Goal: Task Accomplishment & Management: Use online tool/utility

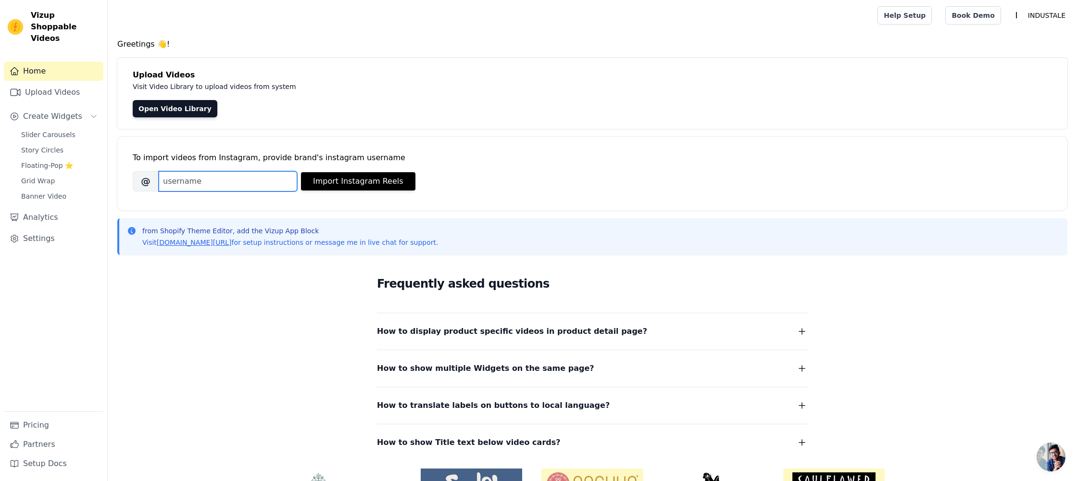
click at [187, 184] on input "Brand's Instagram Username" at bounding box center [228, 181] width 138 height 20
paste input "industaleshop"
type input "industaleshop"
click at [343, 178] on button "Import Instagram Reels" at bounding box center [358, 181] width 114 height 18
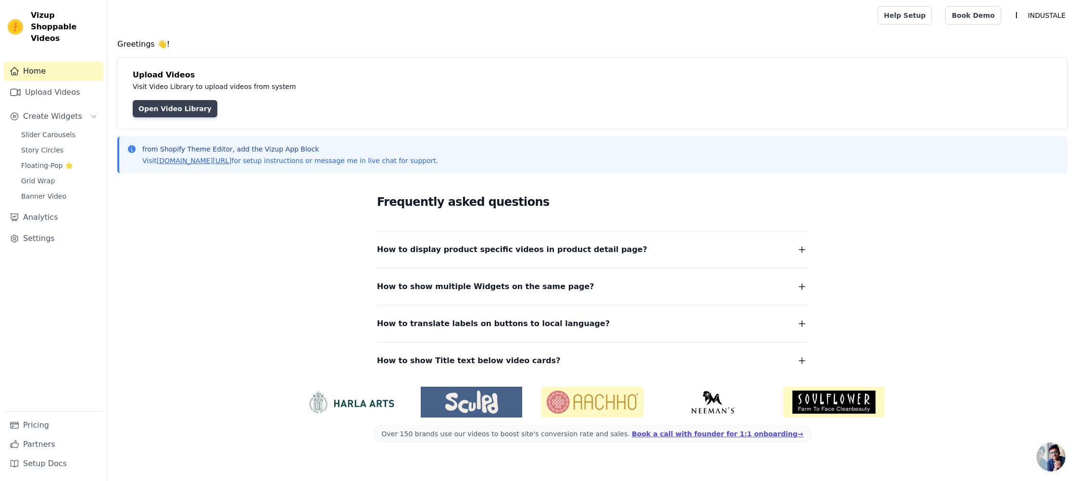
click at [151, 106] on link "Open Video Library" at bounding box center [175, 108] width 85 height 17
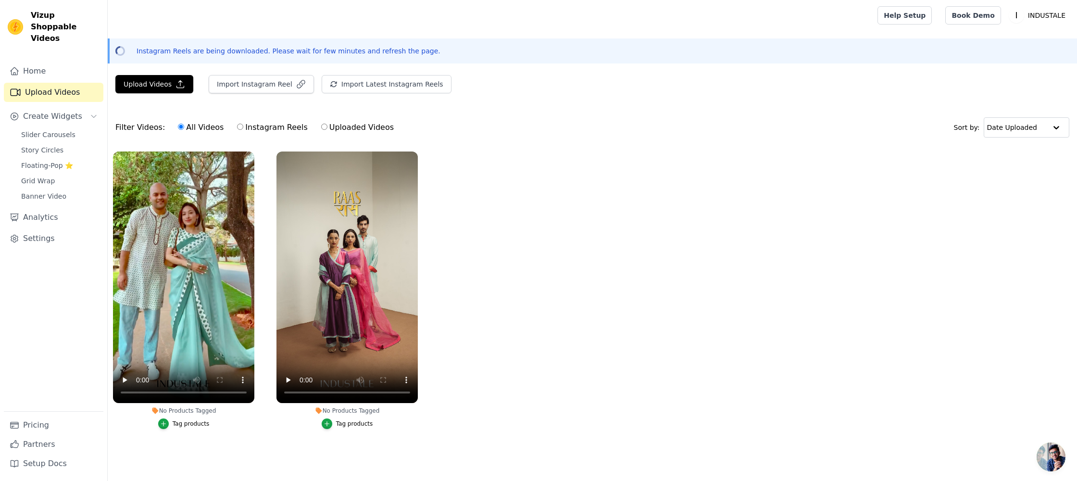
click at [258, 130] on label "Instagram Reels" at bounding box center [271, 127] width 71 height 12
click at [243, 130] on input "Instagram Reels" at bounding box center [240, 127] width 6 height 6
radio input "true"
click at [259, 128] on label "Instagram Reels" at bounding box center [271, 127] width 71 height 12
click at [243, 128] on input "Instagram Reels" at bounding box center [240, 127] width 6 height 6
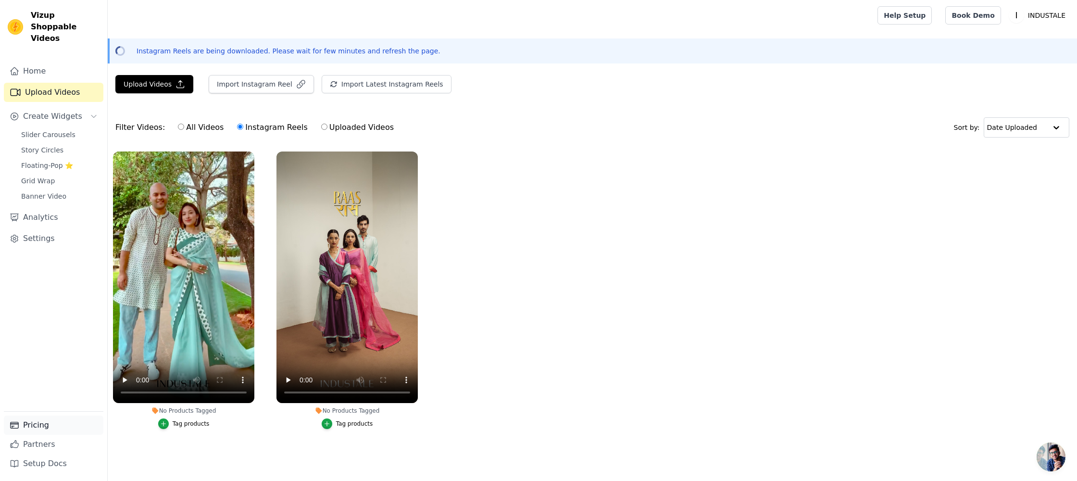
click at [37, 427] on link "Pricing" at bounding box center [53, 424] width 99 height 19
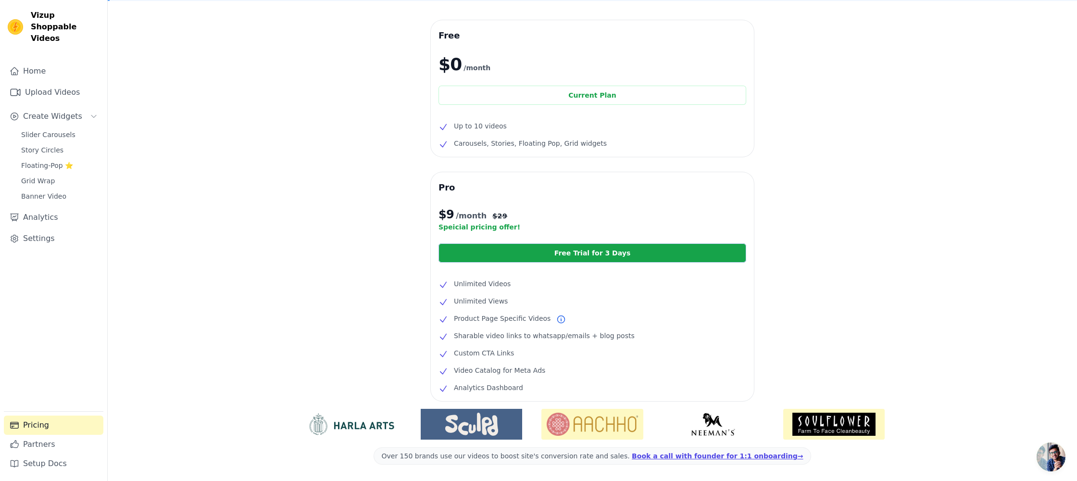
scroll to position [64, 0]
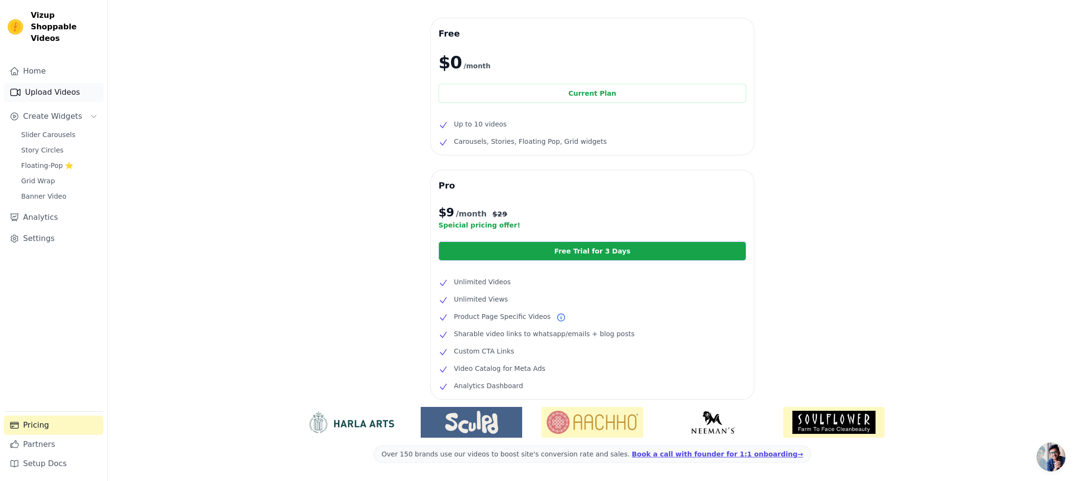
click at [58, 83] on link "Upload Videos" at bounding box center [53, 92] width 99 height 19
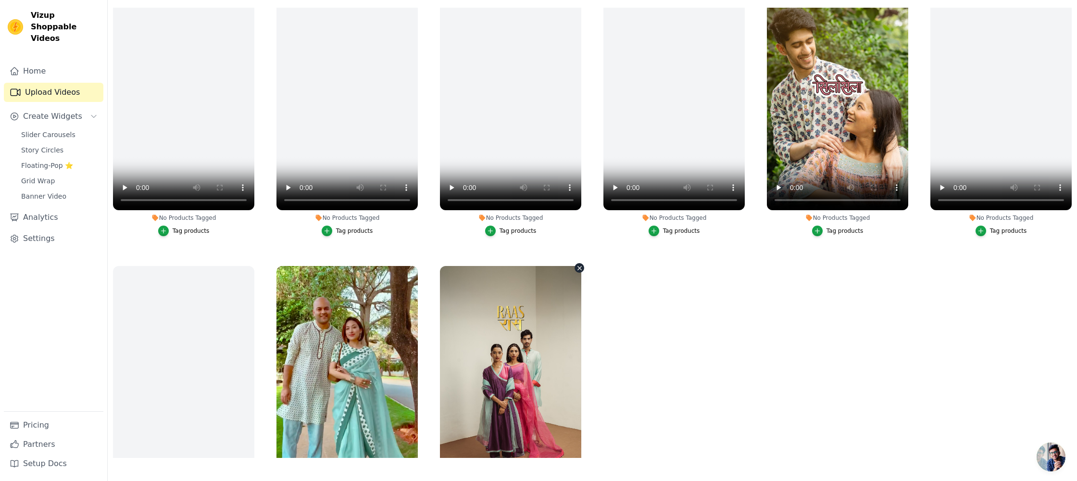
scroll to position [471, 0]
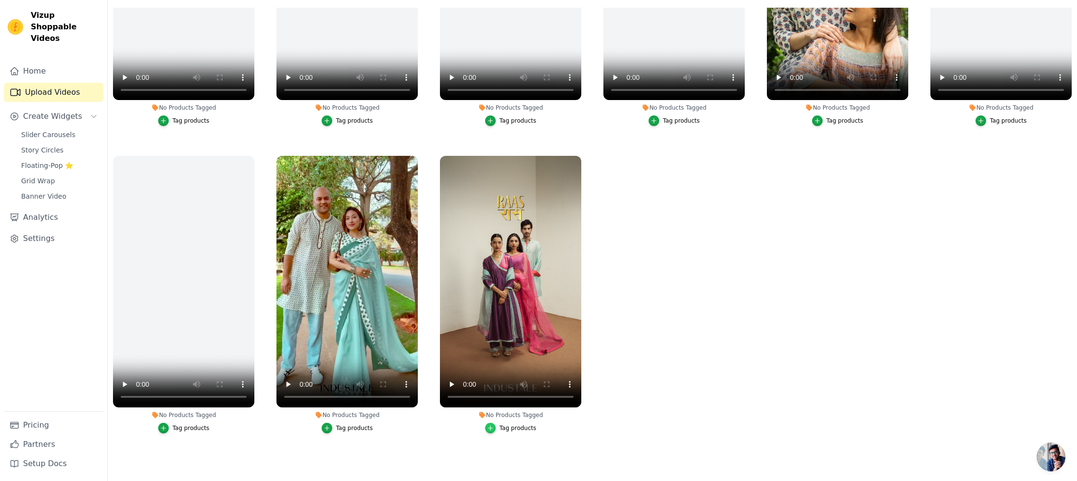
click at [492, 429] on icon "button" at bounding box center [490, 427] width 7 height 7
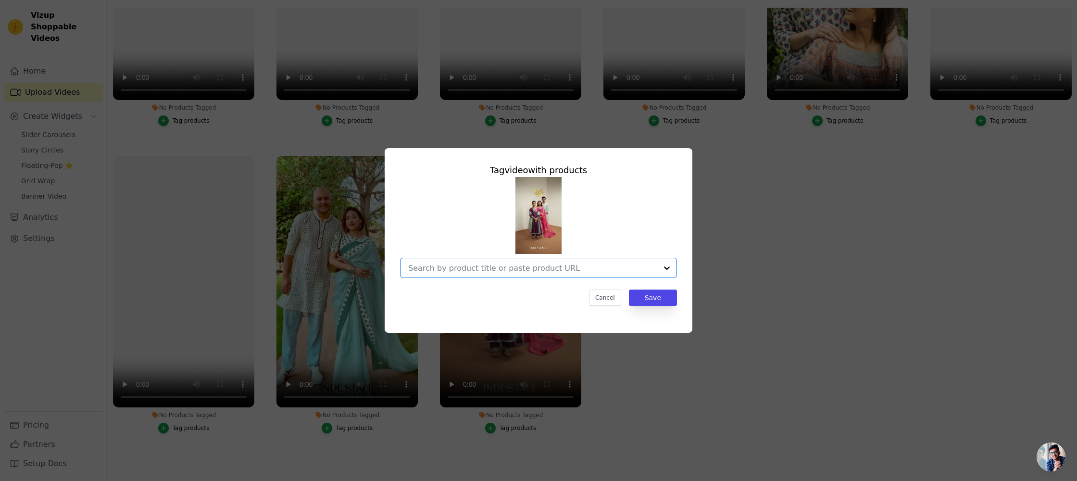
click at [536, 265] on input "No Products Tagged Tag video with products Option undefined, selected. Select i…" at bounding box center [532, 267] width 249 height 9
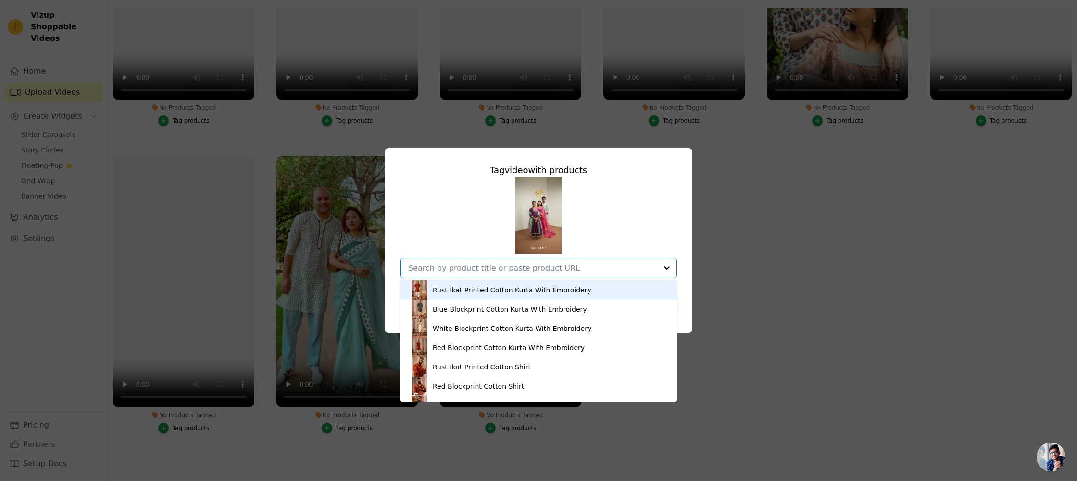
click at [738, 259] on div "Tag video with products Rust Ikat Printed Cotton Kurta With Embroidery Blue Blo…" at bounding box center [538, 240] width 1046 height 215
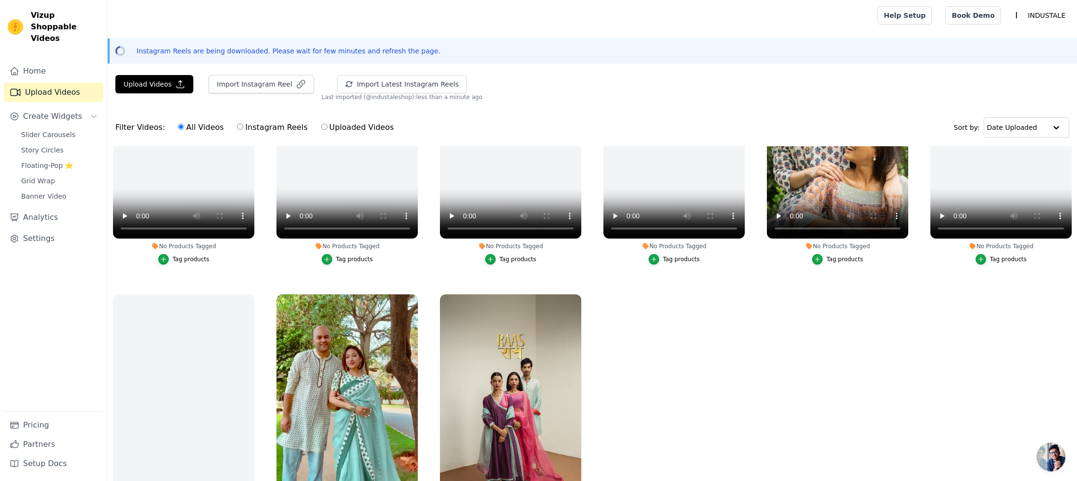
scroll to position [138, 0]
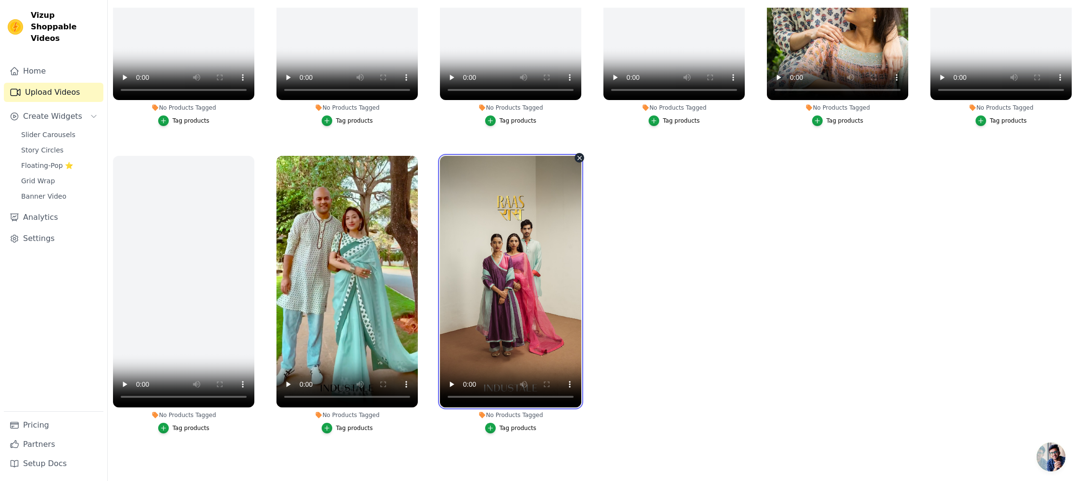
click at [493, 274] on video at bounding box center [510, 281] width 141 height 251
click at [510, 265] on video at bounding box center [510, 281] width 141 height 251
drag, startPoint x: 646, startPoint y: 259, endPoint x: 641, endPoint y: 259, distance: 5.3
click at [646, 259] on ul "No Products Tagged Tag products No Products Tagged Tag products No Products Tag…" at bounding box center [592, 233] width 969 height 450
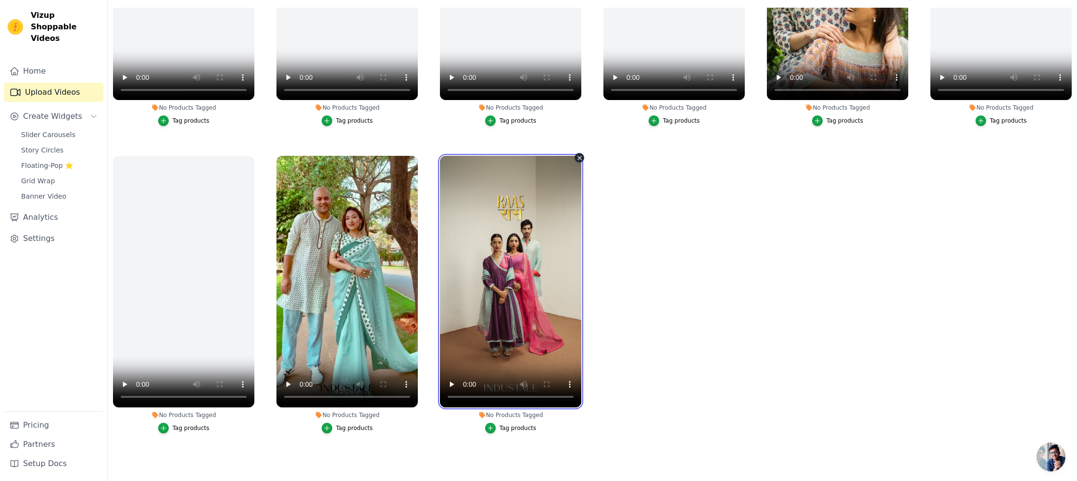
click at [527, 265] on video at bounding box center [510, 281] width 141 height 251
click at [528, 265] on video at bounding box center [510, 281] width 141 height 251
click at [637, 345] on ul "No Products Tagged Tag products No Products Tagged Tag products No Products Tag…" at bounding box center [592, 233] width 969 height 450
click at [485, 305] on video at bounding box center [510, 281] width 141 height 251
click at [486, 306] on video at bounding box center [510, 281] width 141 height 251
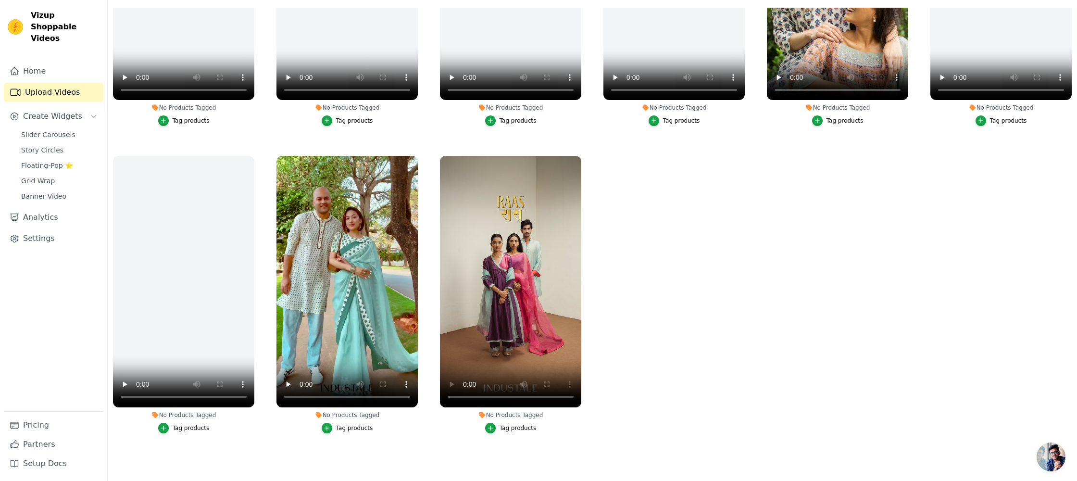
drag, startPoint x: 787, startPoint y: 313, endPoint x: 744, endPoint y: 311, distance: 43.3
click at [787, 313] on ul "No Products Tagged Tag products No Products Tagged Tag products No Products Tag…" at bounding box center [592, 233] width 969 height 450
click at [344, 427] on div "Tag products" at bounding box center [354, 428] width 37 height 8
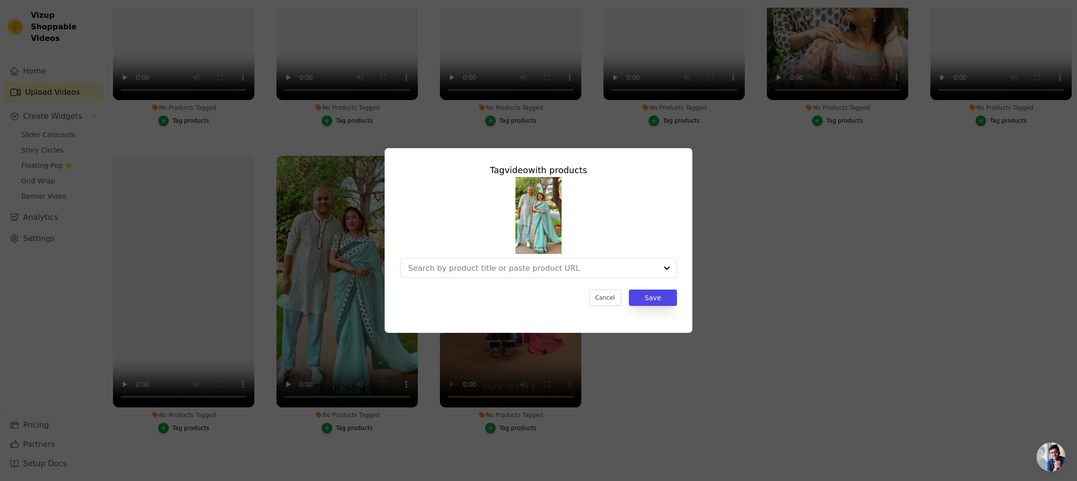
scroll to position [0, 0]
click at [488, 272] on input "No Products Tagged Tag video with products Cancel Save Tag products" at bounding box center [532, 267] width 249 height 9
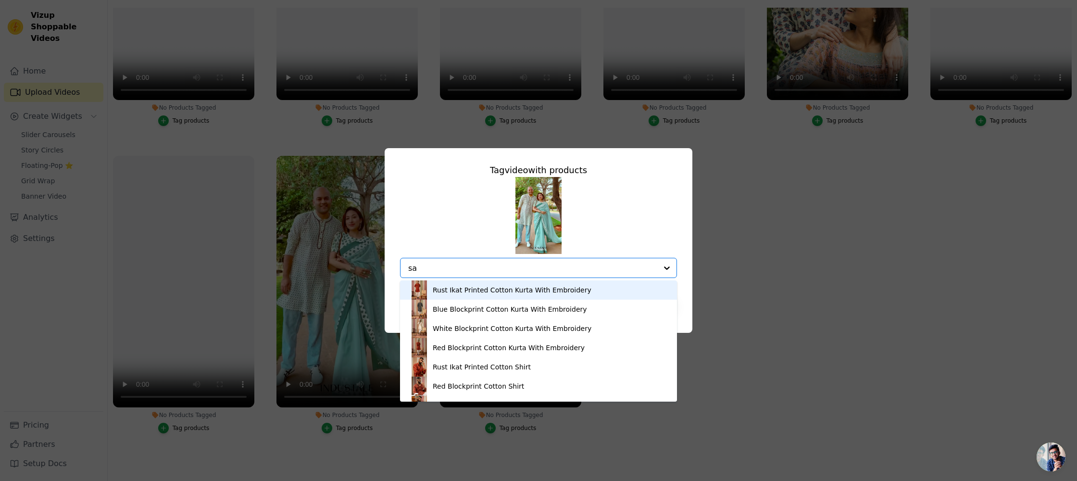
type input "sar"
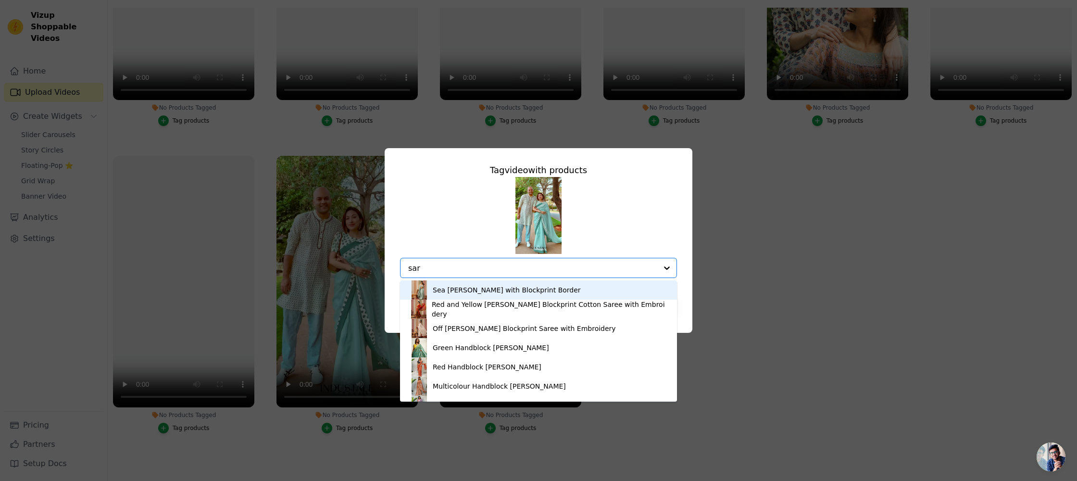
click at [493, 292] on div "Sea [PERSON_NAME] with Blockprint Border" at bounding box center [507, 290] width 148 height 10
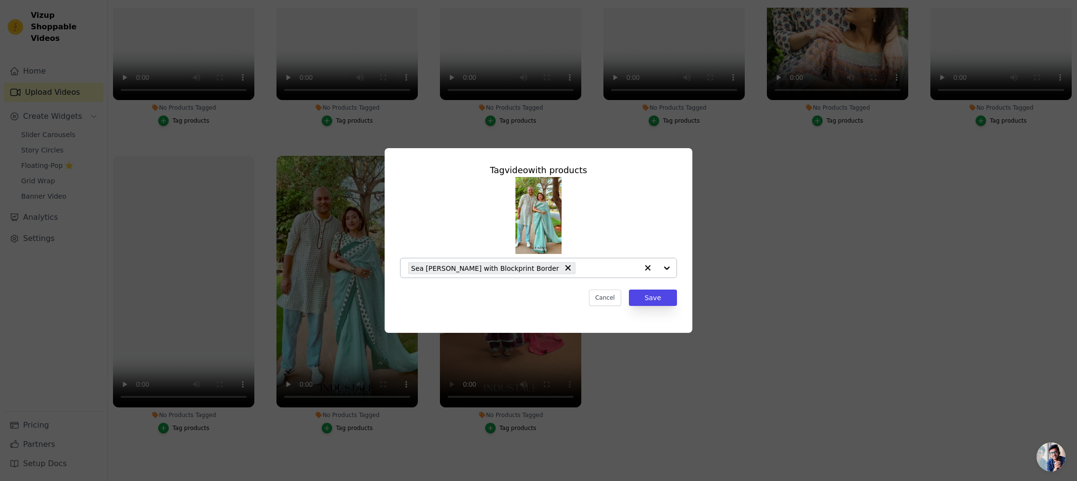
click at [666, 268] on div at bounding box center [657, 267] width 38 height 19
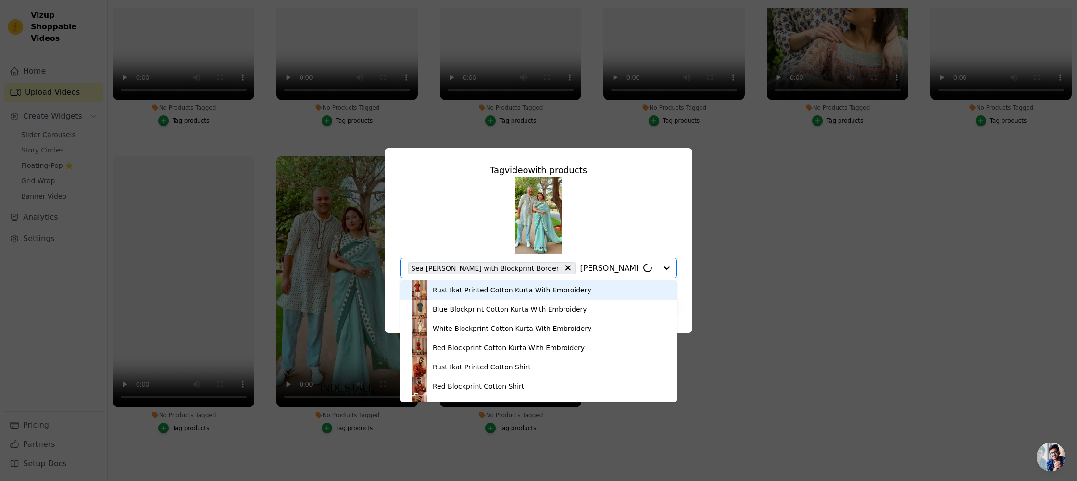
type input "kurta"
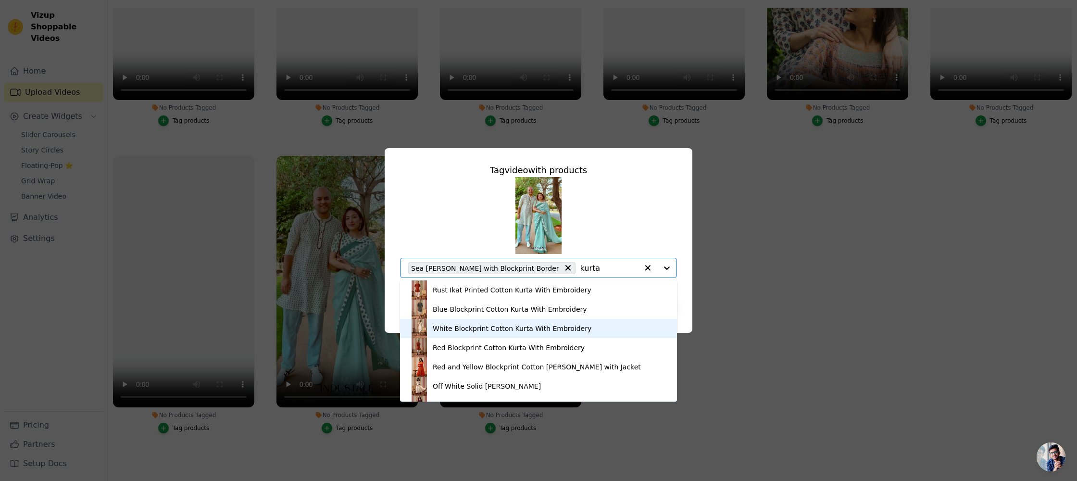
click at [458, 329] on div "White Blockprint Cotton Kurta With Embroidery" at bounding box center [512, 328] width 159 height 10
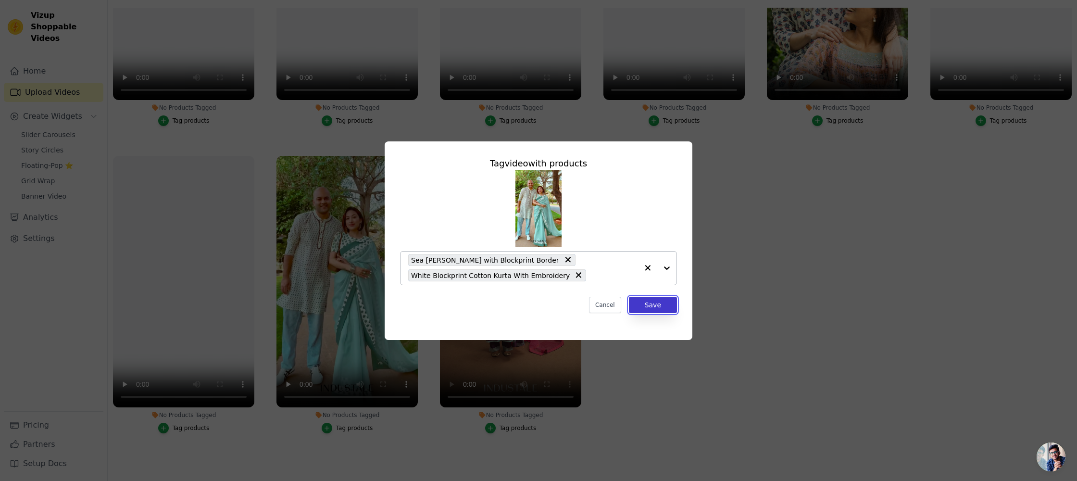
click at [658, 303] on button "Save" at bounding box center [653, 305] width 48 height 16
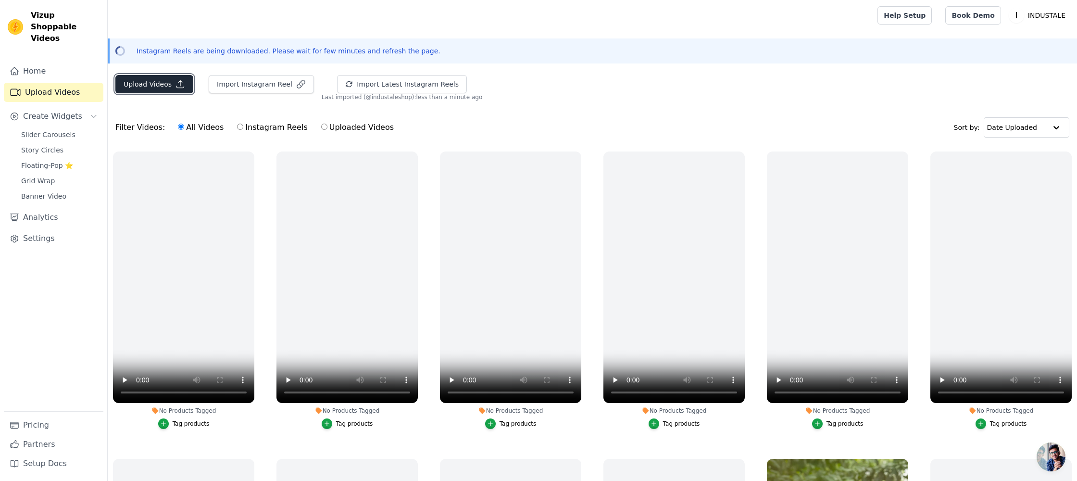
click at [145, 78] on button "Upload Videos" at bounding box center [154, 84] width 78 height 18
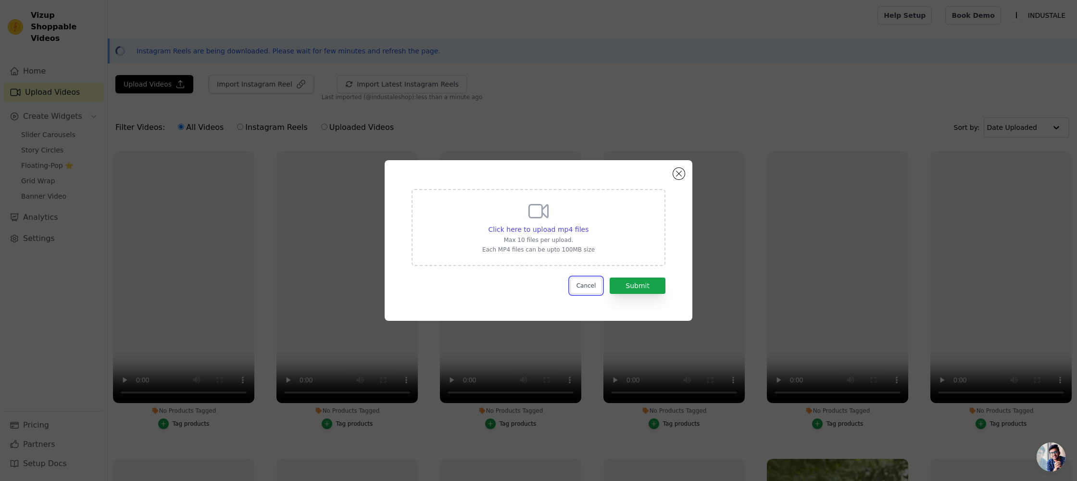
drag, startPoint x: 588, startPoint y: 286, endPoint x: 547, endPoint y: 230, distance: 69.1
click at [588, 285] on button "Cancel" at bounding box center [586, 285] width 32 height 16
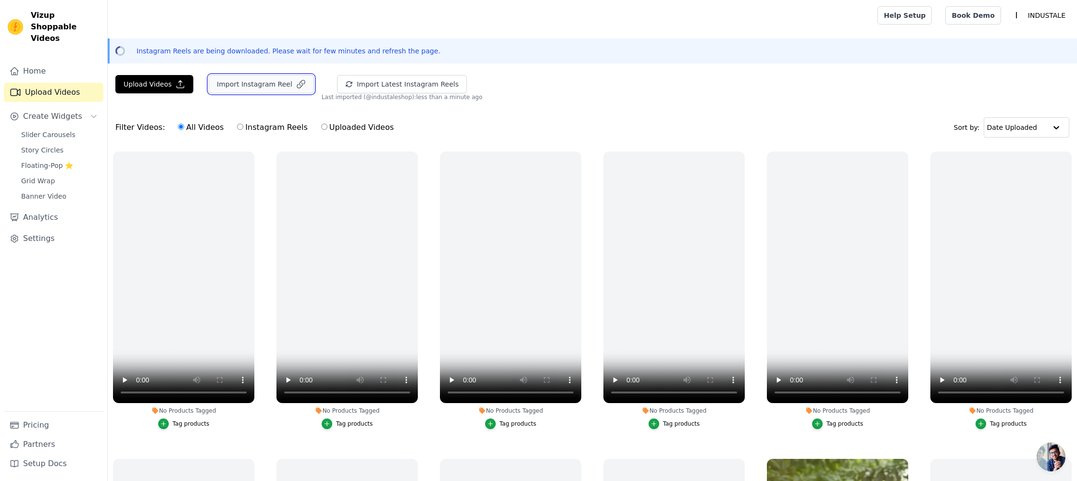
click at [254, 85] on button "Import Instagram Reel" at bounding box center [261, 84] width 105 height 18
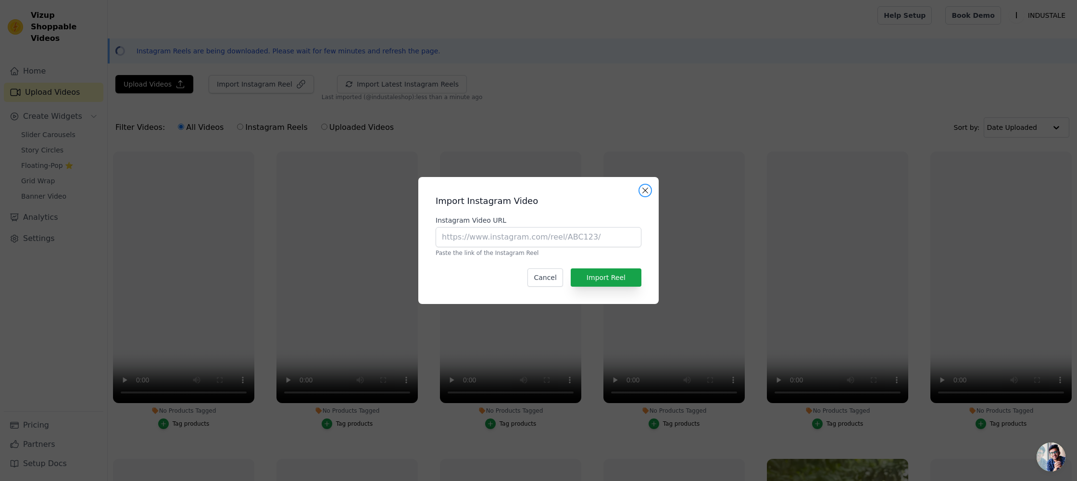
drag, startPoint x: 646, startPoint y: 189, endPoint x: 426, endPoint y: 132, distance: 227.0
click at [645, 189] on button "Close modal" at bounding box center [645, 191] width 12 height 12
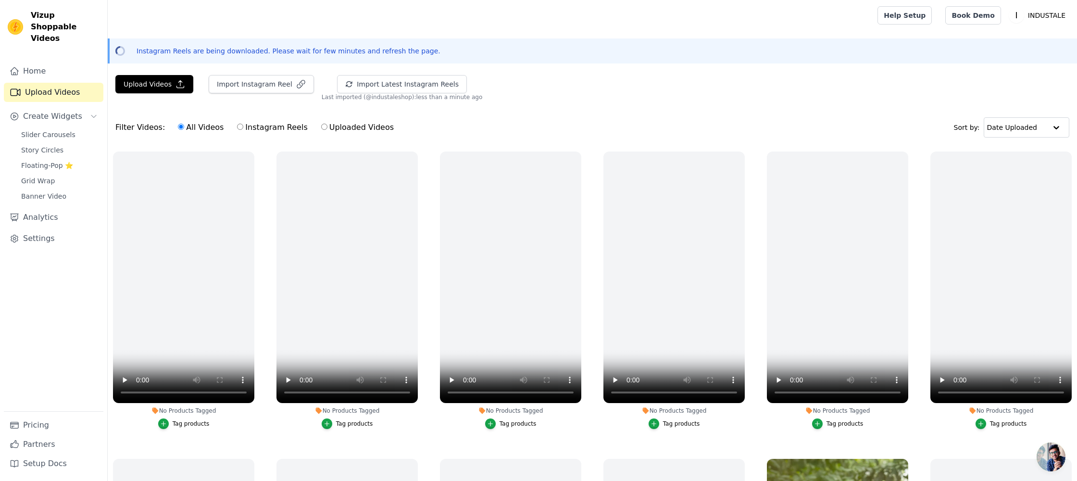
click at [283, 129] on label "Instagram Reels" at bounding box center [271, 127] width 71 height 12
click at [243, 129] on input "Instagram Reels" at bounding box center [240, 127] width 6 height 6
radio input "true"
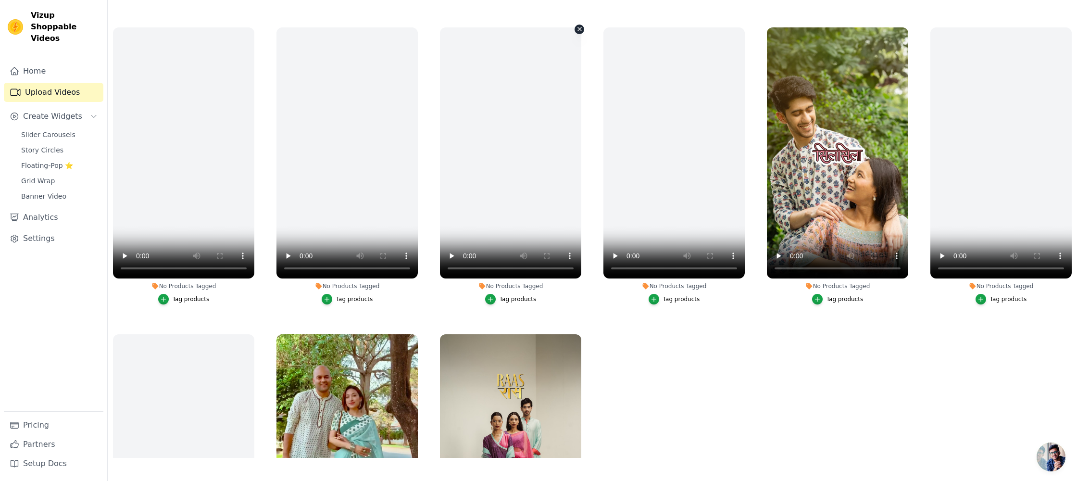
scroll to position [471, 0]
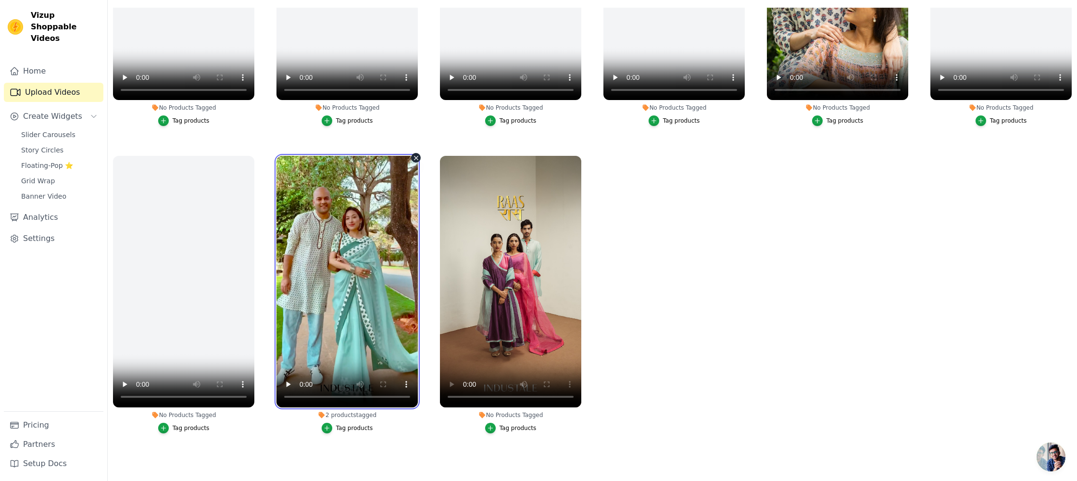
click at [358, 286] on video at bounding box center [346, 281] width 141 height 251
click at [359, 286] on video at bounding box center [346, 281] width 141 height 251
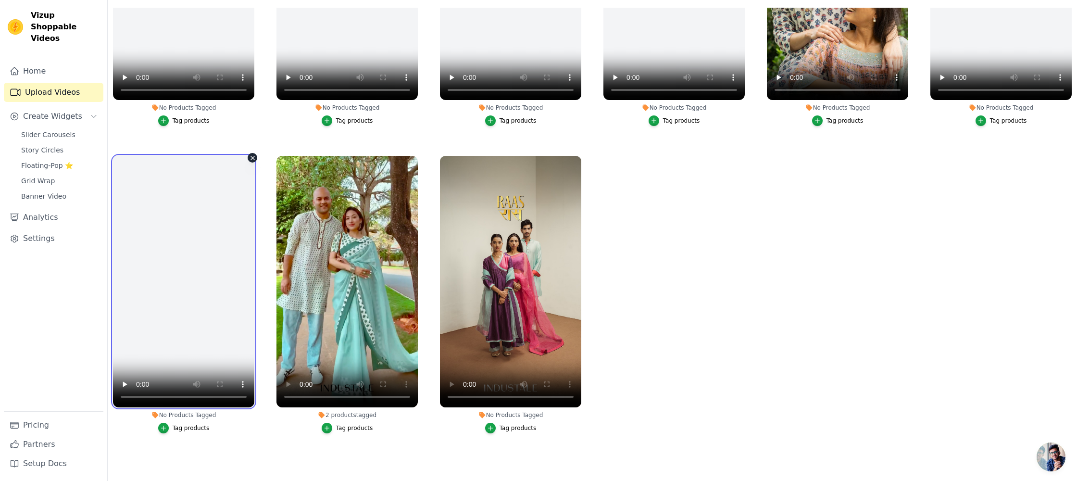
click at [170, 339] on video at bounding box center [183, 281] width 141 height 251
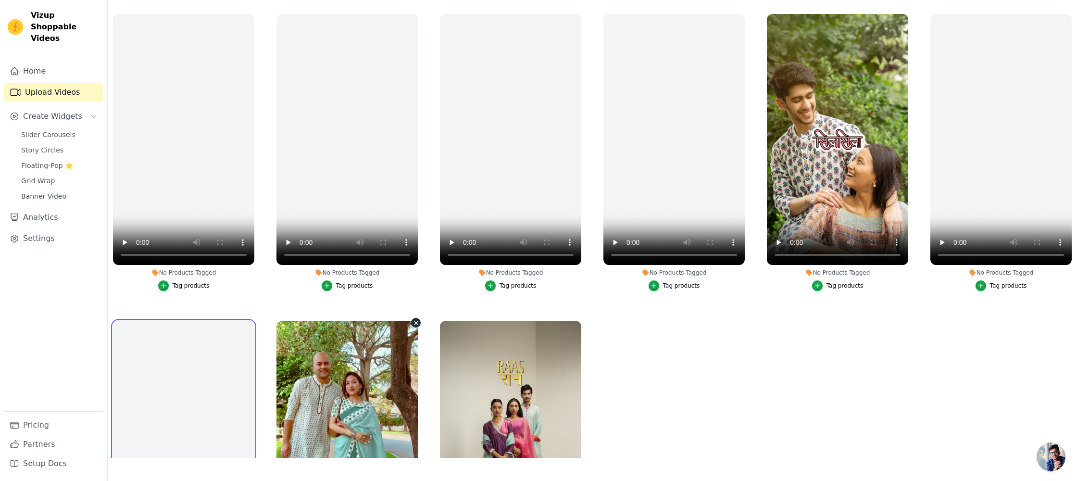
scroll to position [248, 0]
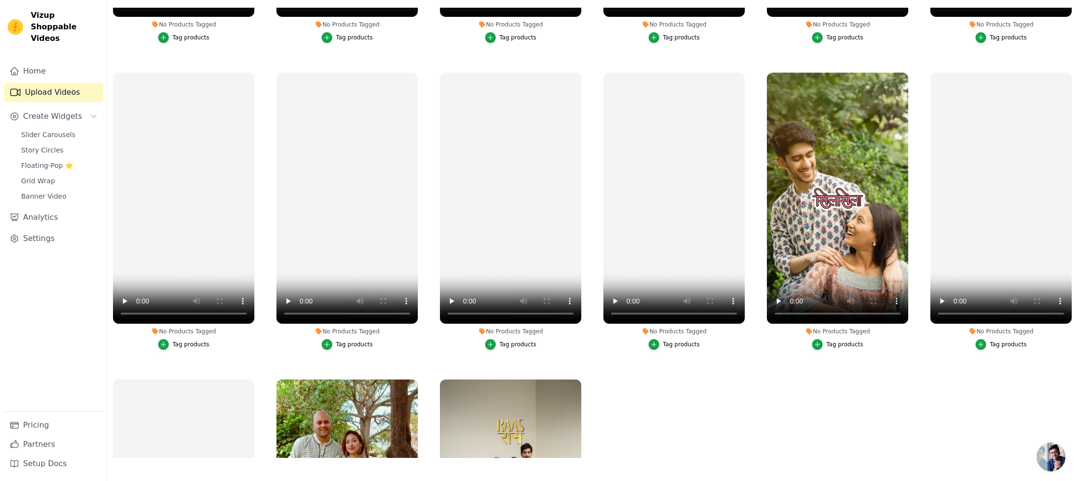
click at [852, 345] on div "Tag products" at bounding box center [844, 344] width 37 height 8
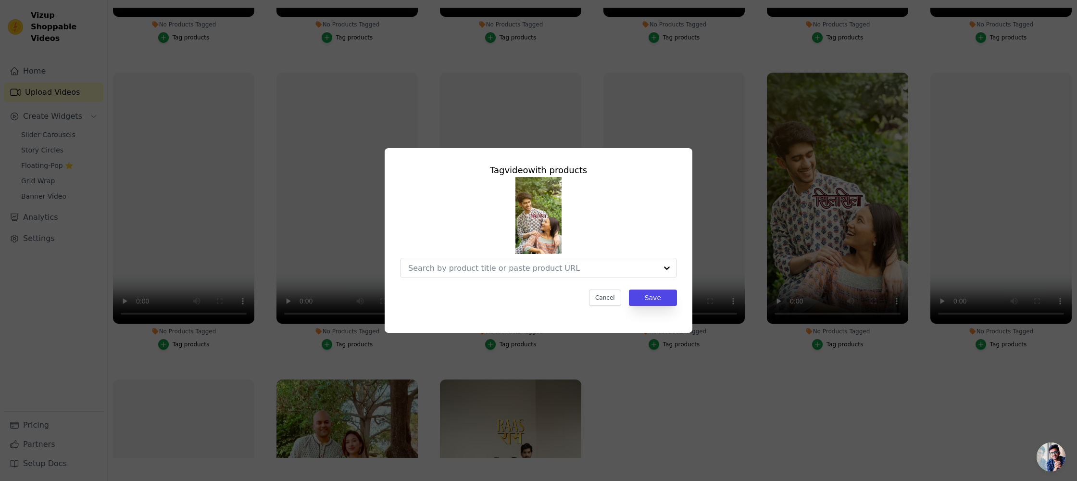
scroll to position [0, 0]
click at [512, 270] on input "No Products Tagged Tag video with products Cancel Save Tag products" at bounding box center [532, 267] width 249 height 9
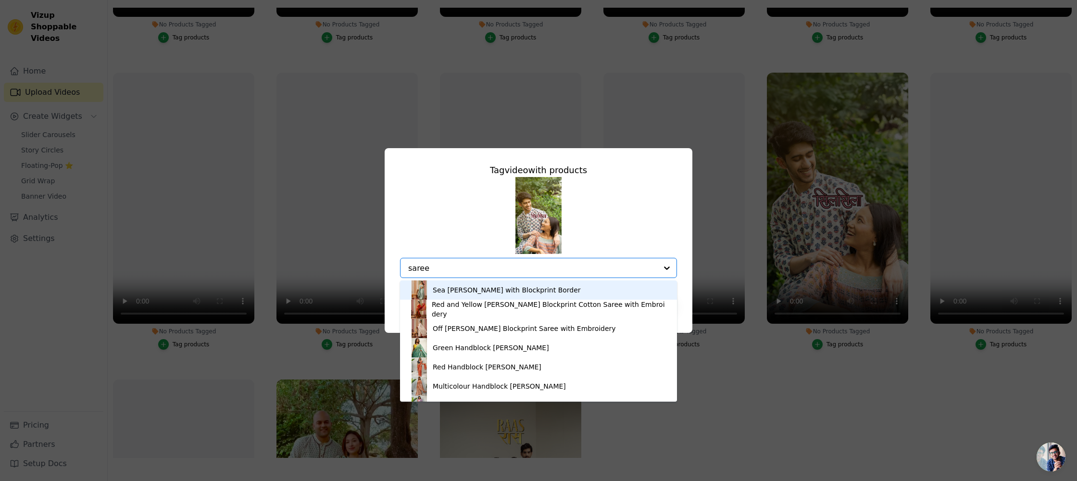
type input "saree"
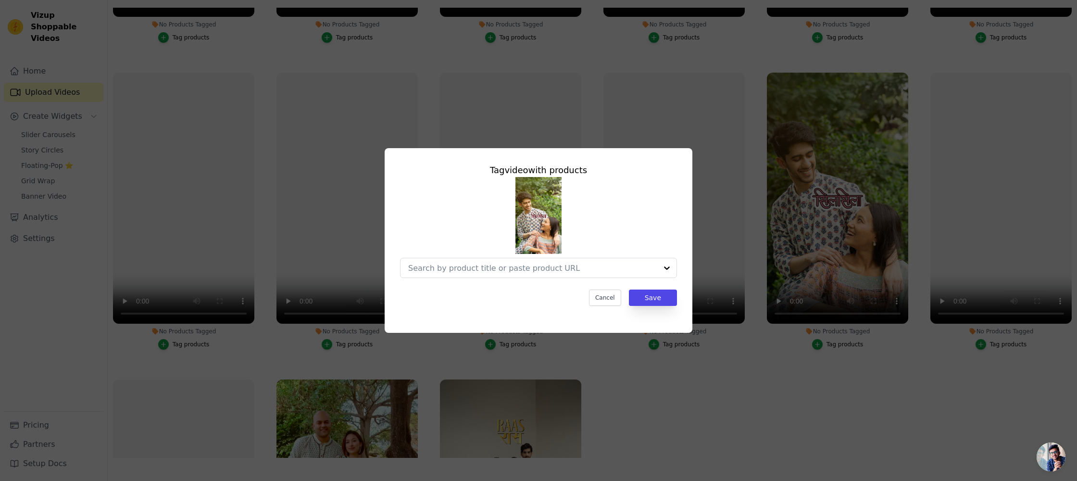
drag, startPoint x: 749, startPoint y: 449, endPoint x: 747, endPoint y: 438, distance: 11.1
click at [748, 449] on div "Tag video with products Cancel Save" at bounding box center [538, 240] width 1077 height 481
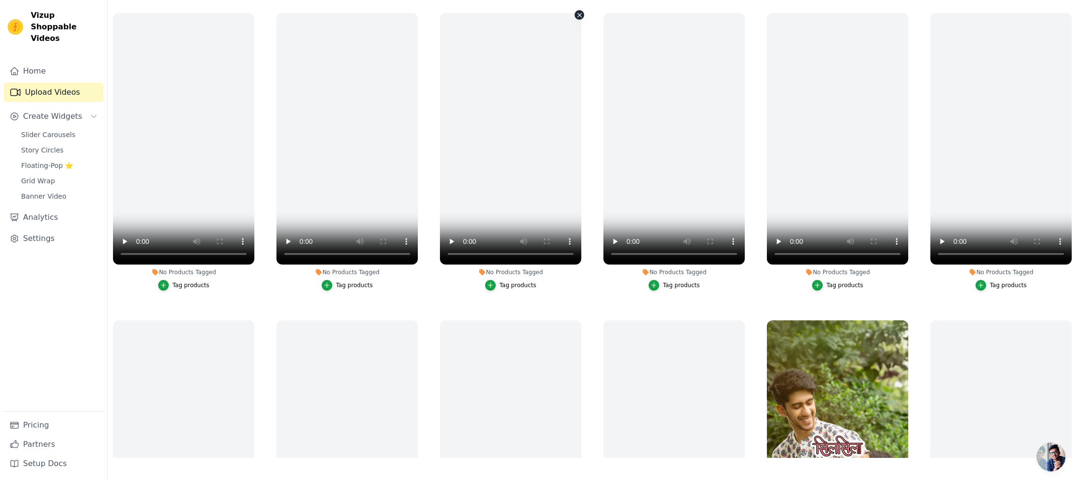
scroll to position [471, 0]
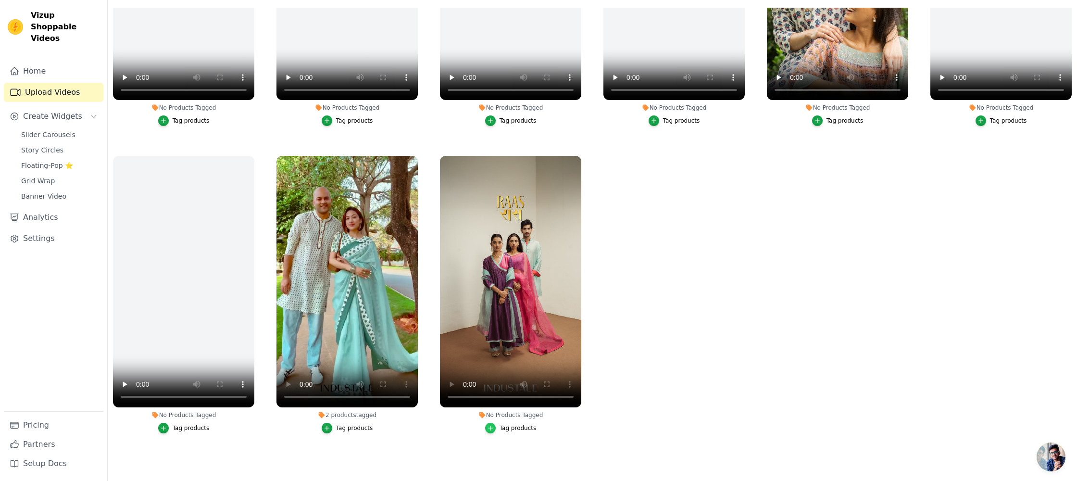
click at [492, 424] on icon "button" at bounding box center [490, 427] width 7 height 7
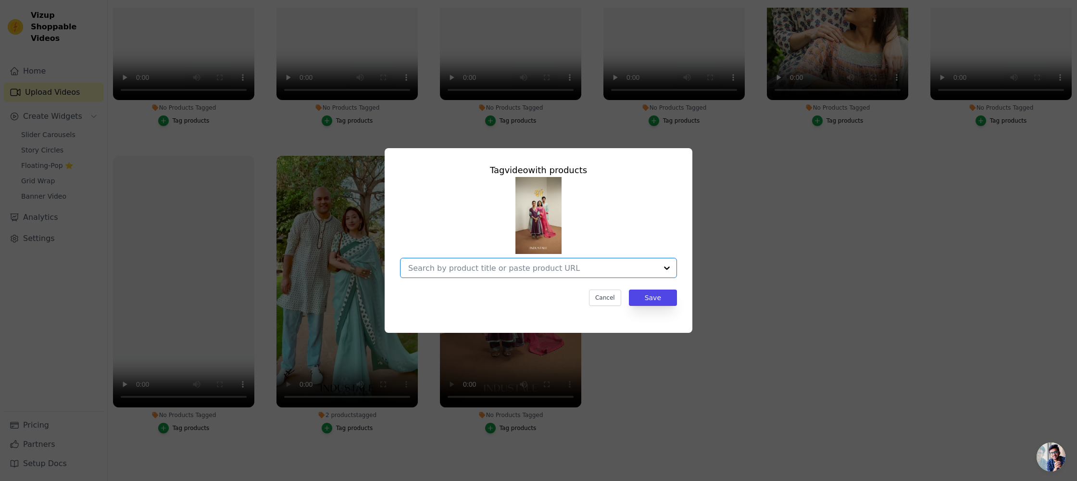
click at [519, 269] on input "No Products Tagged Tag video with products Option undefined, selected. Select i…" at bounding box center [532, 267] width 249 height 9
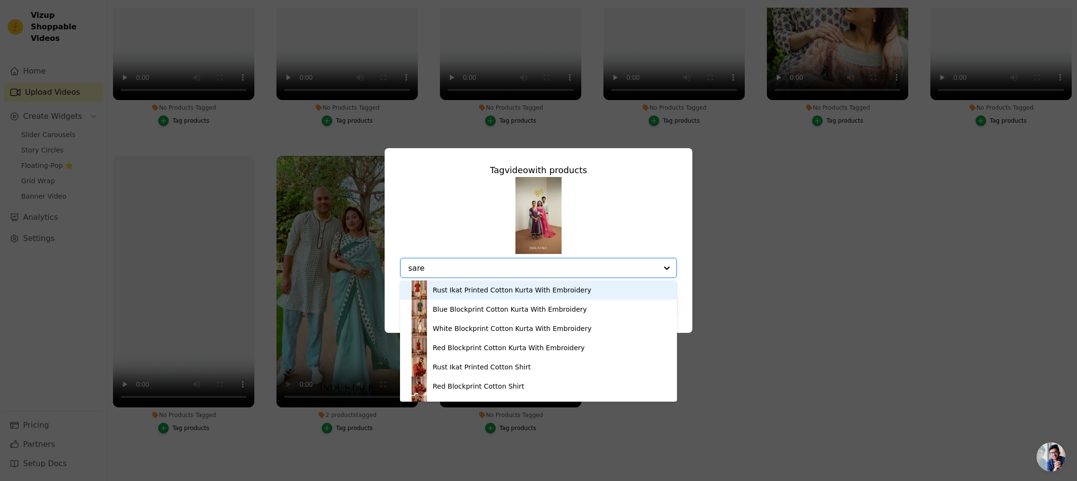
type input "saree"
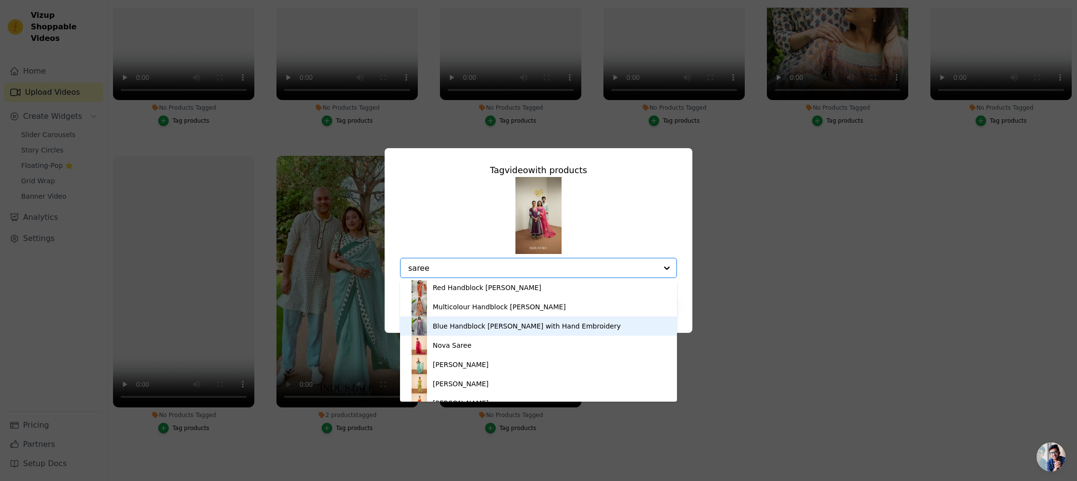
scroll to position [110, 0]
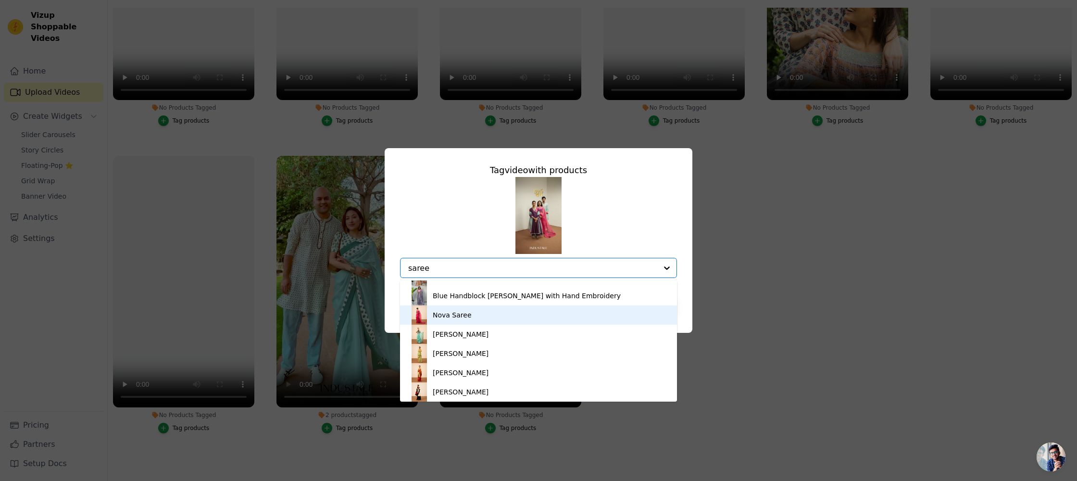
click at [470, 322] on div "Nova Saree" at bounding box center [539, 314] width 258 height 19
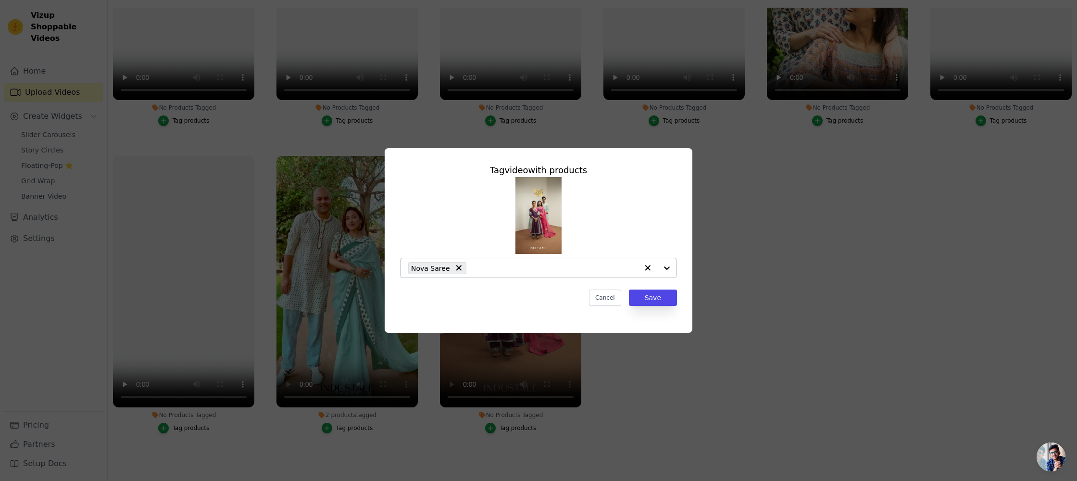
click at [515, 266] on input "No Products Tagged Tag video with products Nova Saree Cancel Save Tag products" at bounding box center [554, 267] width 167 height 9
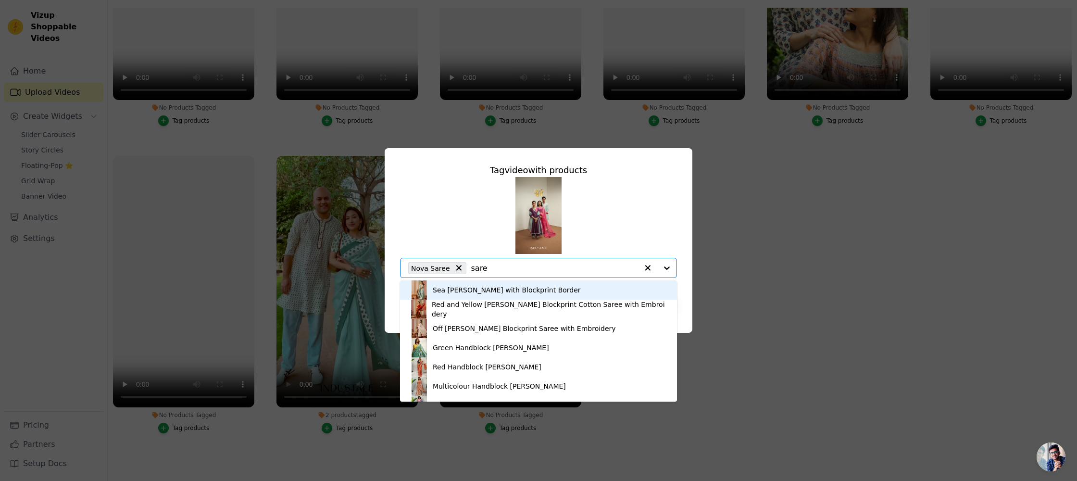
type input "saree"
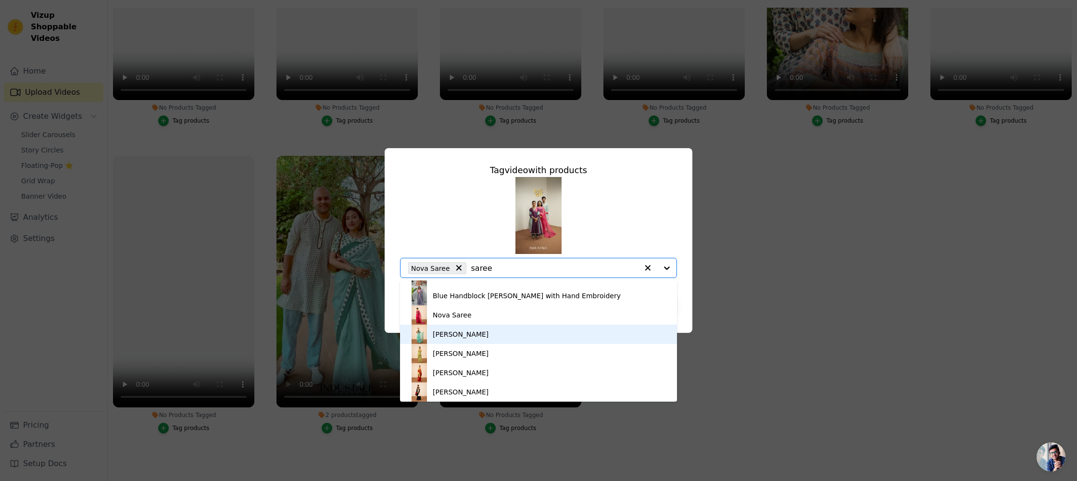
click at [483, 332] on div "[PERSON_NAME]" at bounding box center [539, 333] width 258 height 19
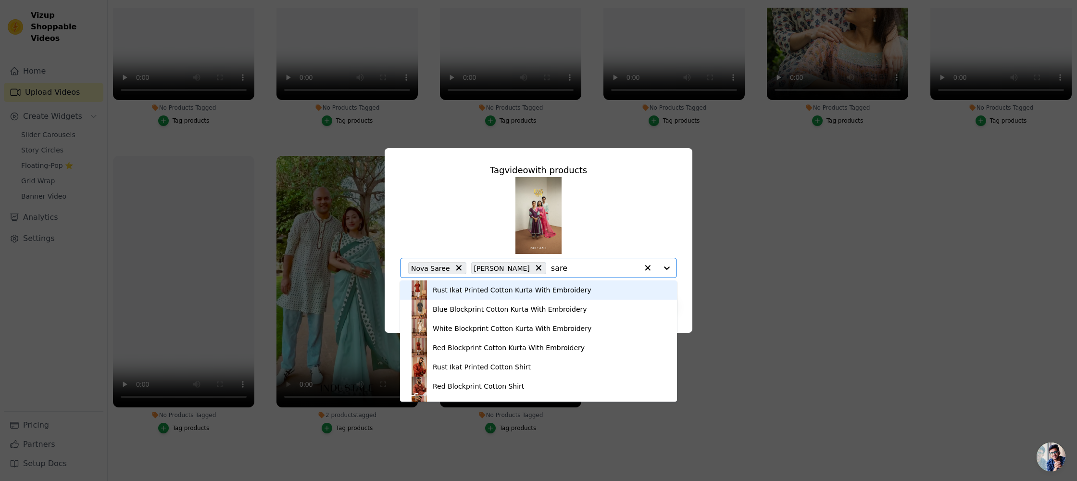
type input "saree"
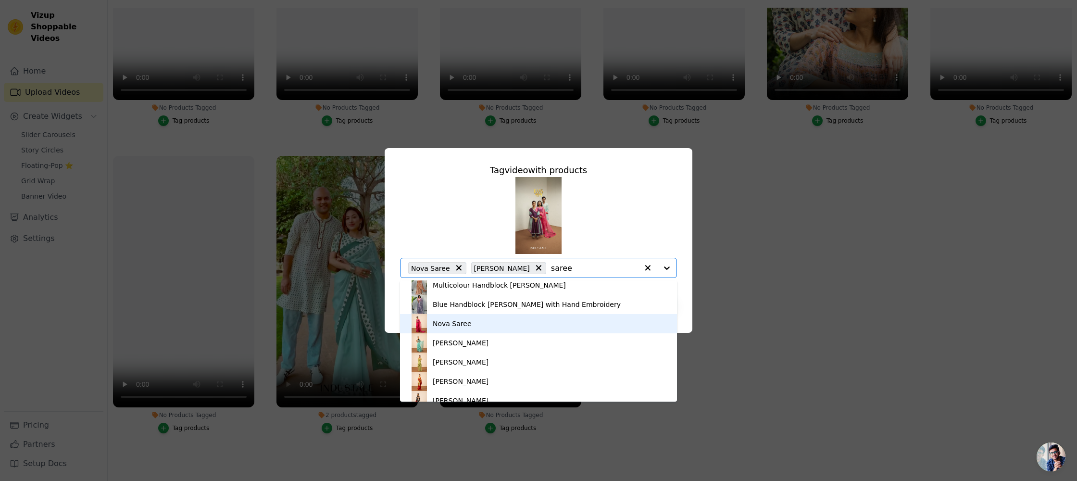
scroll to position [106, 0]
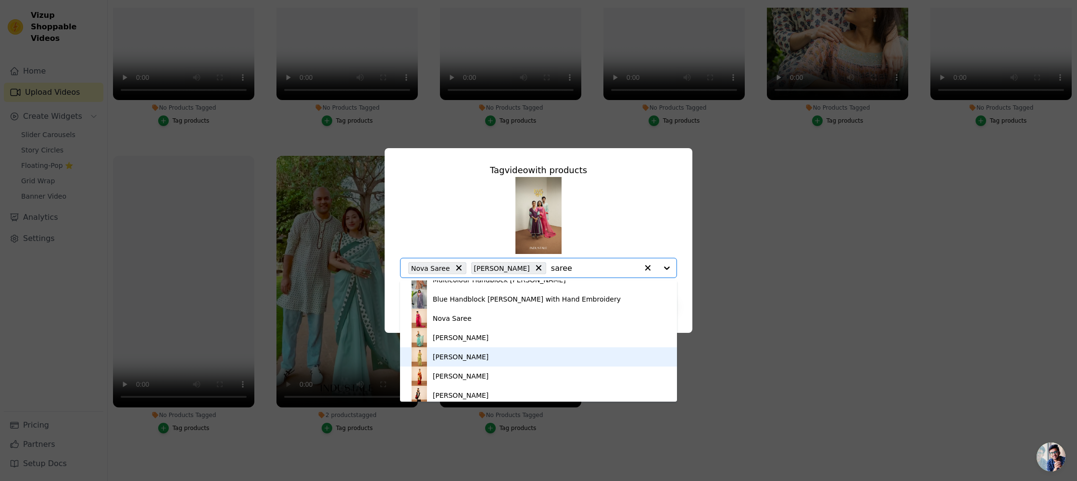
click at [473, 355] on div "[PERSON_NAME]" at bounding box center [539, 356] width 258 height 19
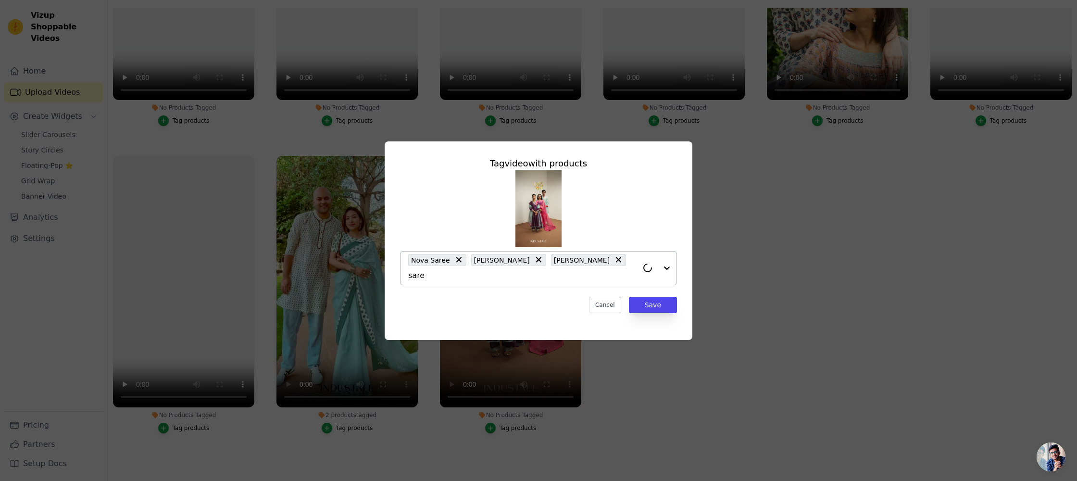
type input "saree"
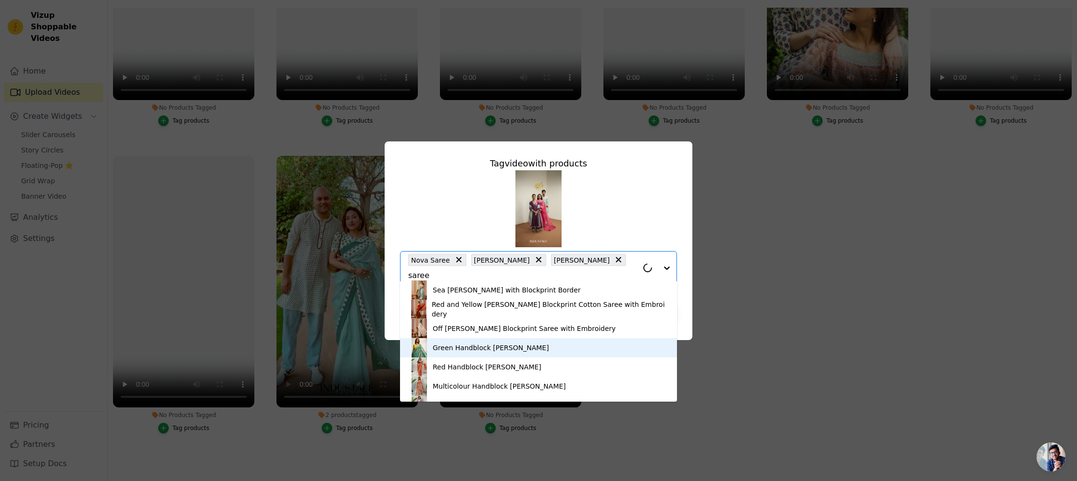
scroll to position [110, 0]
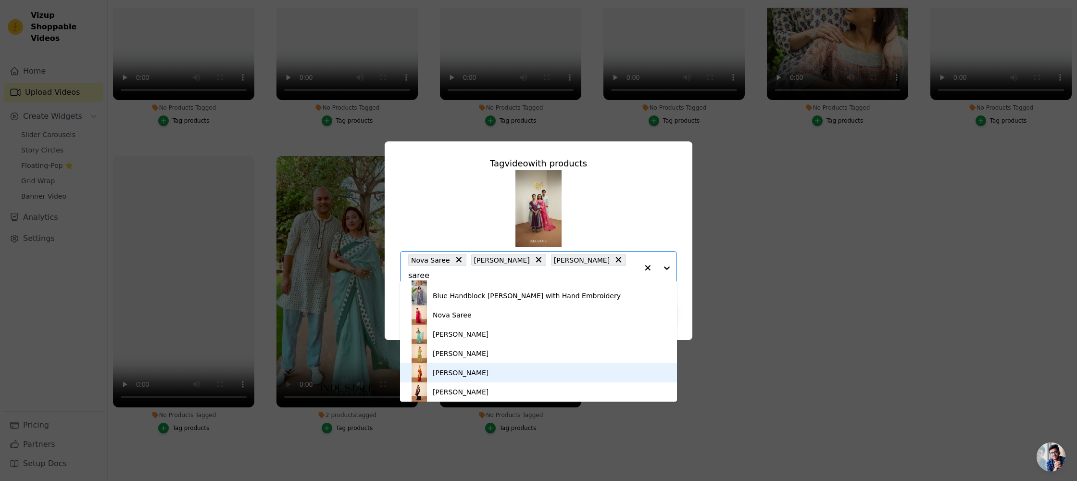
drag, startPoint x: 467, startPoint y: 374, endPoint x: 496, endPoint y: 342, distance: 43.3
click at [467, 374] on div "[PERSON_NAME]" at bounding box center [539, 372] width 258 height 19
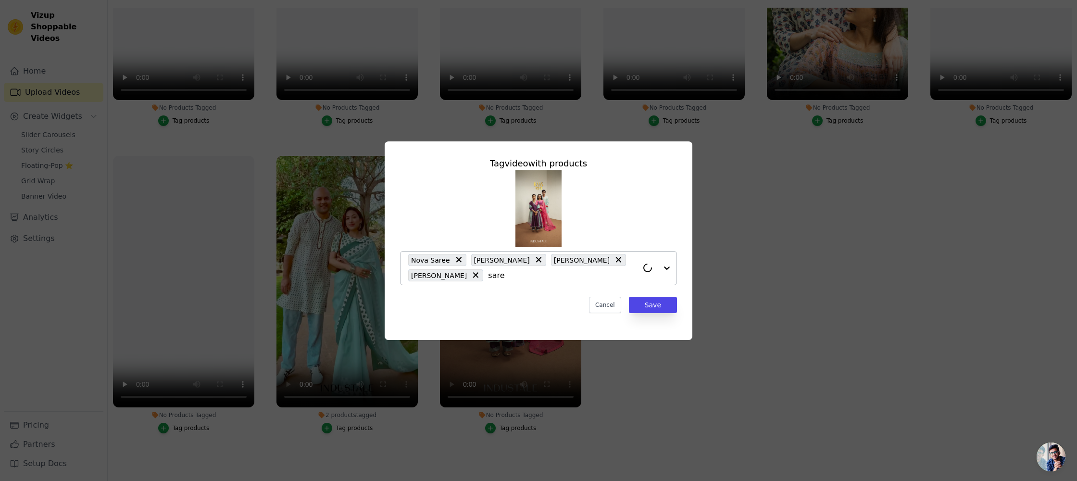
type input "saree"
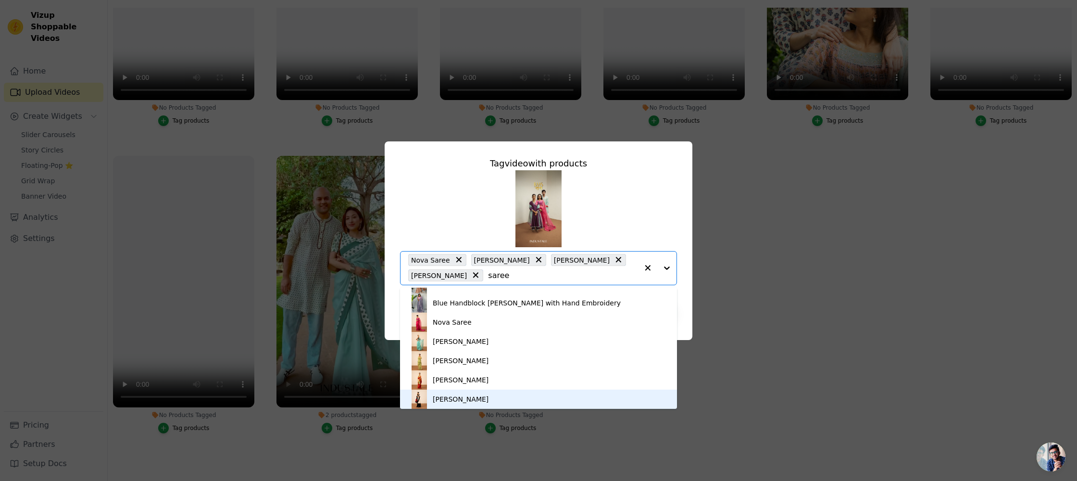
click at [486, 398] on div "[PERSON_NAME]" at bounding box center [539, 398] width 258 height 19
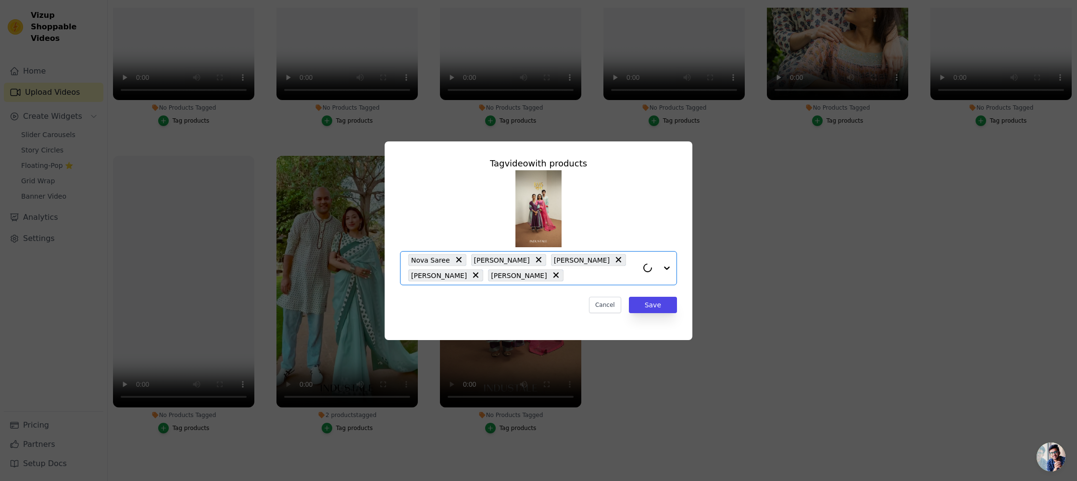
click at [568, 272] on input "No Products Tagged Tag video with products Option Nova Saree, Kaia Saree, Lumi …" at bounding box center [603, 275] width 70 height 9
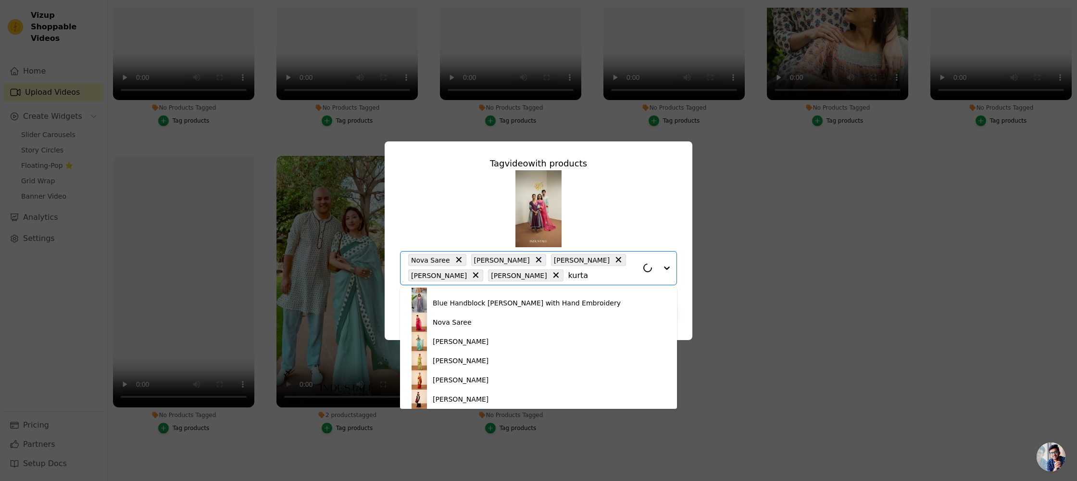
scroll to position [0, 0]
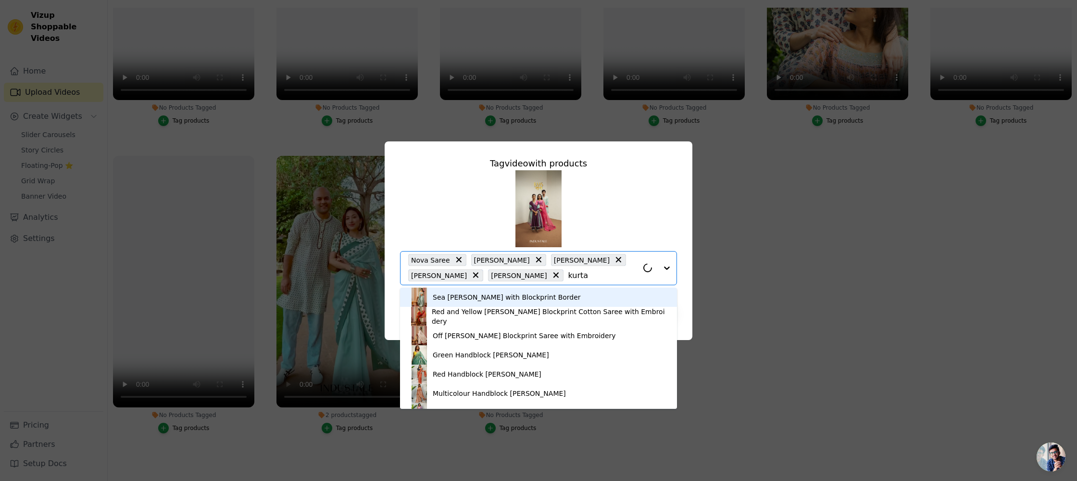
click at [568, 276] on input "kurta" at bounding box center [603, 275] width 70 height 9
type input "kurta"
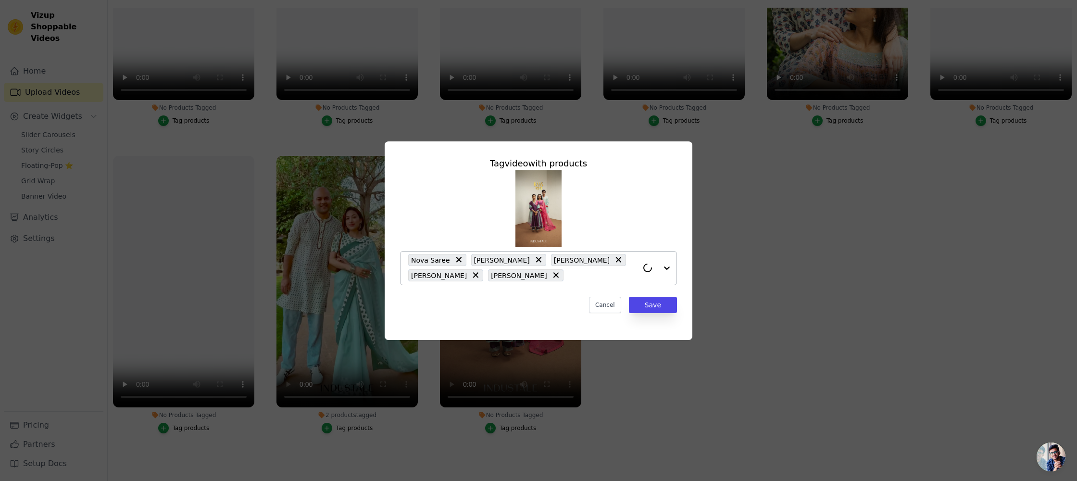
drag, startPoint x: 466, startPoint y: 272, endPoint x: 512, endPoint y: 273, distance: 46.2
click at [512, 273] on div "Nova Saree Kaia Saree Lumi Saree Vira Saree Zeva Saree" at bounding box center [523, 267] width 230 height 33
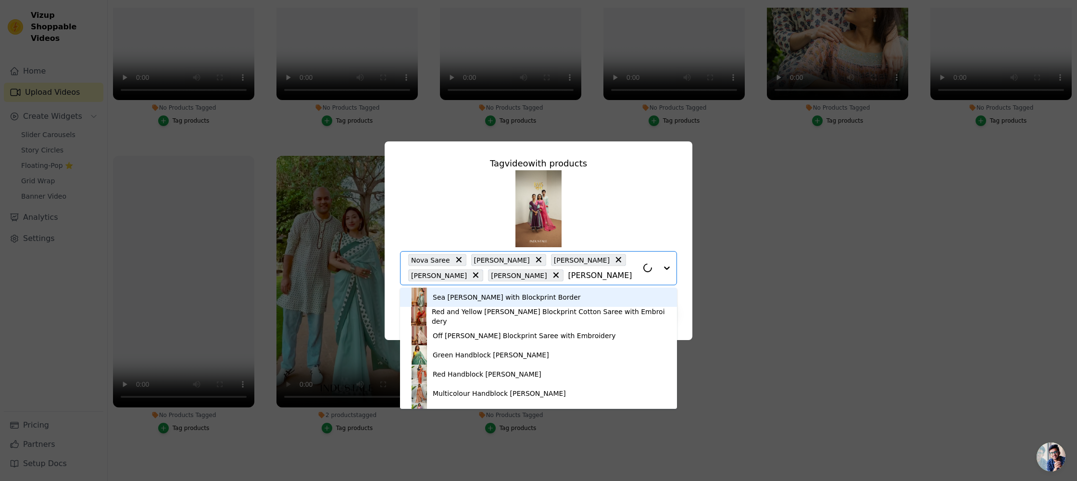
type input "kurta"
drag, startPoint x: 468, startPoint y: 273, endPoint x: 510, endPoint y: 276, distance: 42.4
click at [568, 276] on input "kurta" at bounding box center [603, 275] width 70 height 9
click at [600, 233] on div "Sea [PERSON_NAME] with Blockprint Border Red and Yellow [PERSON_NAME] Blockprin…" at bounding box center [538, 227] width 277 height 115
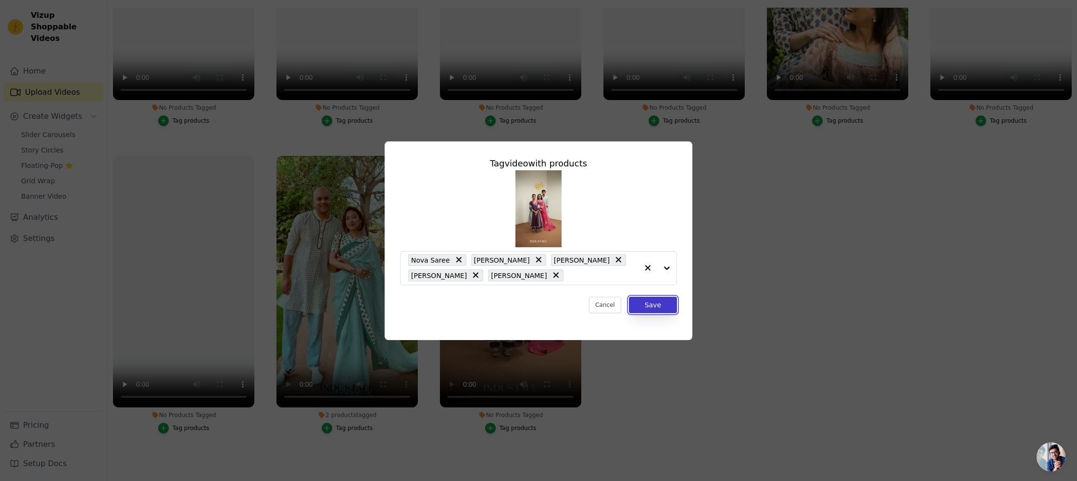
click at [659, 304] on button "Save" at bounding box center [653, 305] width 48 height 16
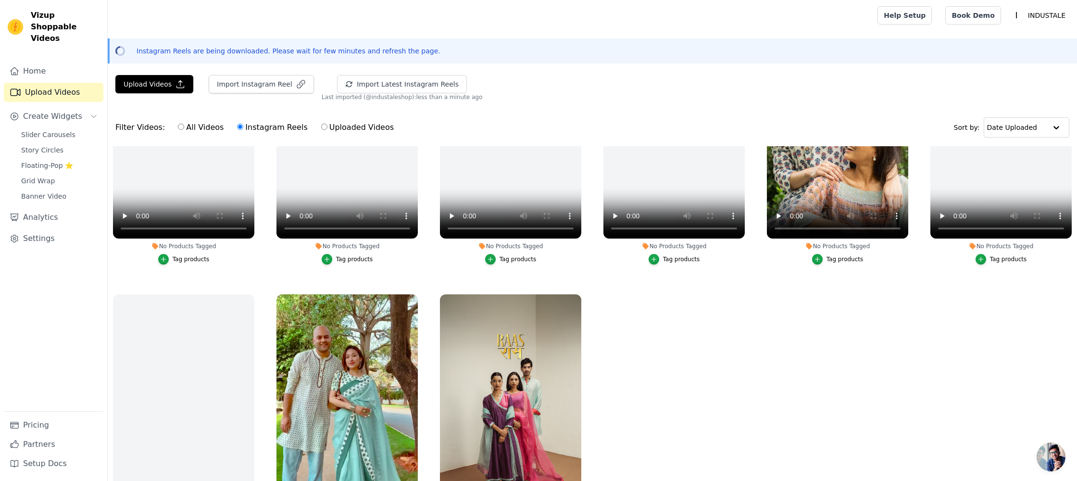
scroll to position [138, 0]
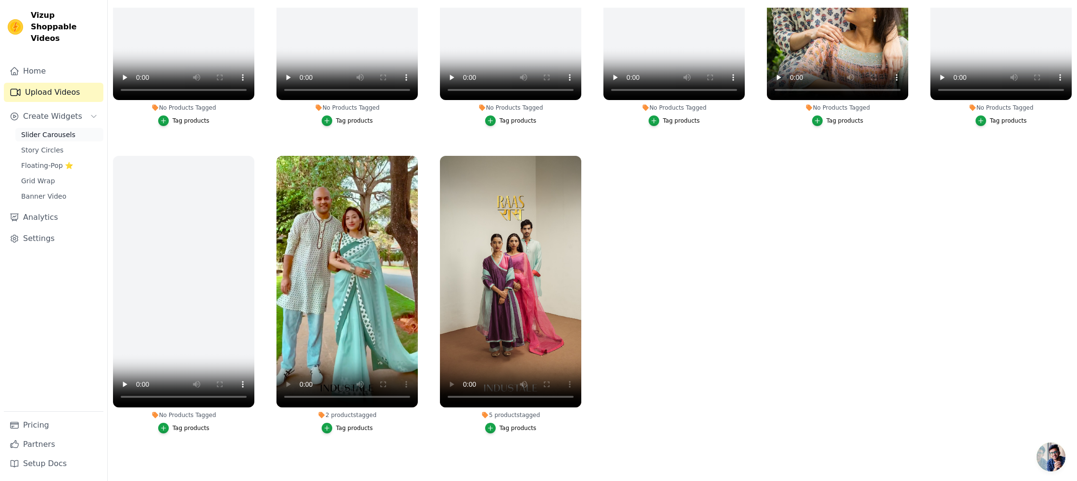
click at [50, 130] on span "Slider Carousels" at bounding box center [48, 135] width 54 height 10
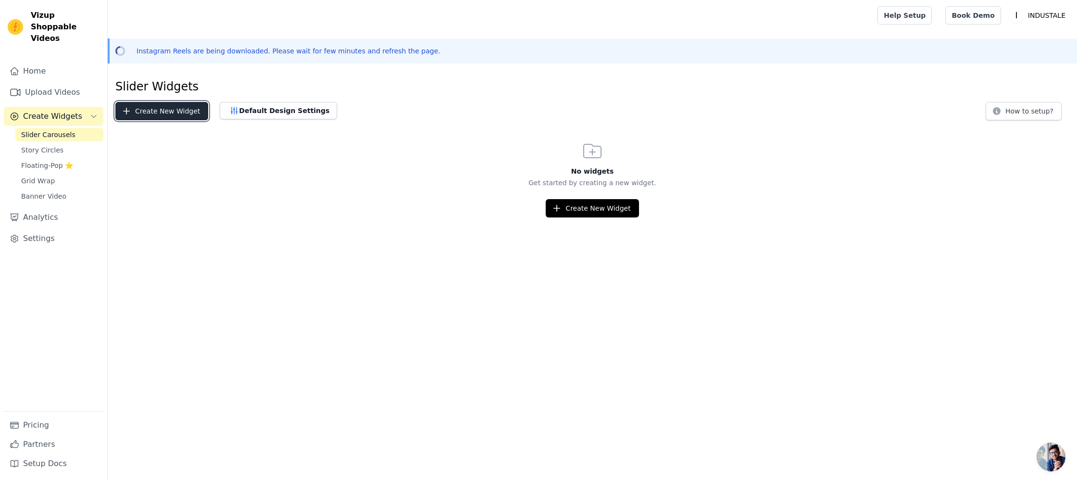
click at [169, 110] on button "Create New Widget" at bounding box center [161, 111] width 93 height 18
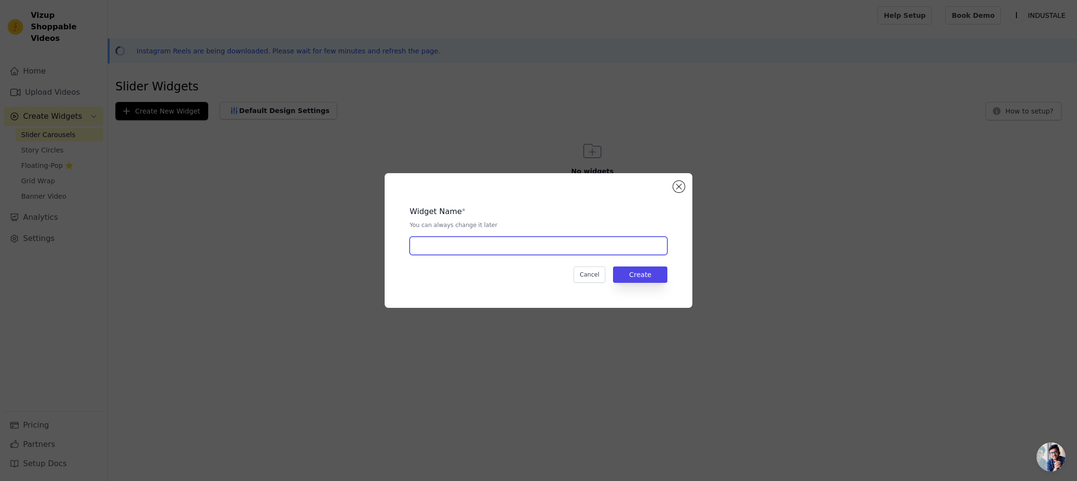
click at [451, 248] on input "text" at bounding box center [539, 245] width 258 height 18
type input "industale"
click at [660, 273] on button "Create" at bounding box center [640, 274] width 54 height 16
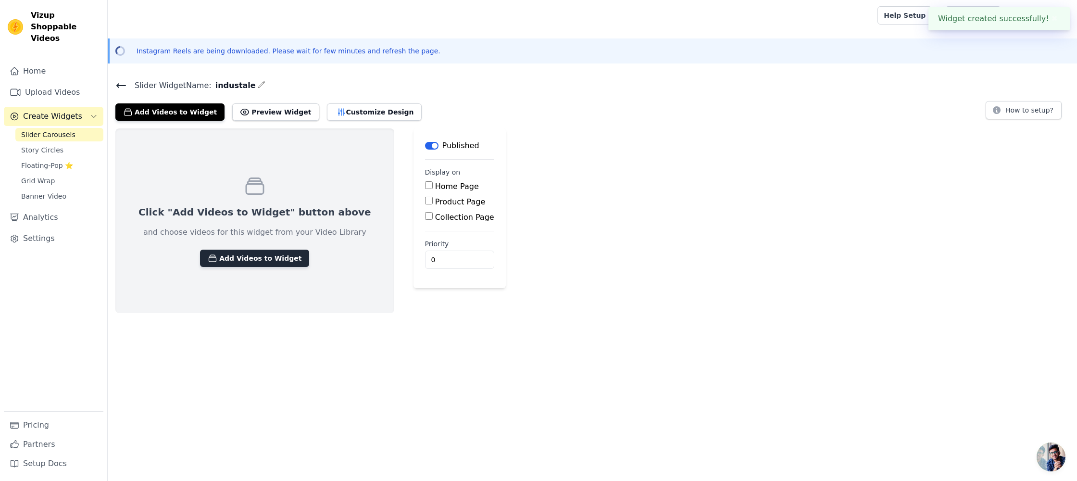
click at [274, 253] on button "Add Videos to Widget" at bounding box center [254, 257] width 109 height 17
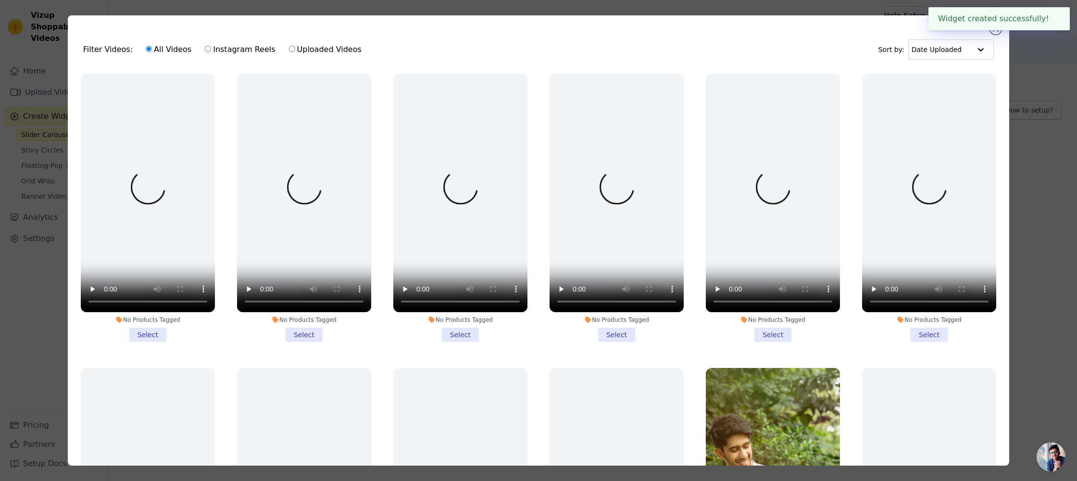
scroll to position [433, 0]
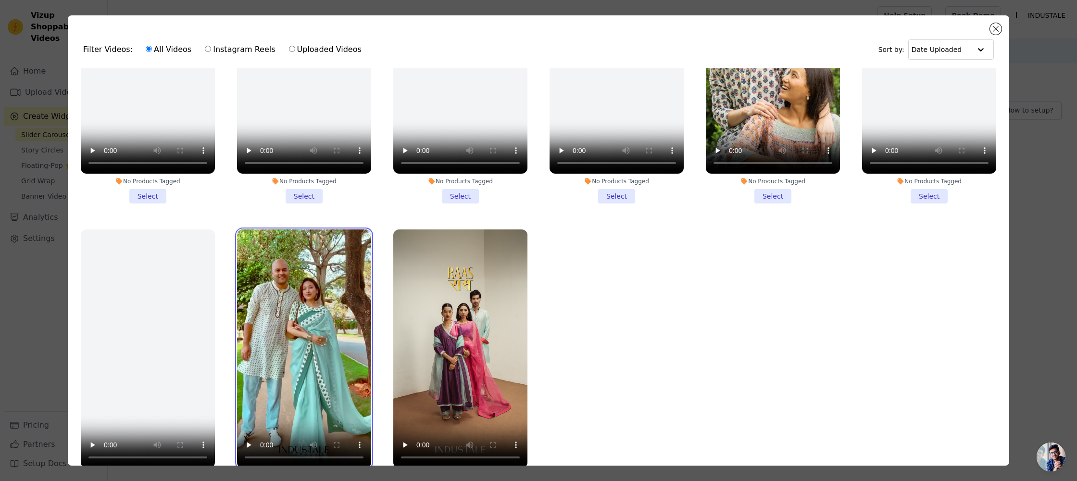
click at [336, 297] on video at bounding box center [304, 348] width 134 height 238
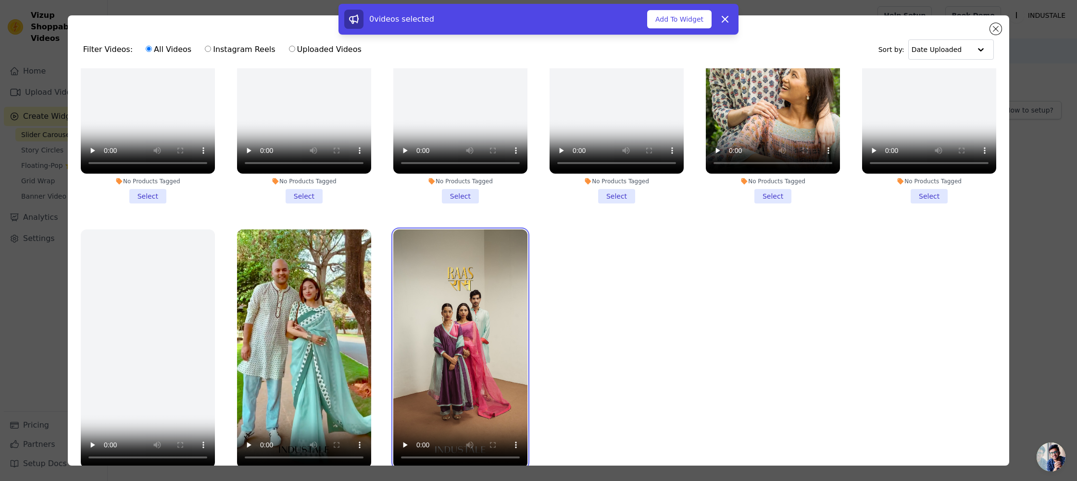
click at [436, 303] on video at bounding box center [460, 348] width 134 height 238
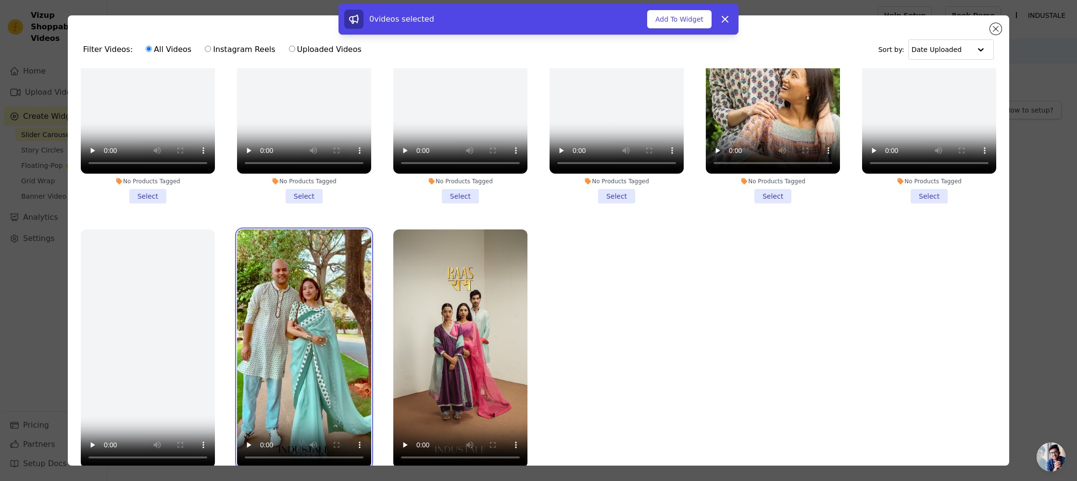
click at [357, 292] on video at bounding box center [304, 348] width 134 height 238
click at [685, 18] on button "Add To Widget" at bounding box center [679, 19] width 64 height 18
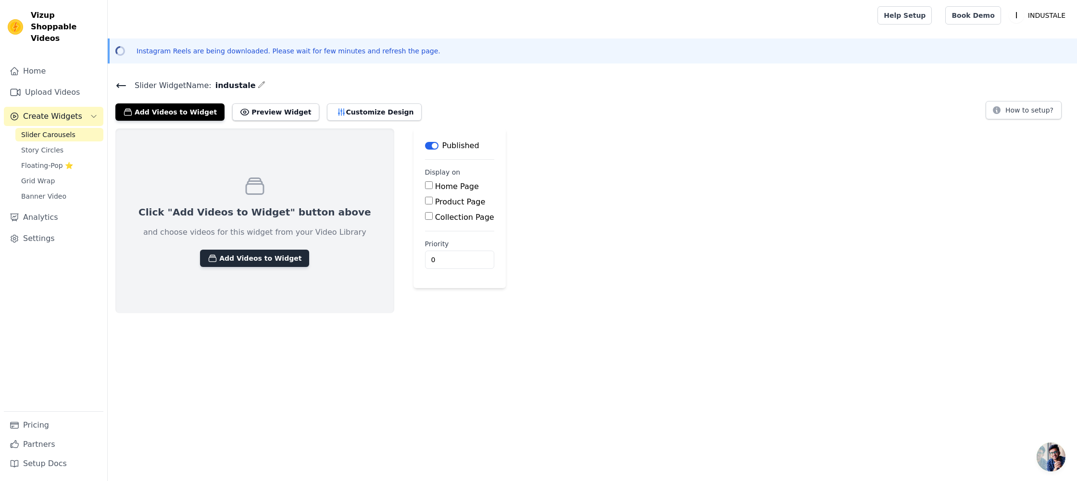
click at [269, 259] on button "Add Videos to Widget" at bounding box center [254, 257] width 109 height 17
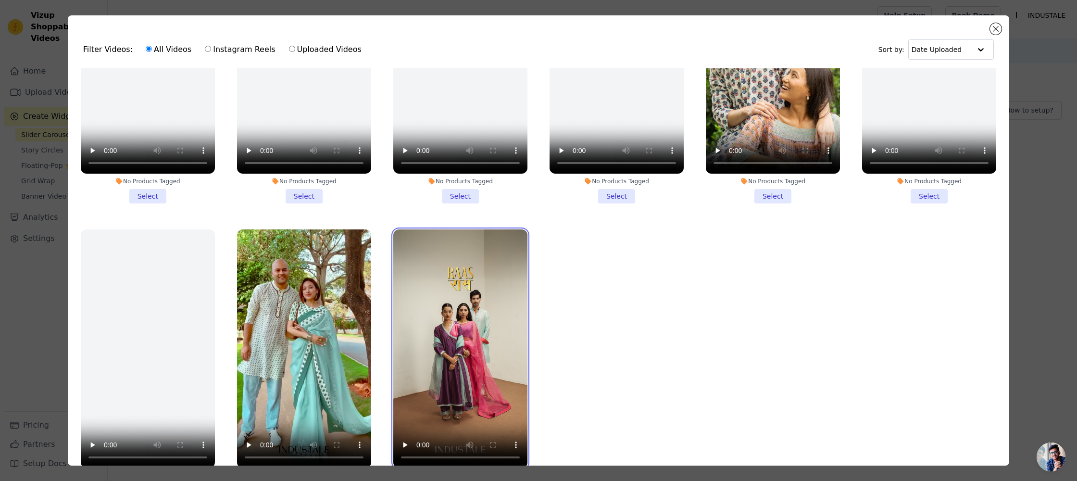
click at [457, 329] on video at bounding box center [460, 348] width 134 height 238
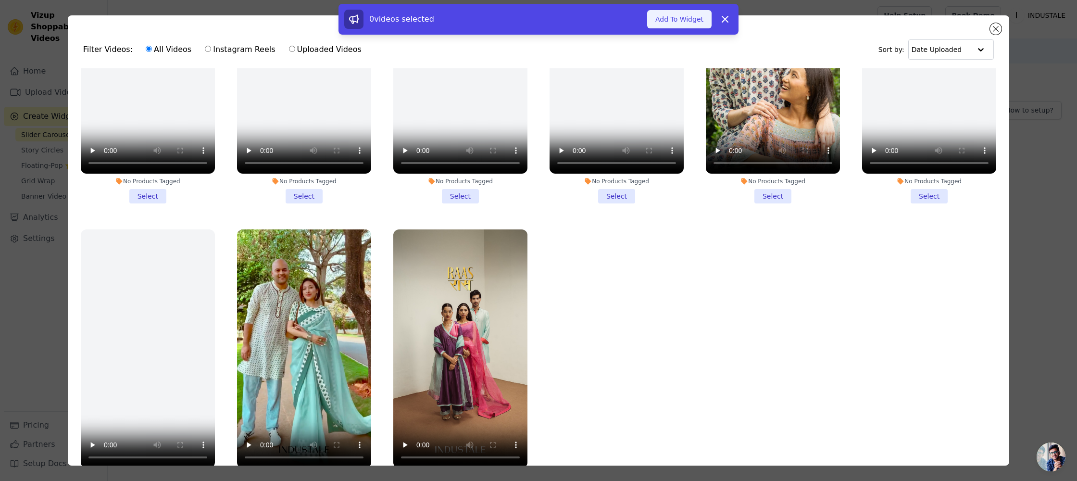
click at [673, 21] on button "Add To Widget" at bounding box center [679, 19] width 64 height 18
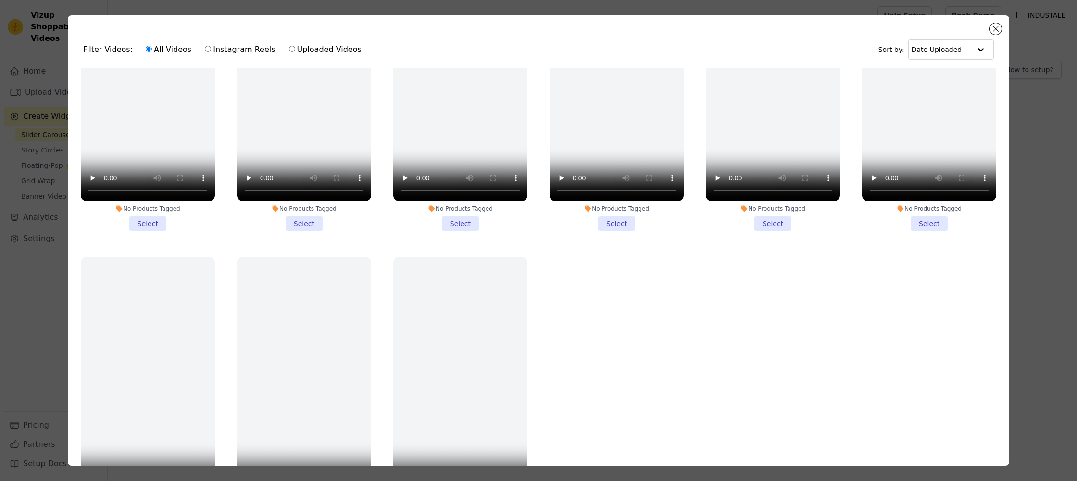
scroll to position [433, 0]
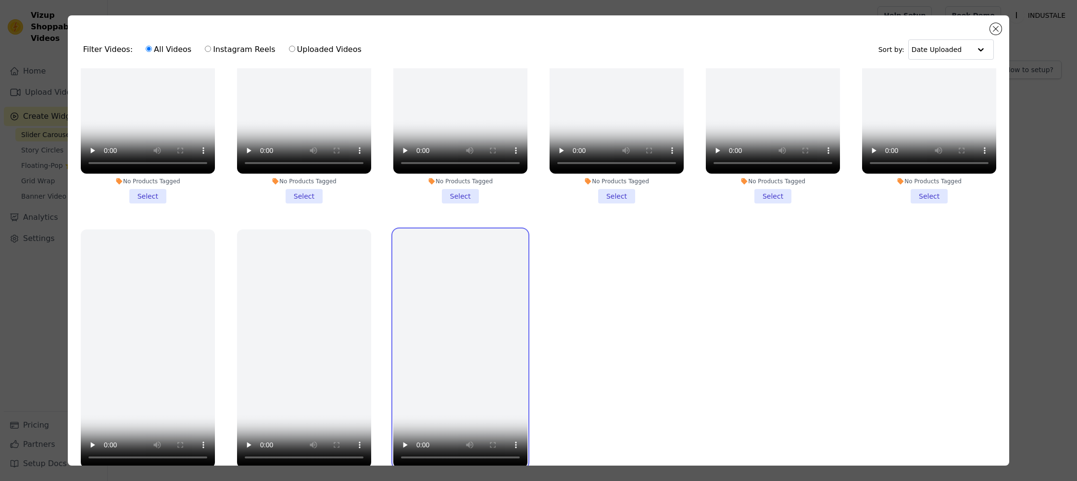
click at [485, 309] on video at bounding box center [460, 348] width 134 height 238
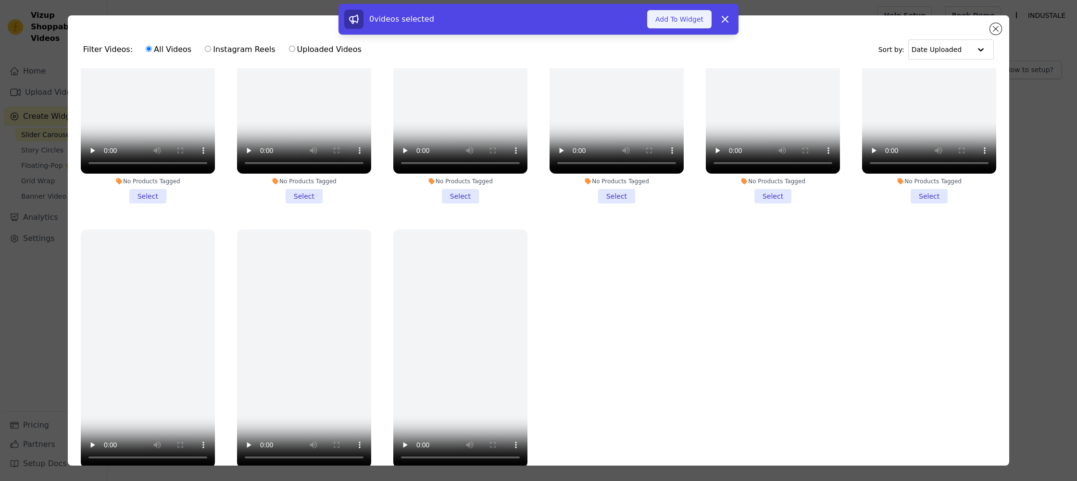
click at [686, 13] on button "Add To Widget" at bounding box center [679, 19] width 64 height 18
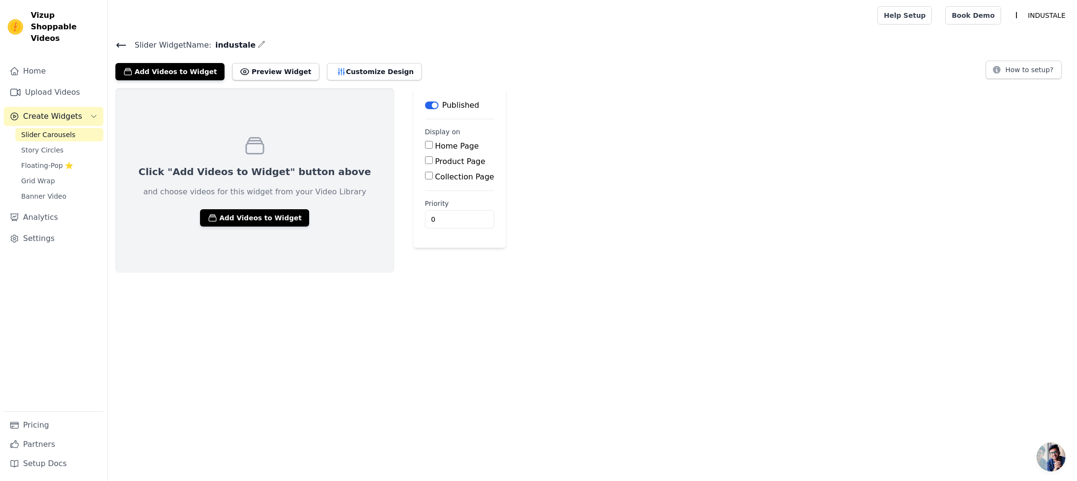
click at [659, 49] on h4 "Slider Widget Name: industale" at bounding box center [592, 44] width 954 height 13
click at [236, 223] on button "Add Videos to Widget" at bounding box center [254, 217] width 109 height 17
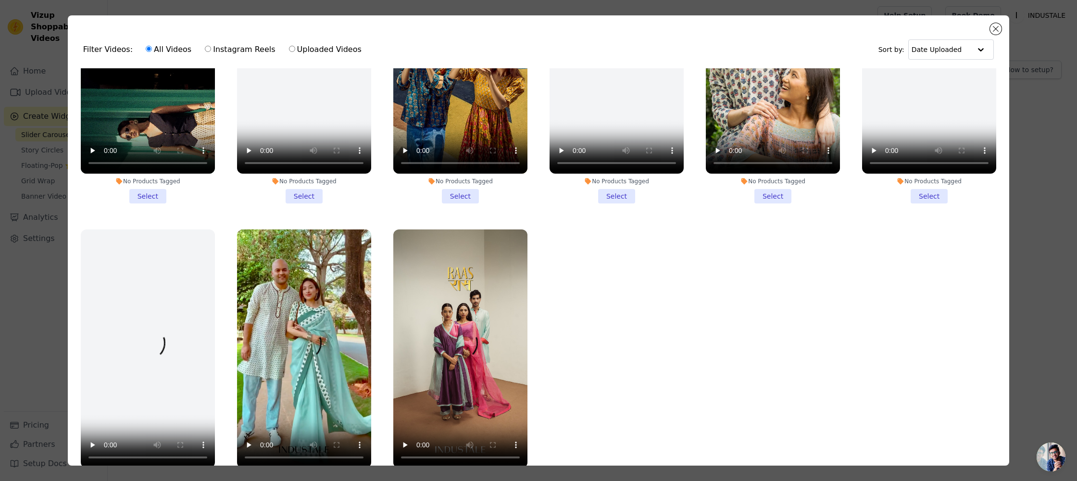
scroll to position [84, 0]
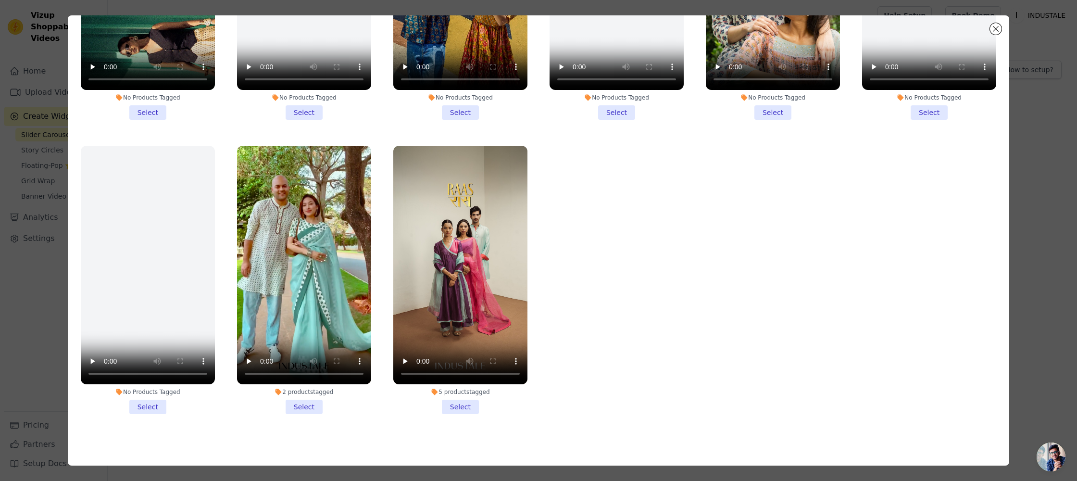
click at [456, 409] on li "5 products tagged Select" at bounding box center [460, 280] width 134 height 268
click at [0, 0] on input "5 products tagged Select" at bounding box center [0, 0] width 0 height 0
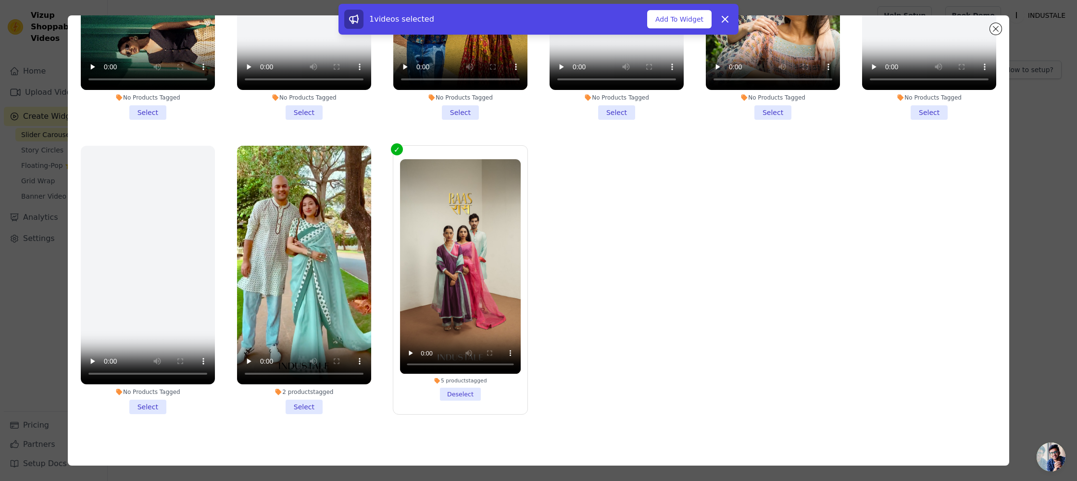
click at [323, 409] on li "2 products tagged Select" at bounding box center [304, 280] width 134 height 268
click at [0, 0] on input "2 products tagged Select" at bounding box center [0, 0] width 0 height 0
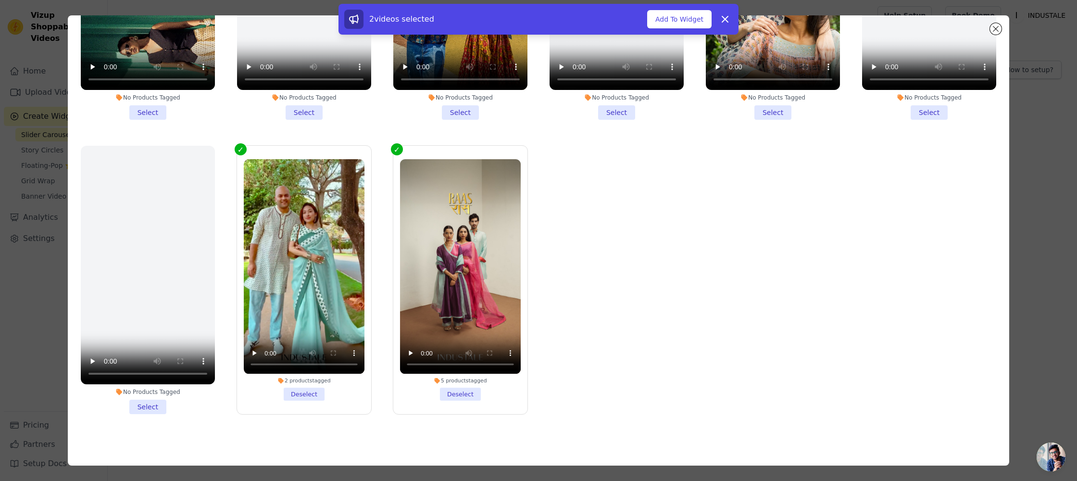
click at [310, 408] on label "2 products tagged Deselect" at bounding box center [303, 279] width 135 height 269
click at [0, 0] on input "2 products tagged Deselect" at bounding box center [0, 0] width 0 height 0
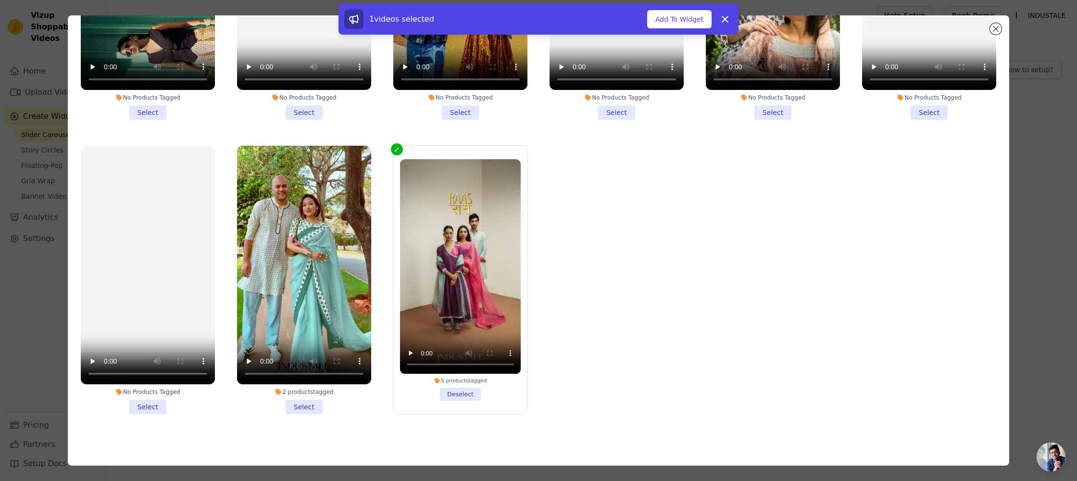
click at [300, 410] on li "2 products tagged Select" at bounding box center [304, 280] width 134 height 268
click at [0, 0] on input "2 products tagged Select" at bounding box center [0, 0] width 0 height 0
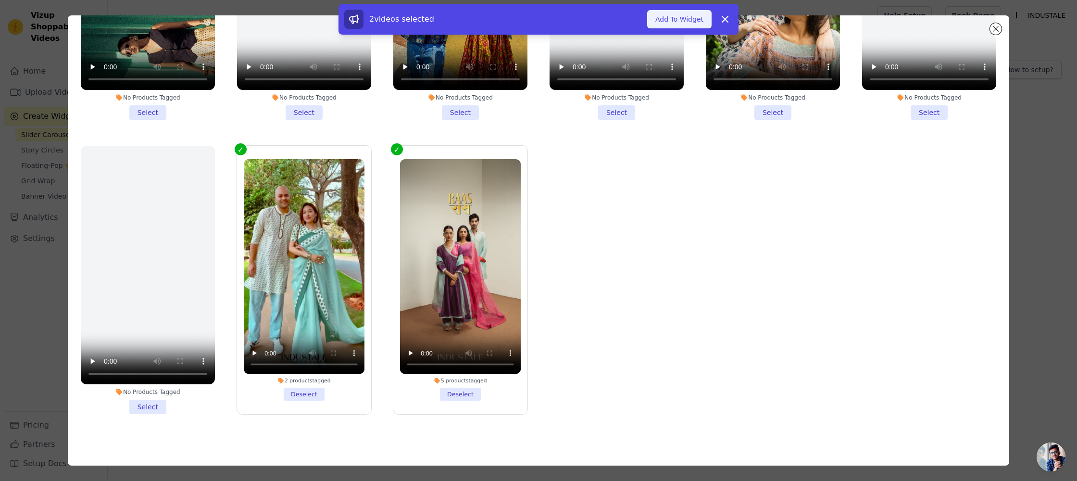
click at [669, 19] on button "Add To Widget" at bounding box center [679, 19] width 64 height 18
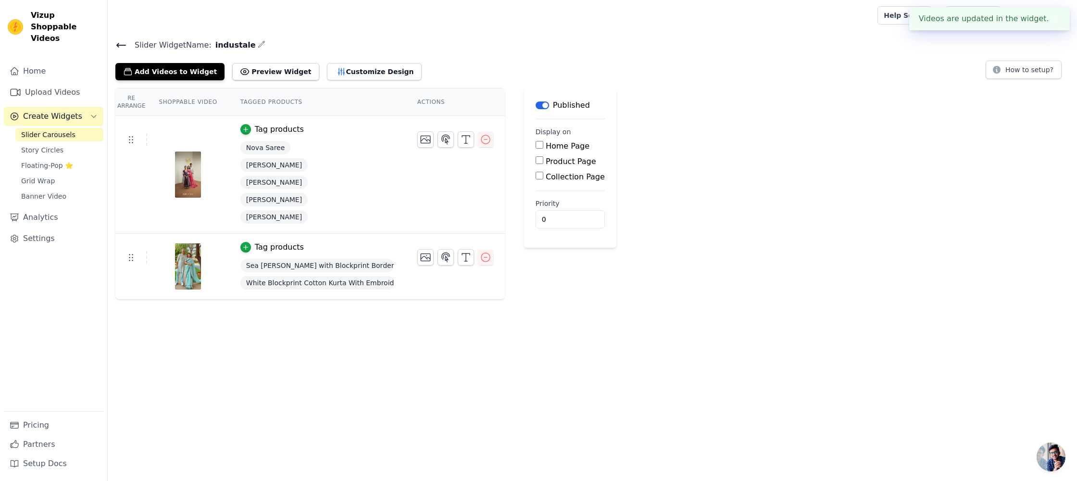
click at [537, 144] on input "Home Page" at bounding box center [539, 145] width 8 height 8
checkbox input "true"
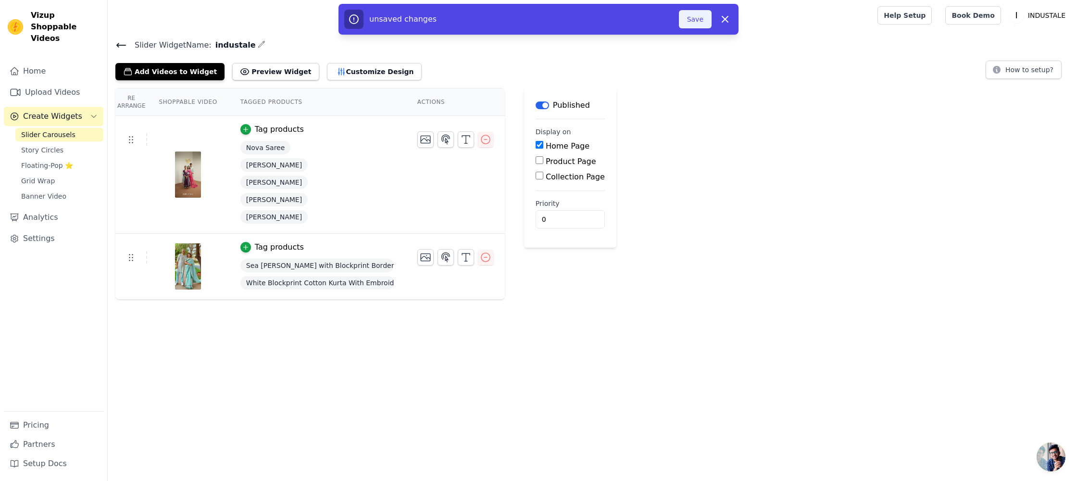
click at [695, 23] on button "Save" at bounding box center [695, 19] width 33 height 18
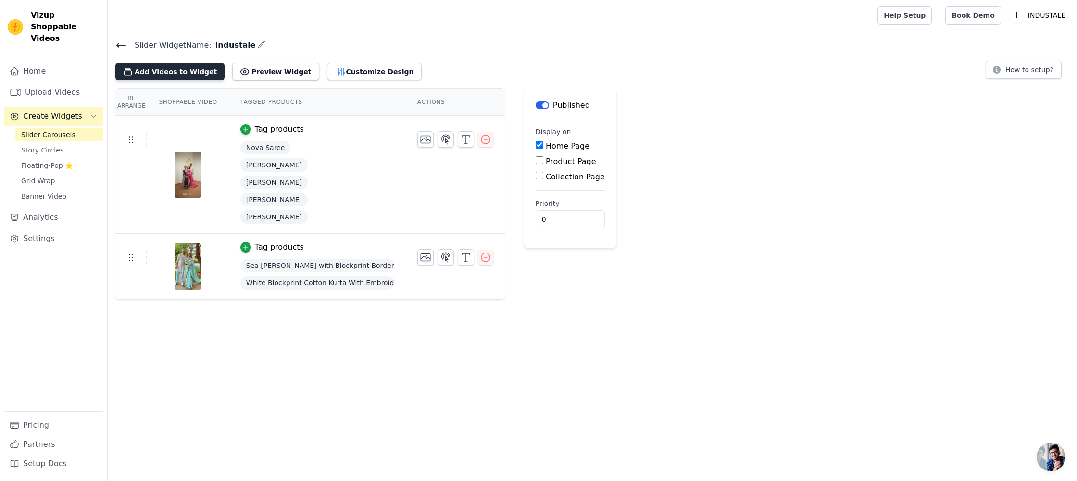
click at [181, 72] on button "Add Videos to Widget" at bounding box center [169, 71] width 109 height 17
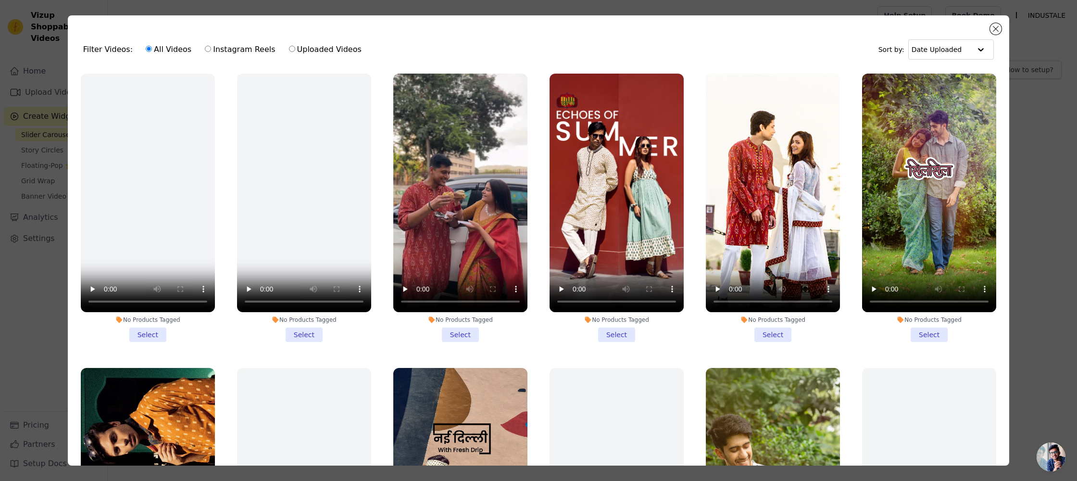
click at [463, 334] on li "No Products Tagged Select" at bounding box center [460, 208] width 134 height 268
click at [0, 0] on input "No Products Tagged Select" at bounding box center [0, 0] width 0 height 0
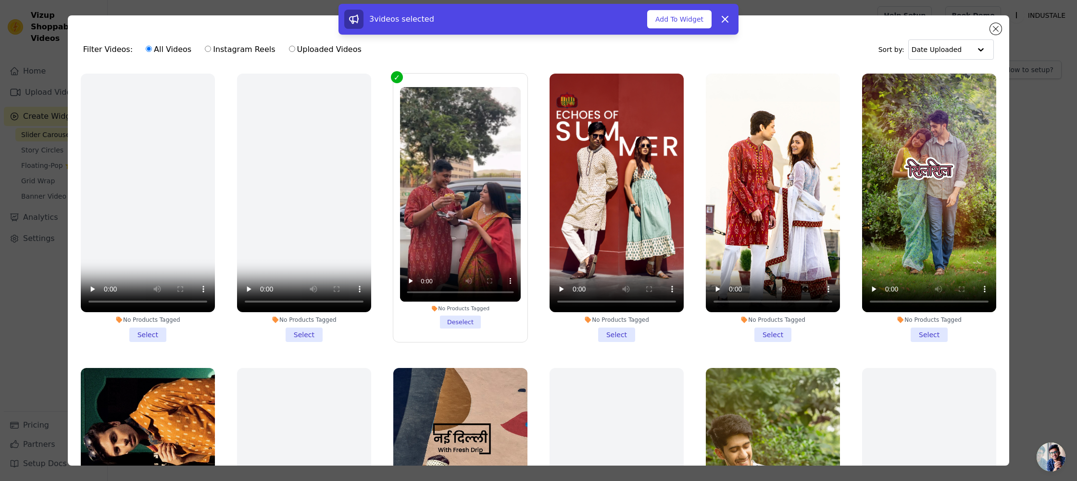
click at [461, 322] on li "No Products Tagged Deselect" at bounding box center [460, 207] width 121 height 241
click at [0, 0] on input "No Products Tagged Deselect" at bounding box center [0, 0] width 0 height 0
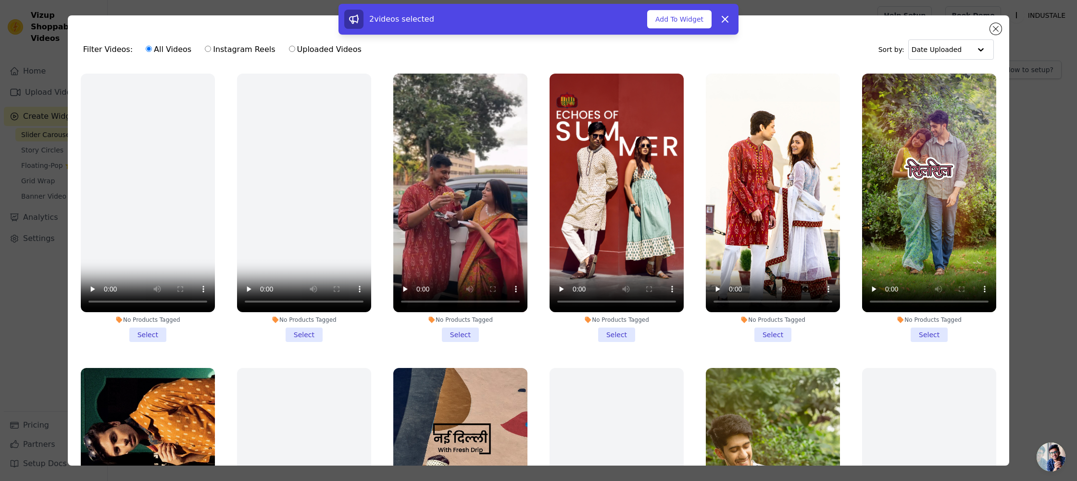
click at [469, 319] on div "No Products Tagged" at bounding box center [460, 320] width 134 height 8
click at [0, 0] on input "No Products Tagged Select" at bounding box center [0, 0] width 0 height 0
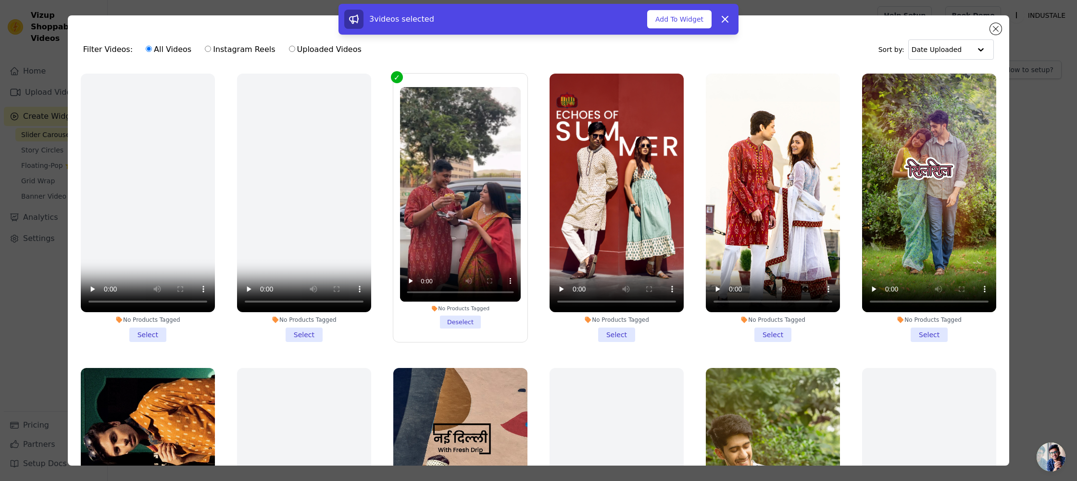
click at [469, 318] on li "No Products Tagged Deselect" at bounding box center [460, 207] width 121 height 241
click at [465, 321] on li "No Products Tagged Deselect" at bounding box center [460, 207] width 121 height 241
click at [0, 0] on input "No Products Tagged Deselect" at bounding box center [0, 0] width 0 height 0
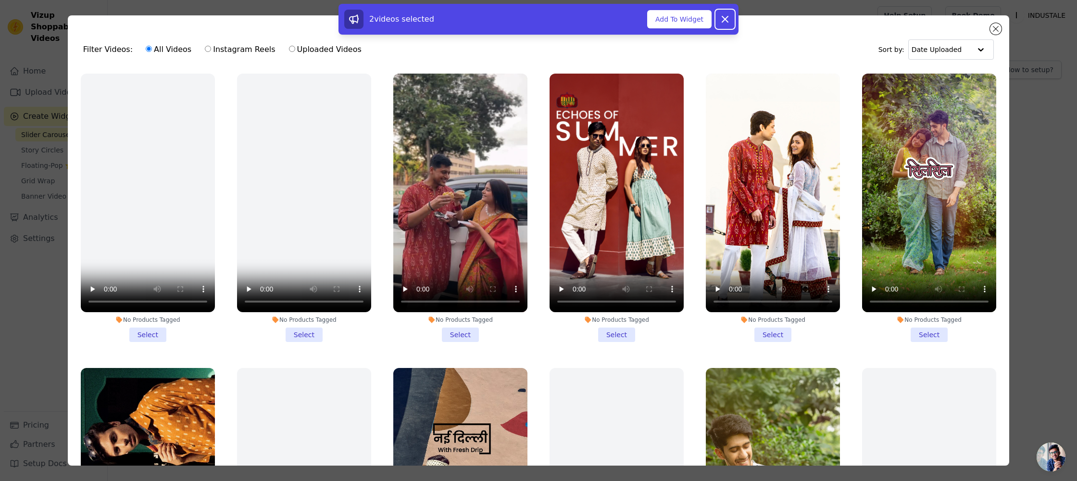
click at [726, 19] on icon at bounding box center [725, 19] width 12 height 12
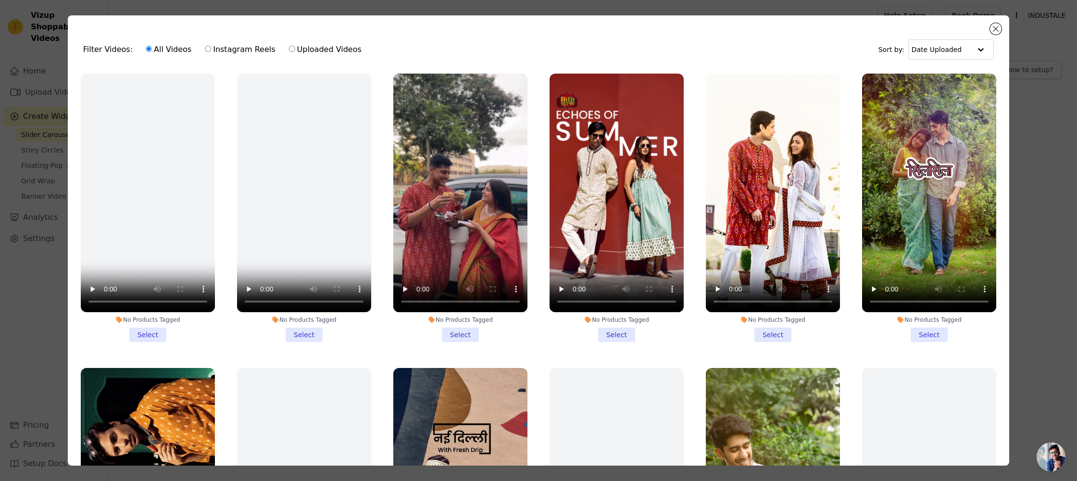
click at [535, 200] on ul "No Products Tagged Select No Products Tagged Select No Products Tagged Select N…" at bounding box center [538, 293] width 926 height 450
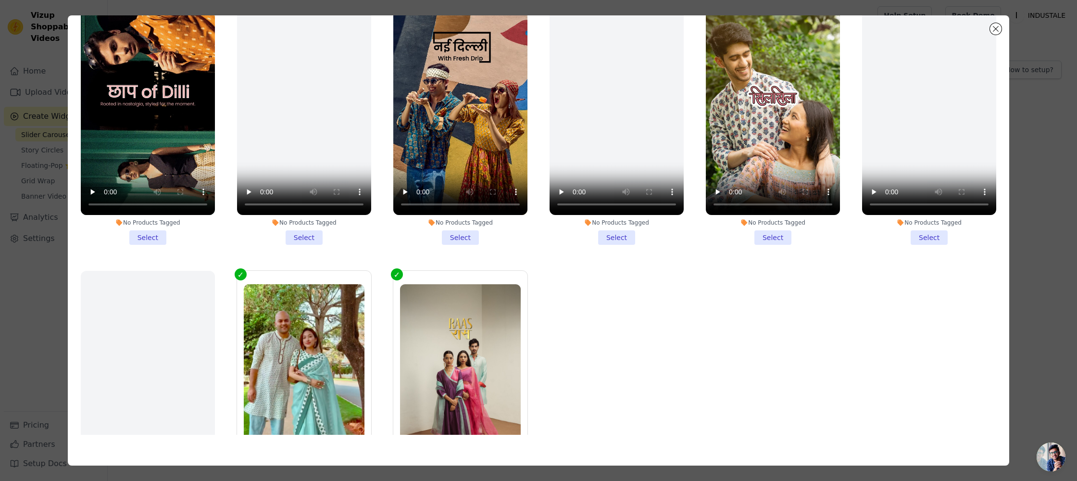
scroll to position [0, 0]
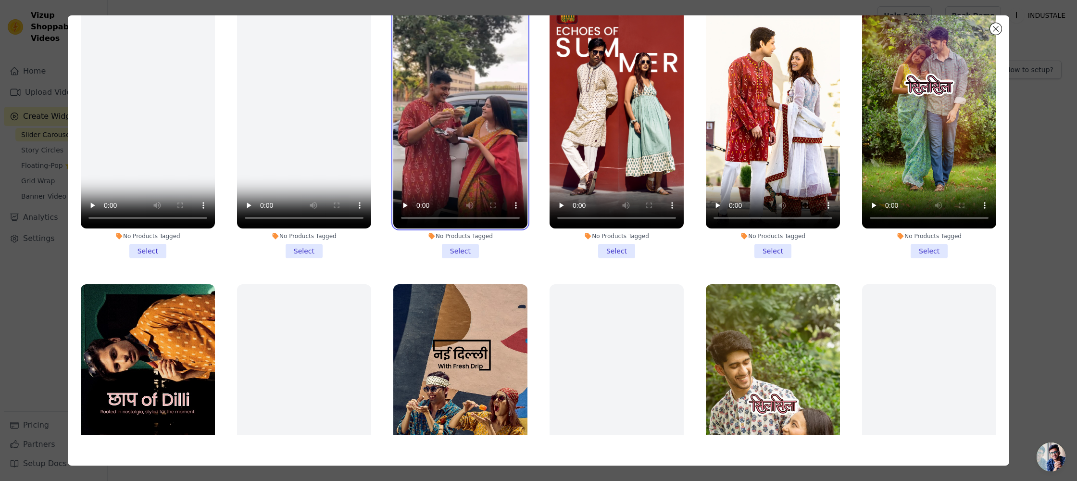
click at [477, 146] on video at bounding box center [460, 109] width 134 height 238
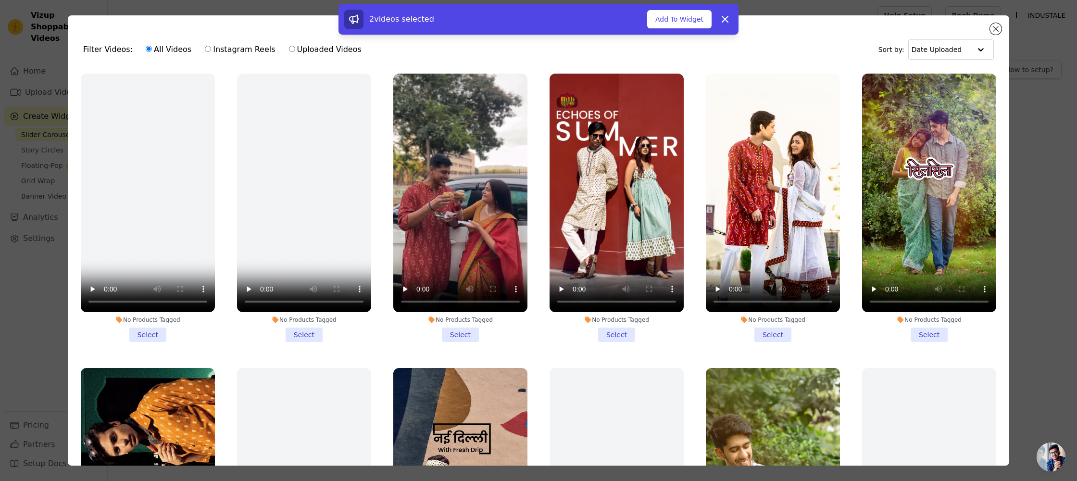
click at [995, 29] on div "2 videos selected Add To Widget Dismiss" at bounding box center [538, 21] width 1077 height 35
click at [1000, 27] on div "2 videos selected Add To Widget Dismiss" at bounding box center [538, 21] width 1077 height 35
click at [994, 27] on div "2 videos selected Add To Widget Dismiss" at bounding box center [538, 21] width 1077 height 35
click at [726, 18] on icon at bounding box center [725, 19] width 6 height 6
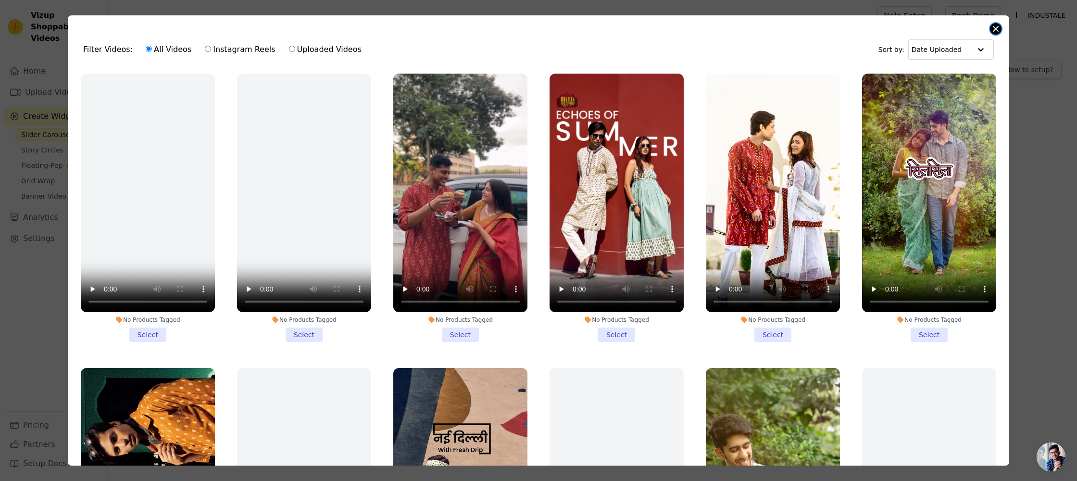
click at [993, 27] on button "Close modal" at bounding box center [996, 29] width 12 height 12
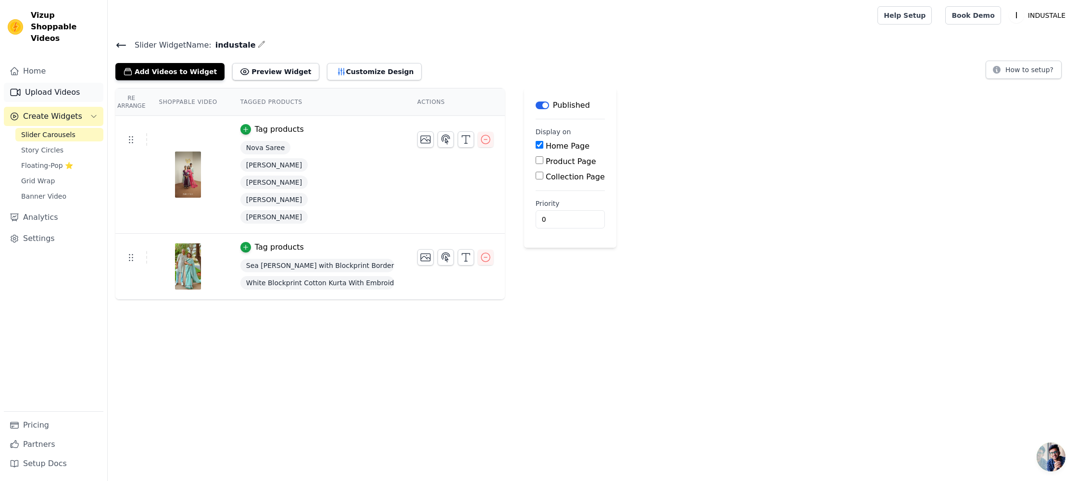
click at [41, 83] on link "Upload Videos" at bounding box center [53, 92] width 99 height 19
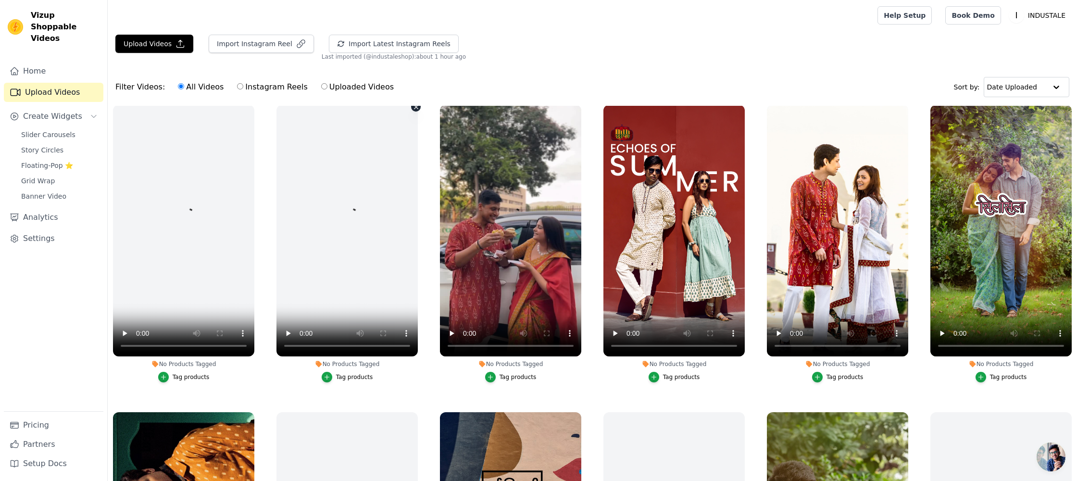
scroll to position [8, 0]
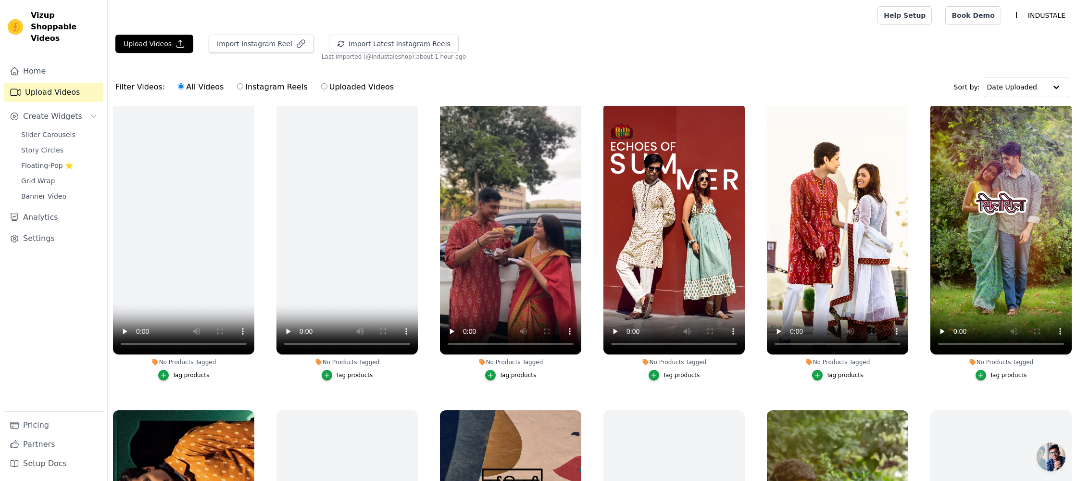
click at [525, 372] on div "Tag products" at bounding box center [517, 375] width 37 height 8
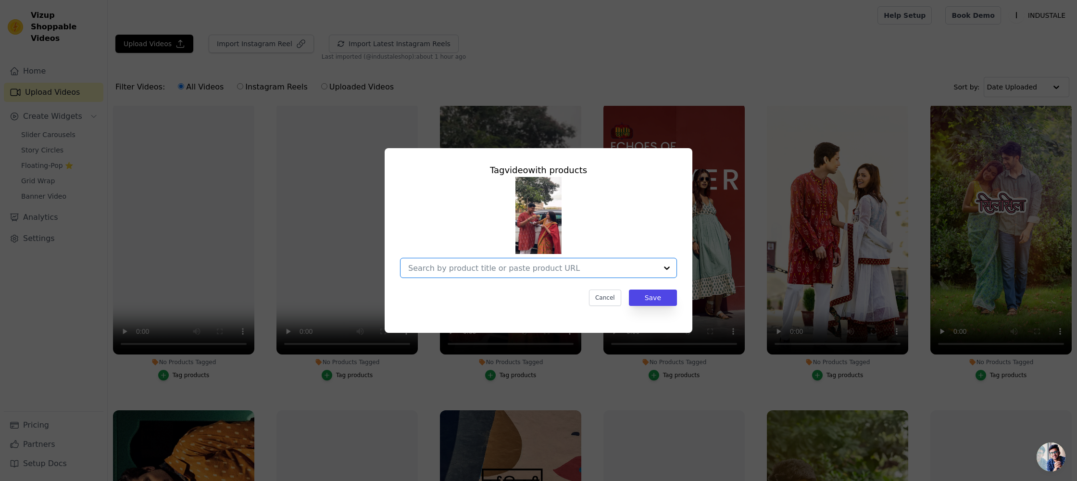
click at [484, 263] on input "No Products Tagged Tag video with products Option undefined, selected. Select i…" at bounding box center [532, 267] width 249 height 9
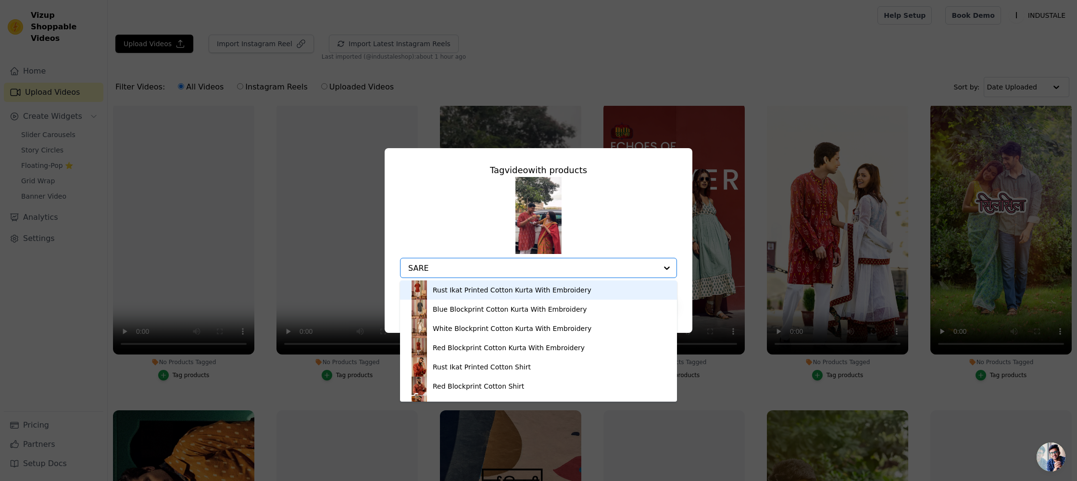
type input "SAREE"
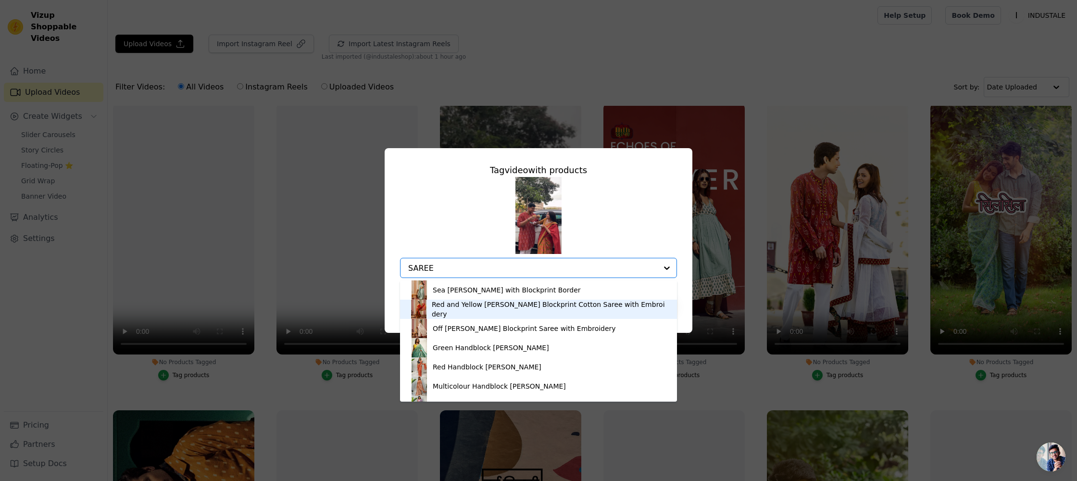
click at [491, 307] on div "Red and Yellow [PERSON_NAME] Blockprint Cotton Saree with Embroidery" at bounding box center [550, 308] width 236 height 19
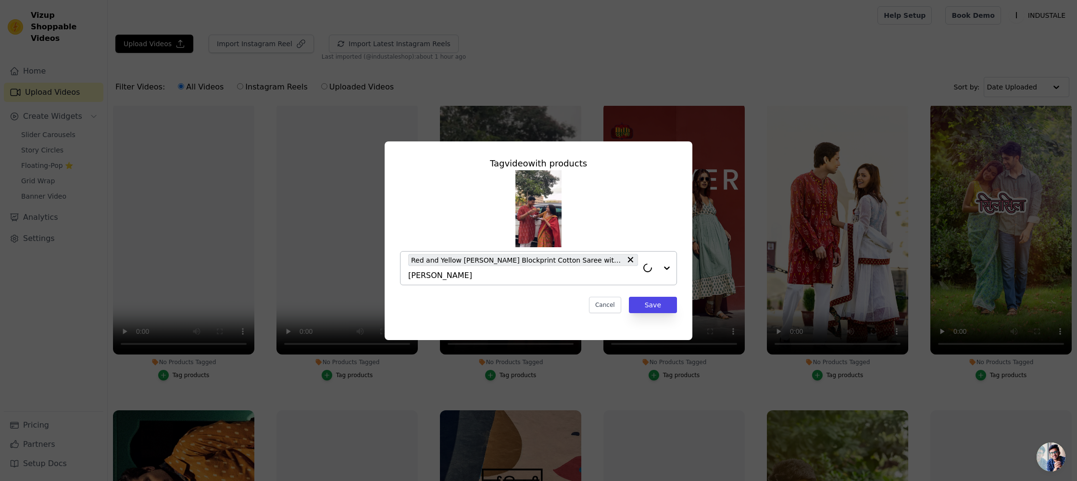
type input "KURTA"
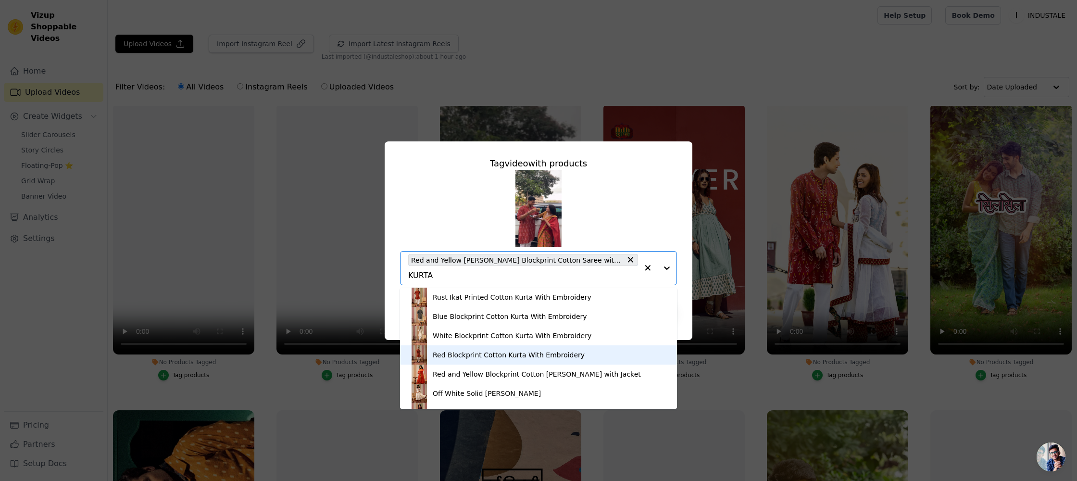
click at [459, 352] on div "Red Blockprint Cotton Kurta With Embroidery" at bounding box center [509, 355] width 152 height 10
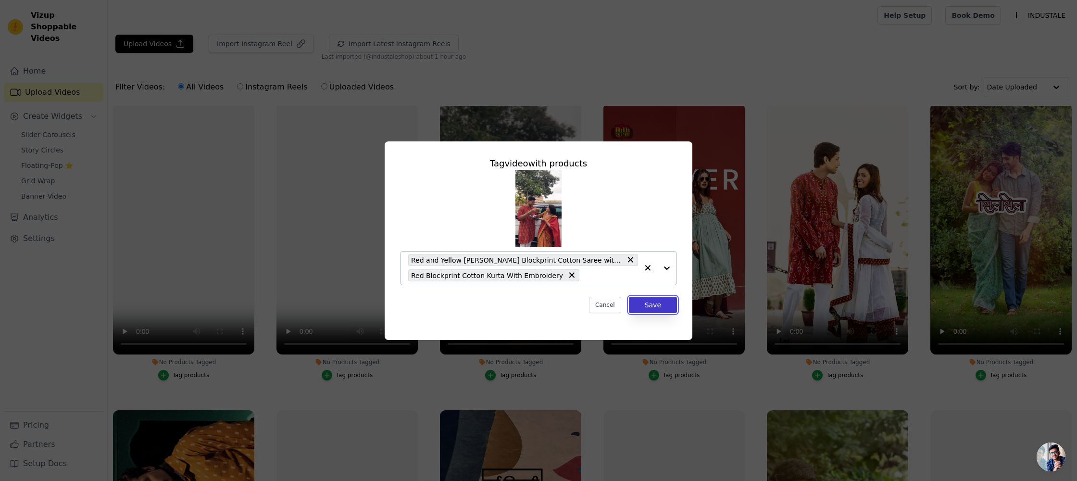
click at [658, 309] on button "Save" at bounding box center [653, 305] width 48 height 16
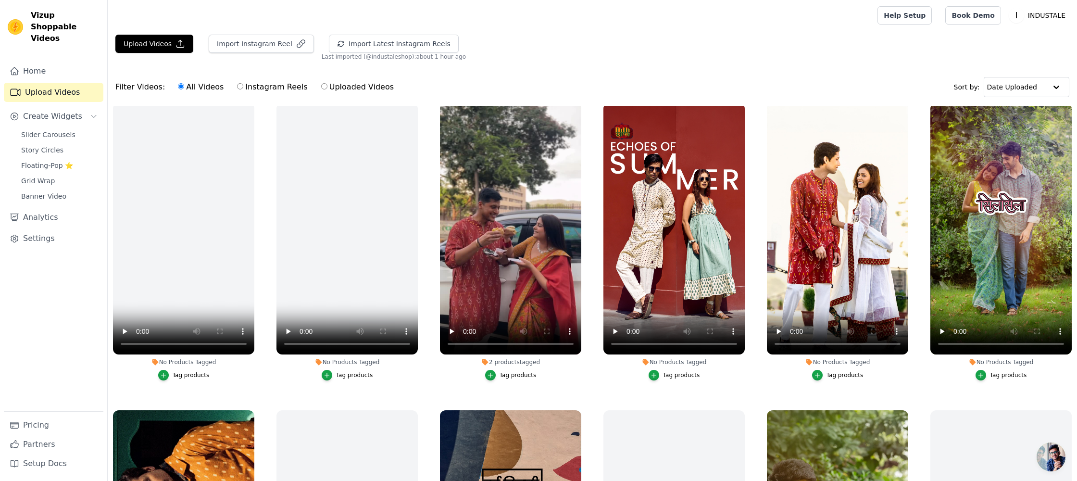
scroll to position [0, 0]
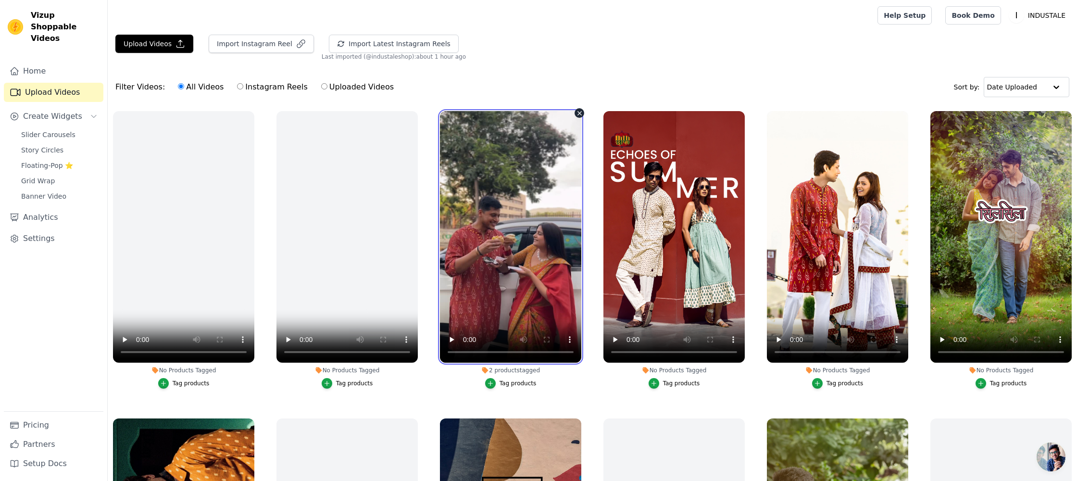
click at [537, 183] on video at bounding box center [510, 236] width 141 height 251
click at [583, 71] on div "Filter Videos: All Videos Instagram Reels Uploaded Videos Sort by: Date Uploaded" at bounding box center [592, 86] width 969 height 37
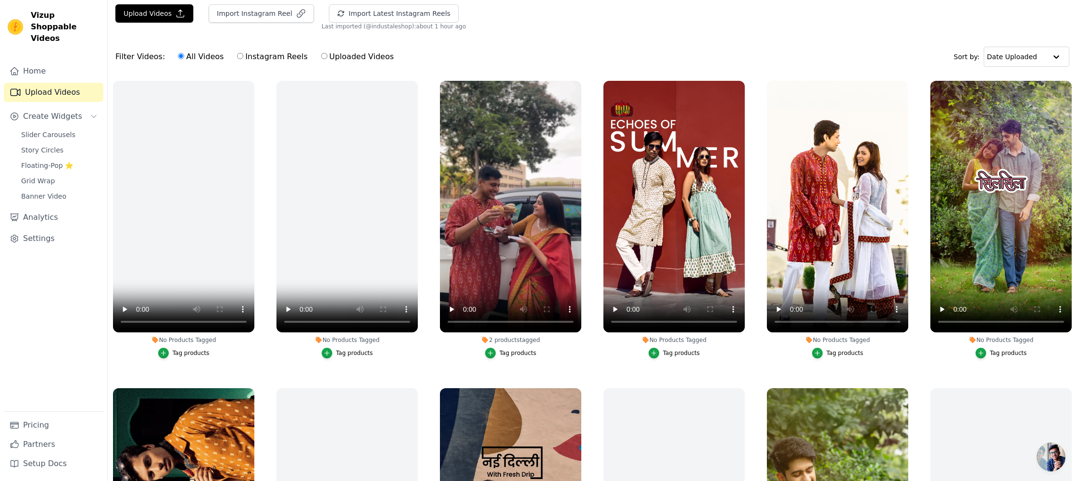
scroll to position [98, 0]
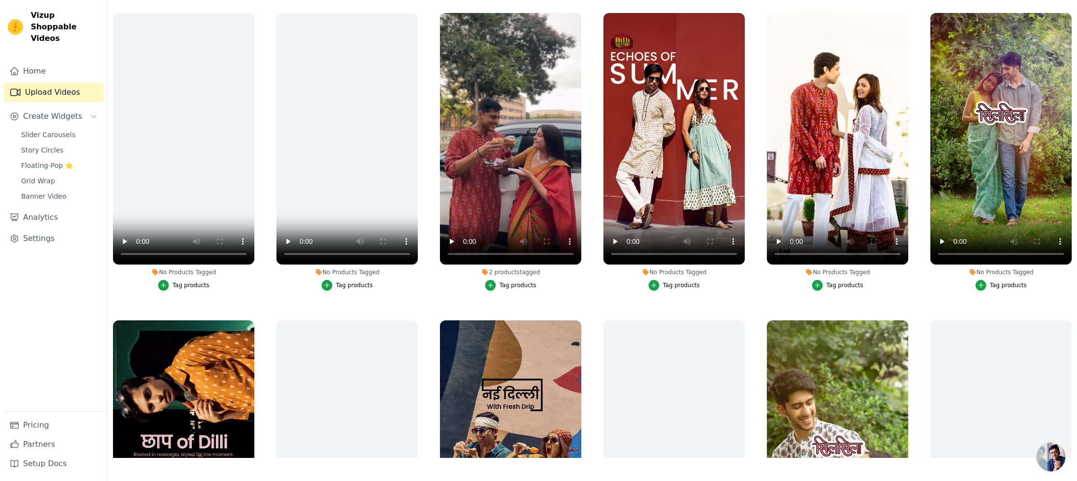
click at [990, 283] on button "Tag products" at bounding box center [1000, 285] width 51 height 11
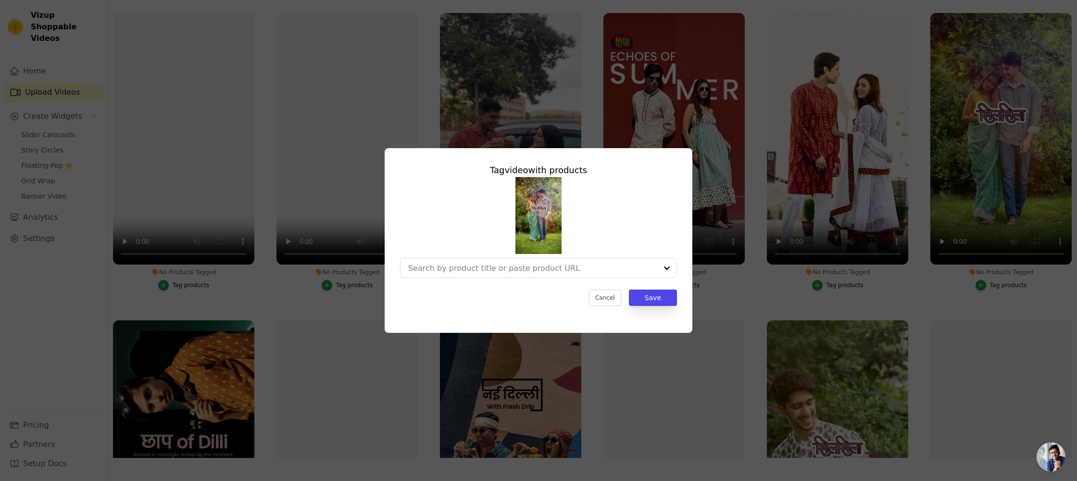
scroll to position [0, 0]
click at [537, 268] on input "No Products Tagged Tag video with products Cancel Save Tag products" at bounding box center [532, 267] width 249 height 9
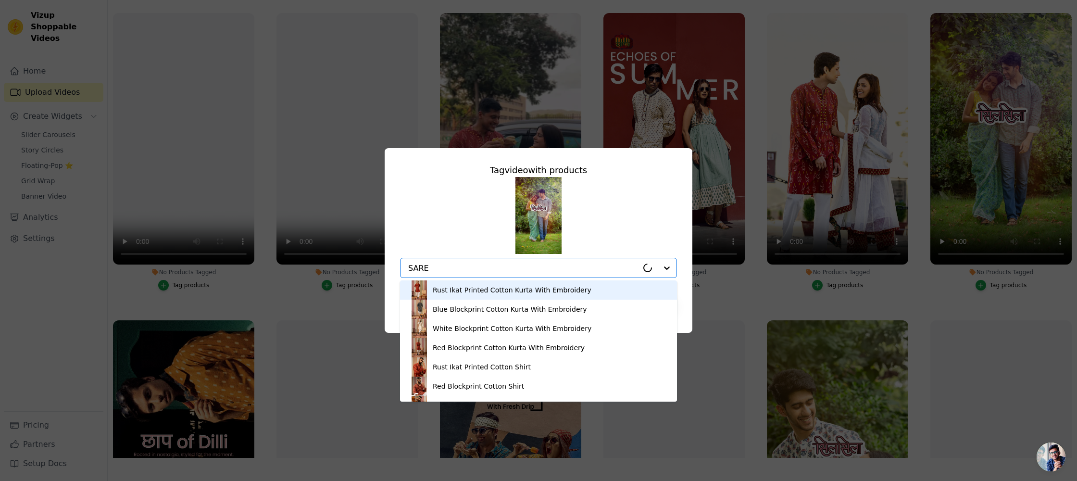
type input "SAREE"
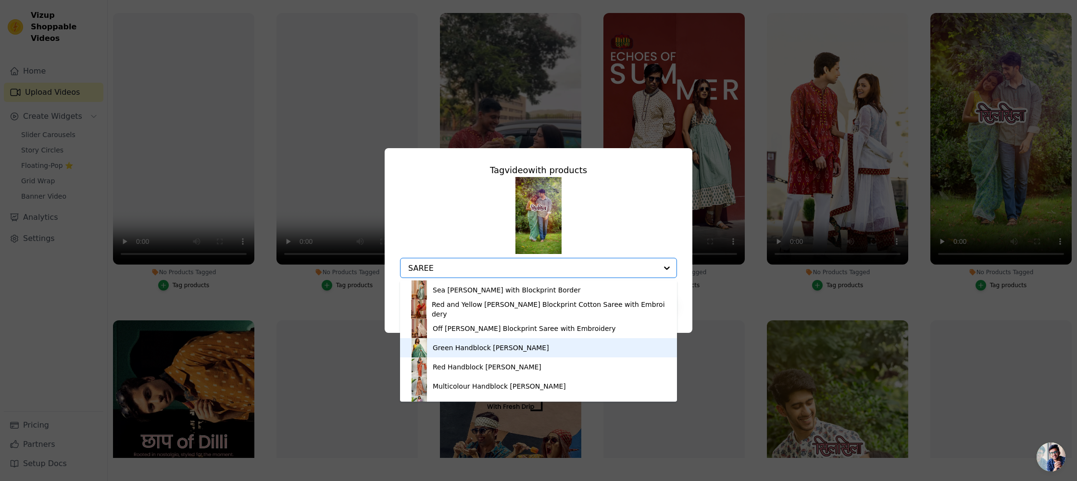
click at [473, 344] on div "Green Handblock [PERSON_NAME]" at bounding box center [491, 348] width 116 height 10
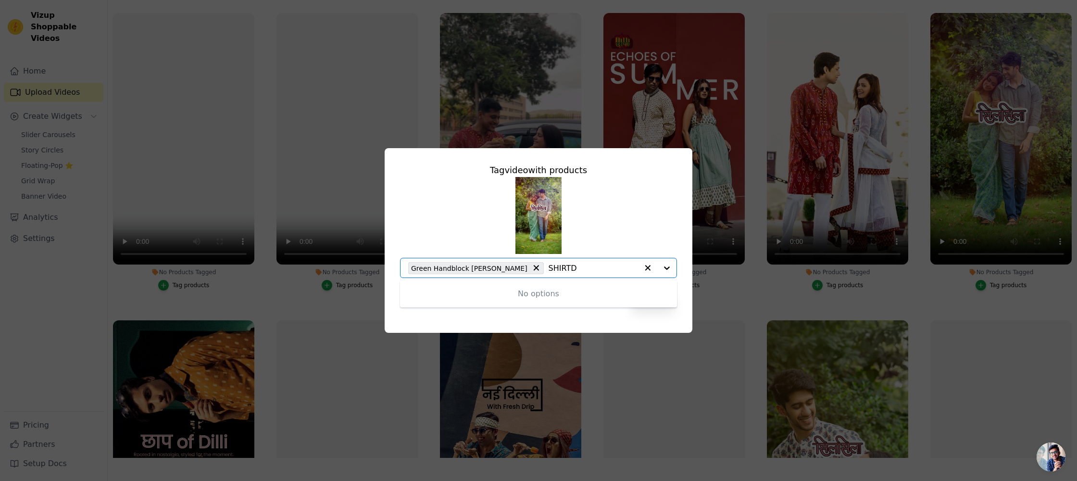
type input "SHIRT"
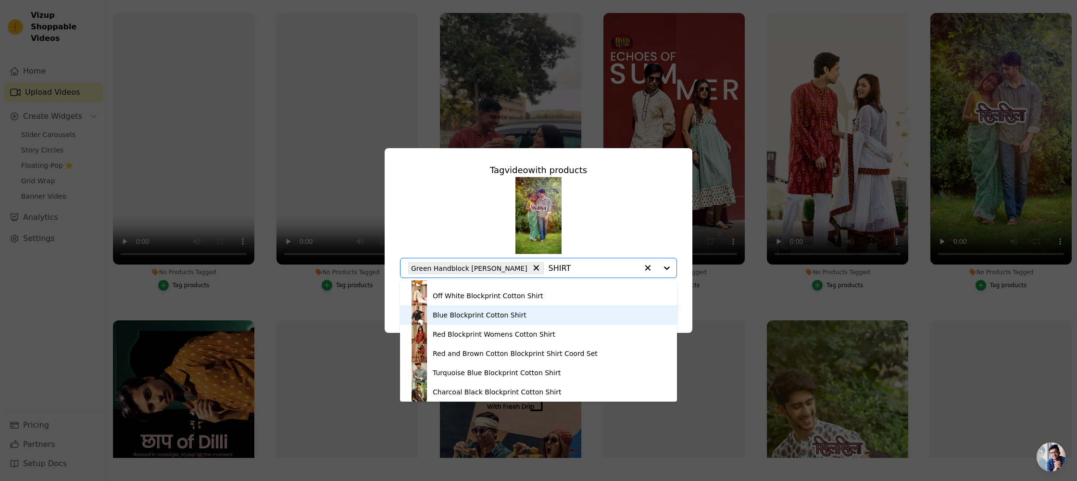
scroll to position [73, 0]
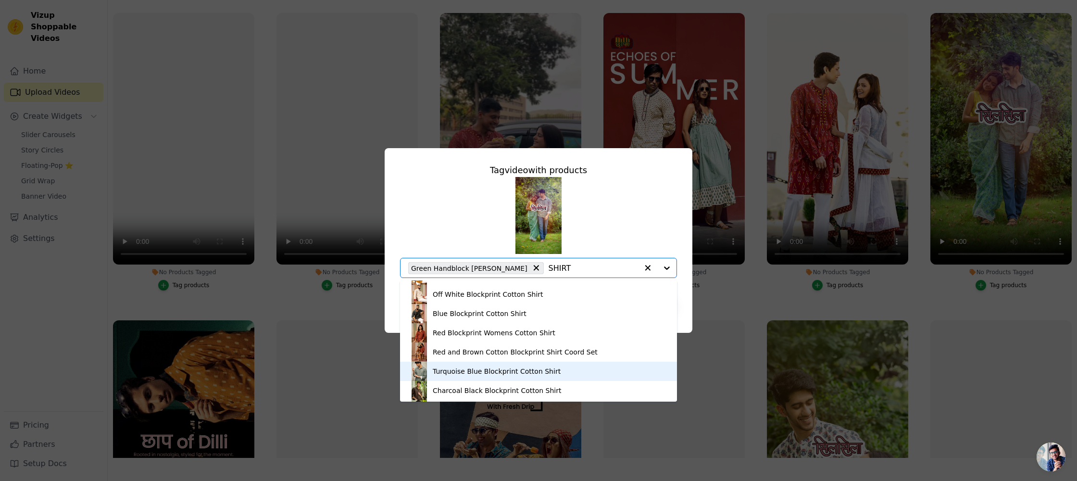
click at [454, 371] on div "Turquoise Blue Blockprint Cotton Shirt" at bounding box center [497, 371] width 128 height 10
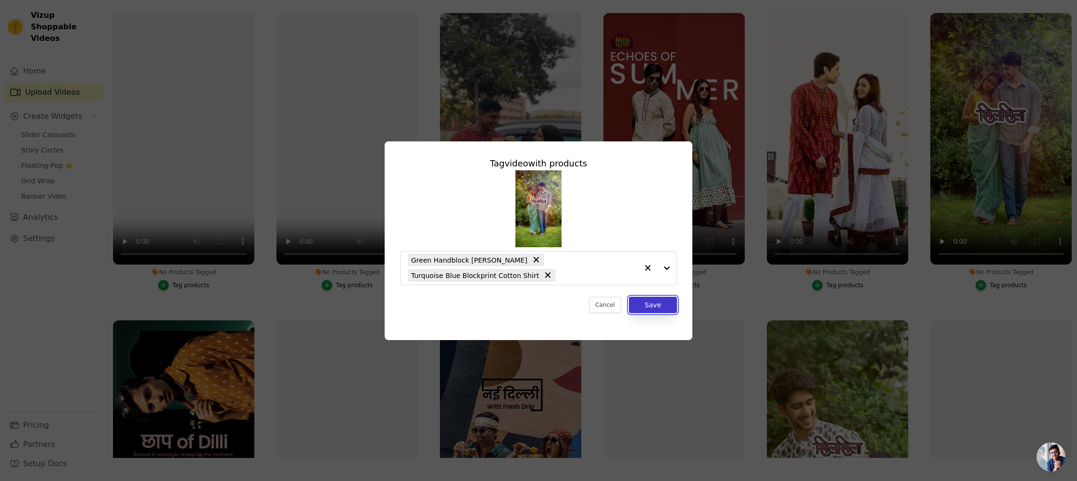
click at [646, 302] on button "Save" at bounding box center [653, 305] width 48 height 16
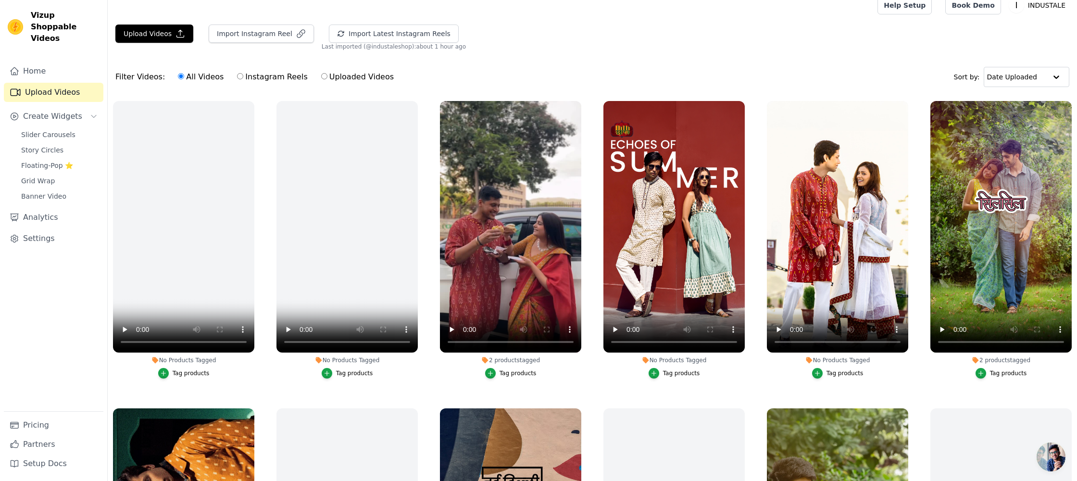
scroll to position [12, 0]
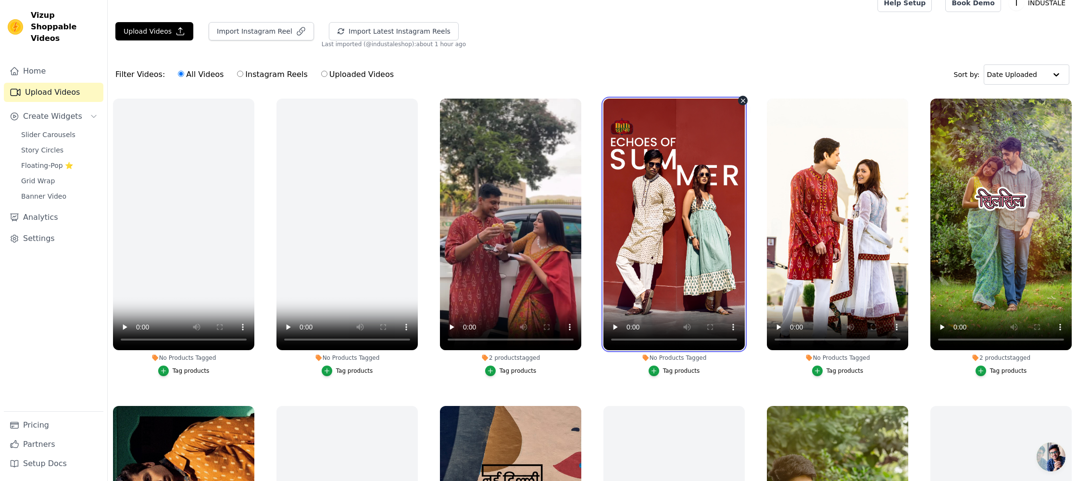
click at [659, 175] on video at bounding box center [673, 224] width 141 height 251
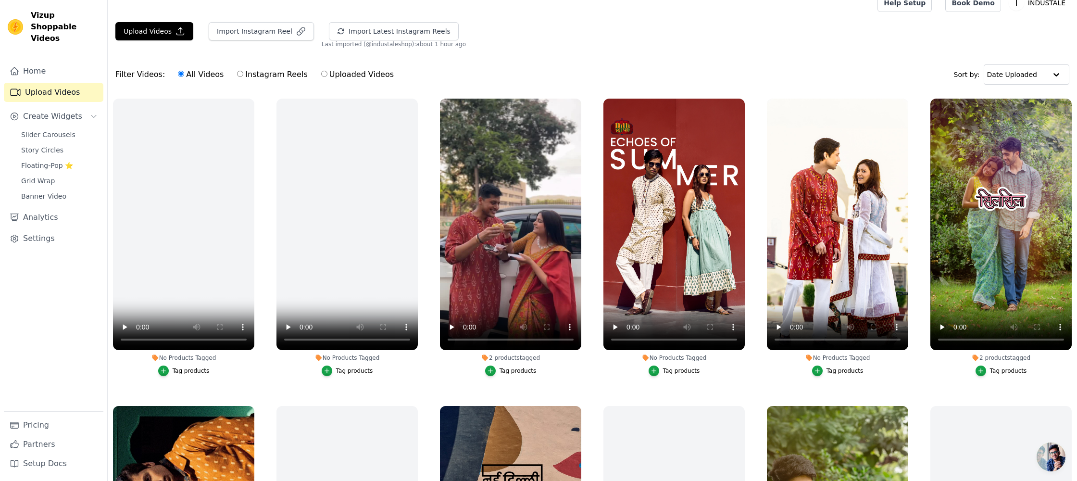
click at [683, 373] on div "Tag products" at bounding box center [681, 371] width 37 height 8
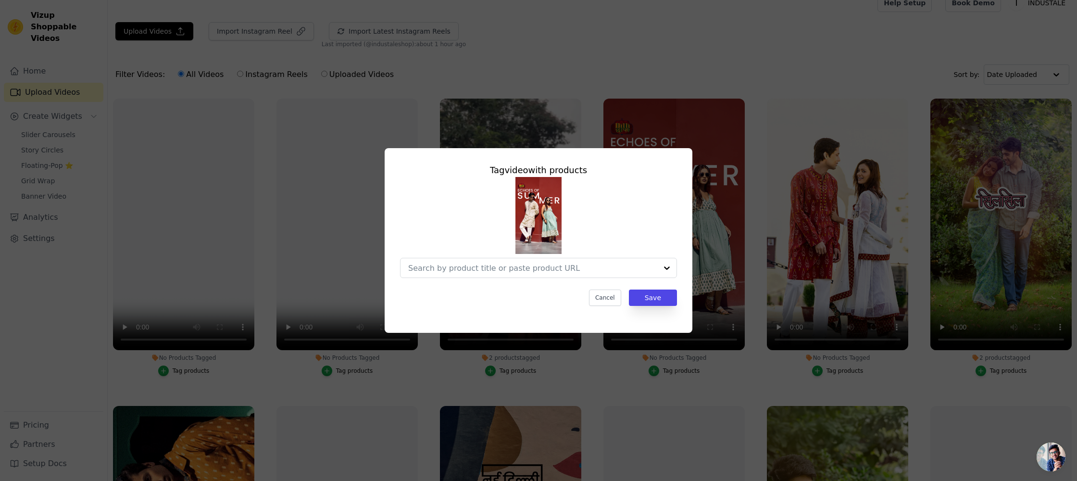
scroll to position [0, 0]
click at [494, 268] on input "No Products Tagged Tag video with products Option undefined, selected. Select i…" at bounding box center [523, 267] width 230 height 9
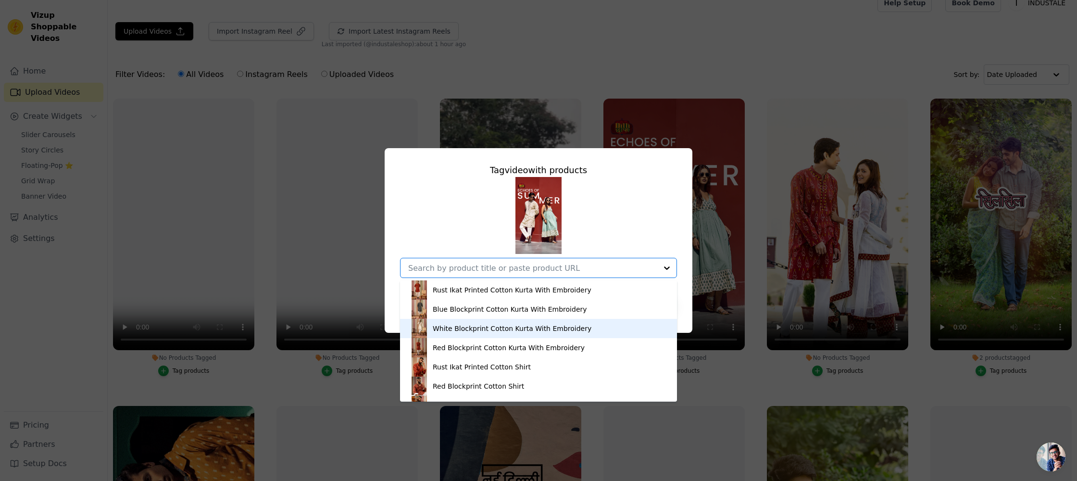
click at [454, 330] on div "White Blockprint Cotton Kurta With Embroidery" at bounding box center [512, 328] width 159 height 10
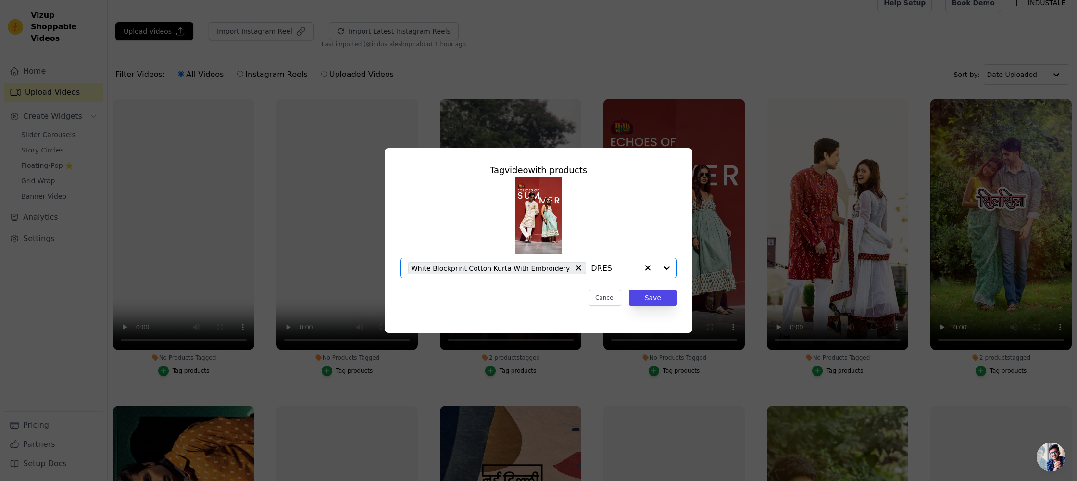
type input "DRESS"
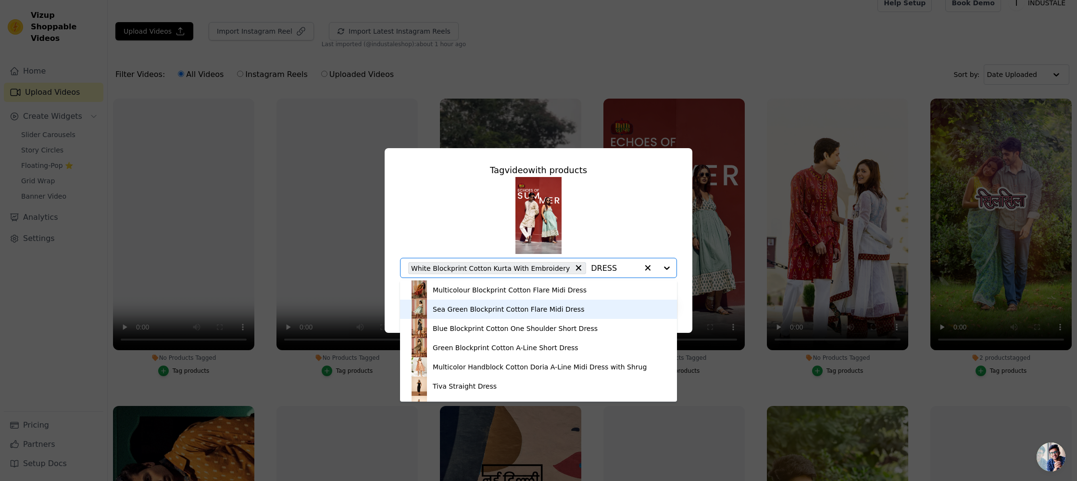
click at [476, 310] on div "Sea Green Blockprint Cotton Flare Midi Dress" at bounding box center [508, 309] width 151 height 10
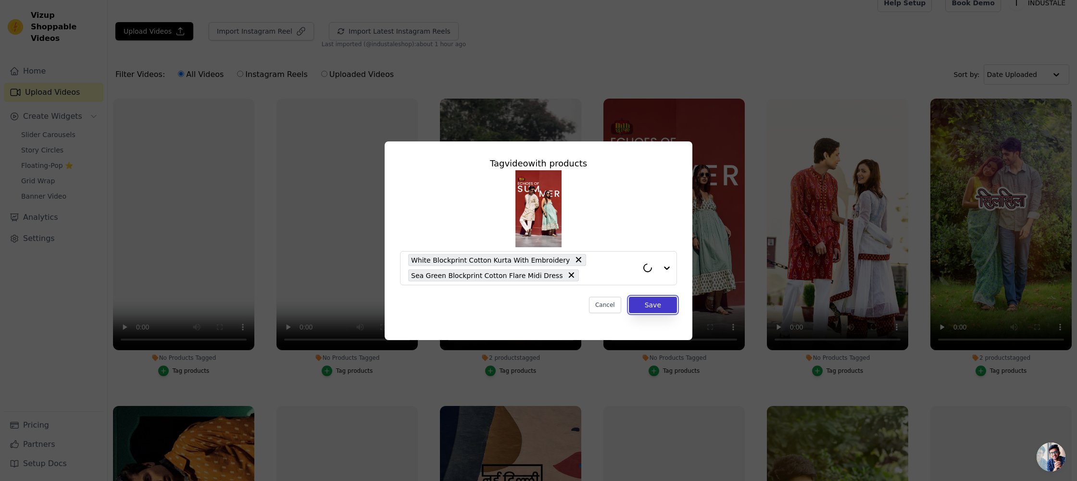
click at [650, 302] on button "Save" at bounding box center [653, 305] width 48 height 16
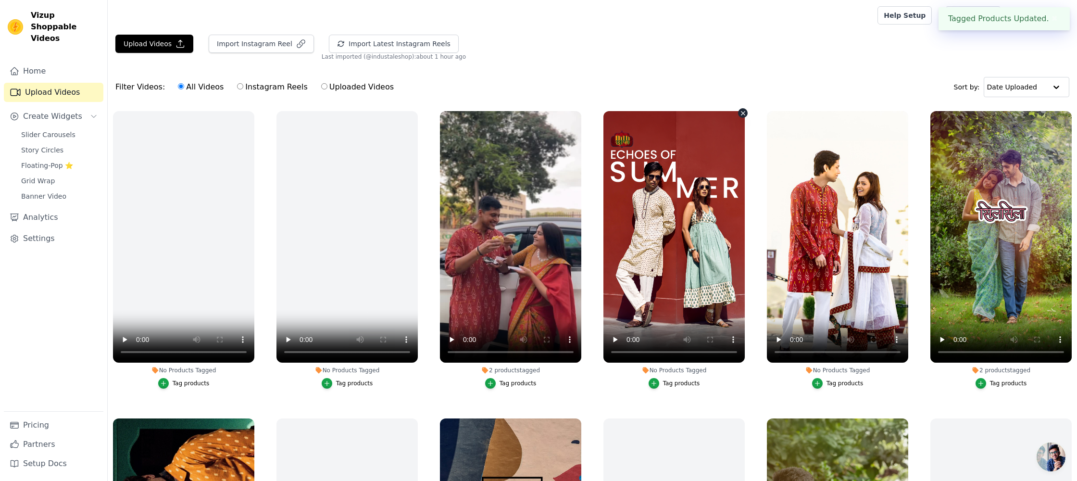
scroll to position [12, 0]
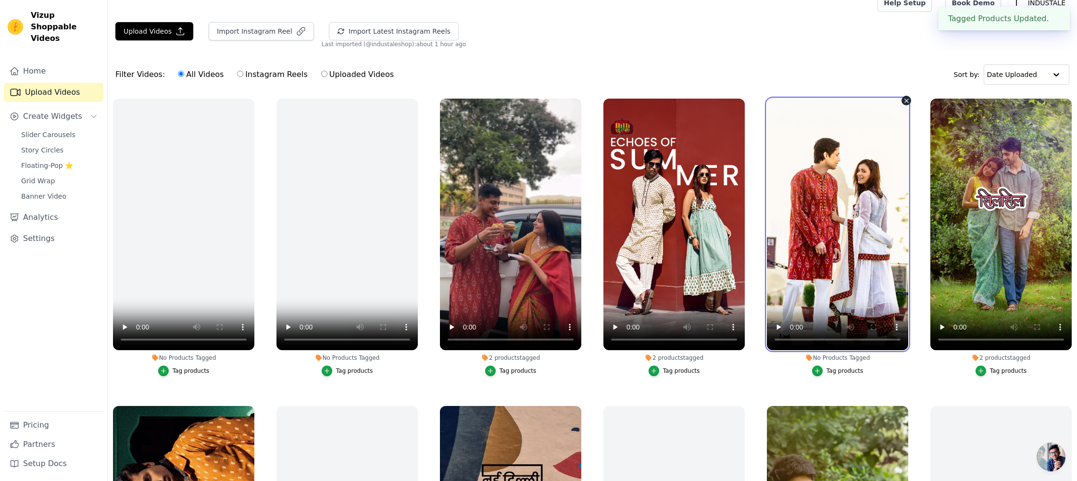
click at [884, 242] on video at bounding box center [837, 224] width 141 height 251
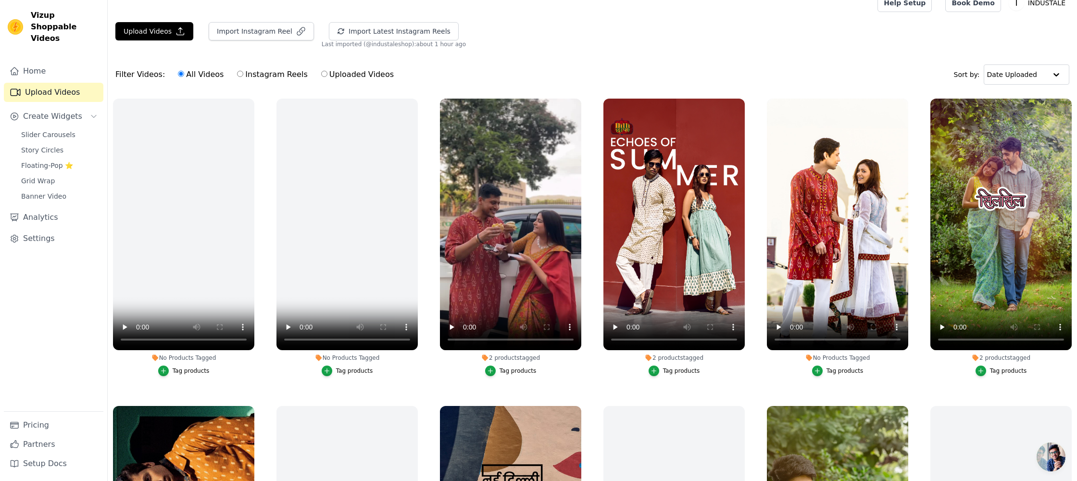
click at [857, 369] on div "Tag products" at bounding box center [844, 371] width 37 height 8
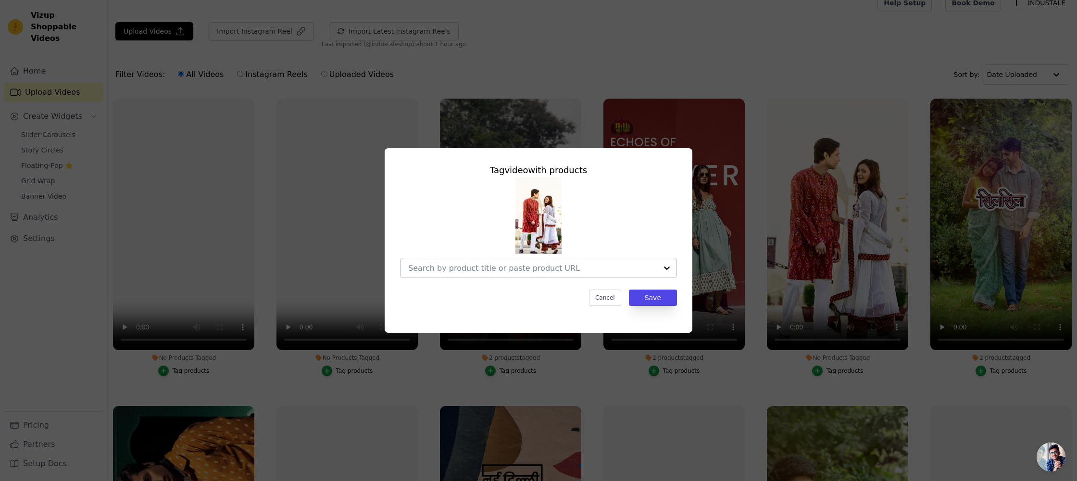
click at [516, 264] on input "No Products Tagged Tag video with products Cancel Save Tag products" at bounding box center [532, 267] width 249 height 9
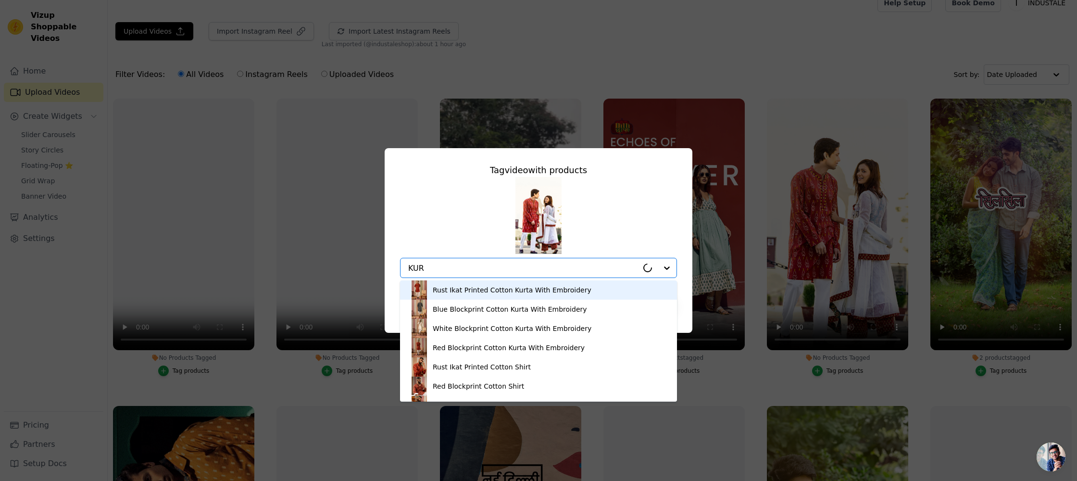
type input "KURT"
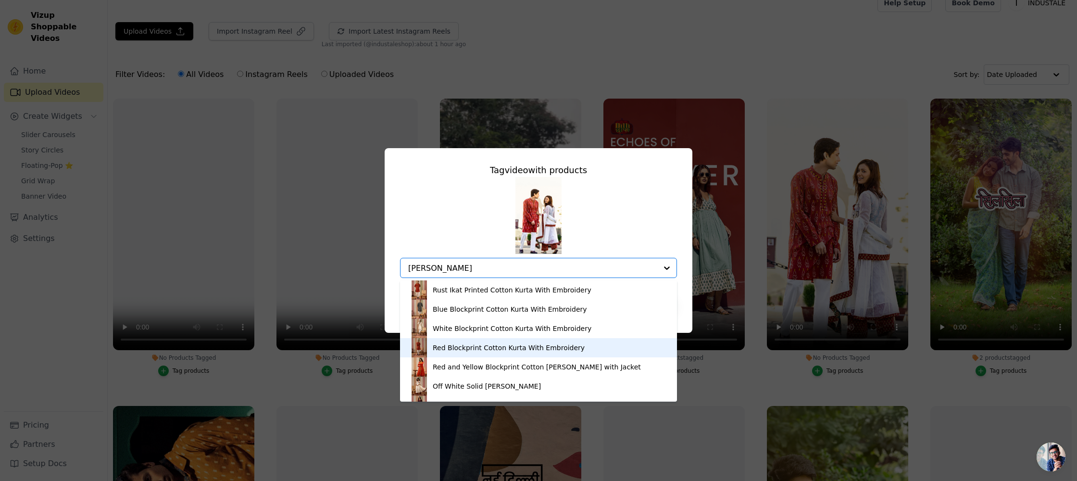
click at [467, 347] on div "Red Blockprint Cotton Kurta With Embroidery" at bounding box center [509, 348] width 152 height 10
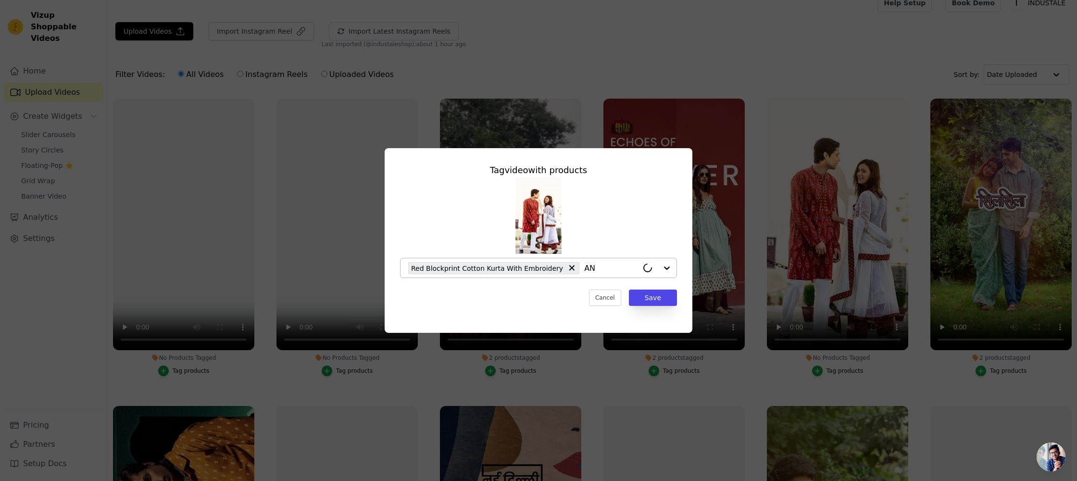
type input "ANG"
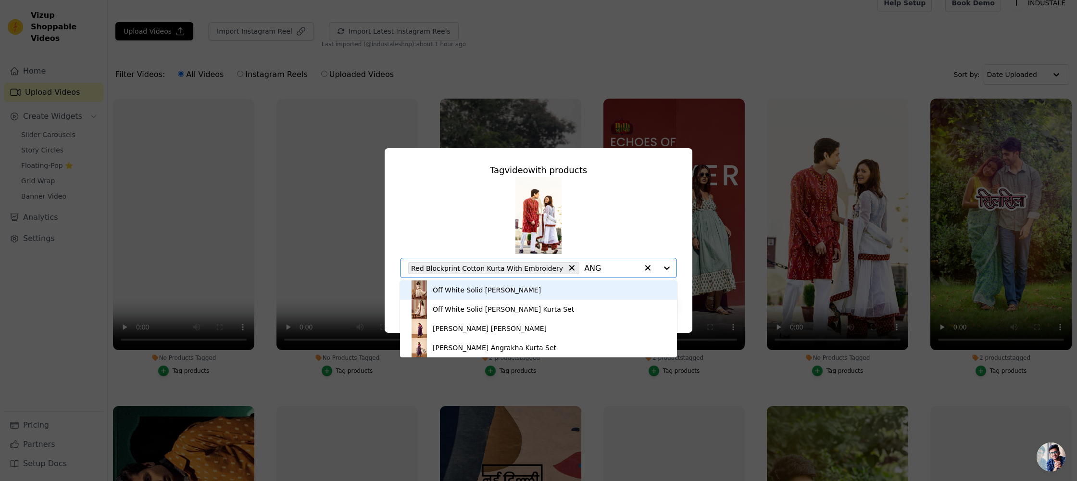
click at [472, 291] on div "Off White Solid [PERSON_NAME]" at bounding box center [487, 290] width 108 height 10
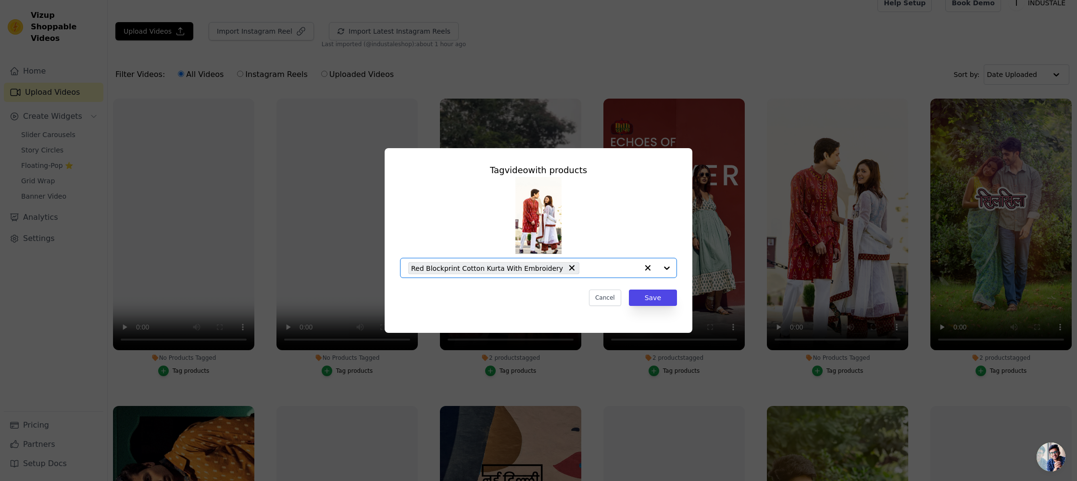
click at [594, 265] on input "No Products Tagged Tag video with products Option Red Blockprint Cotton Kurta W…" at bounding box center [611, 267] width 54 height 9
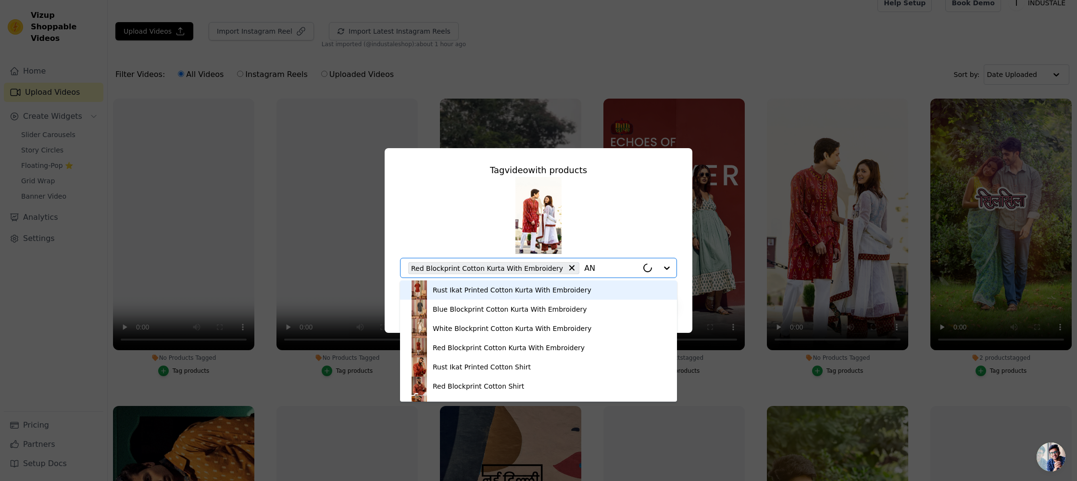
type input "ANG"
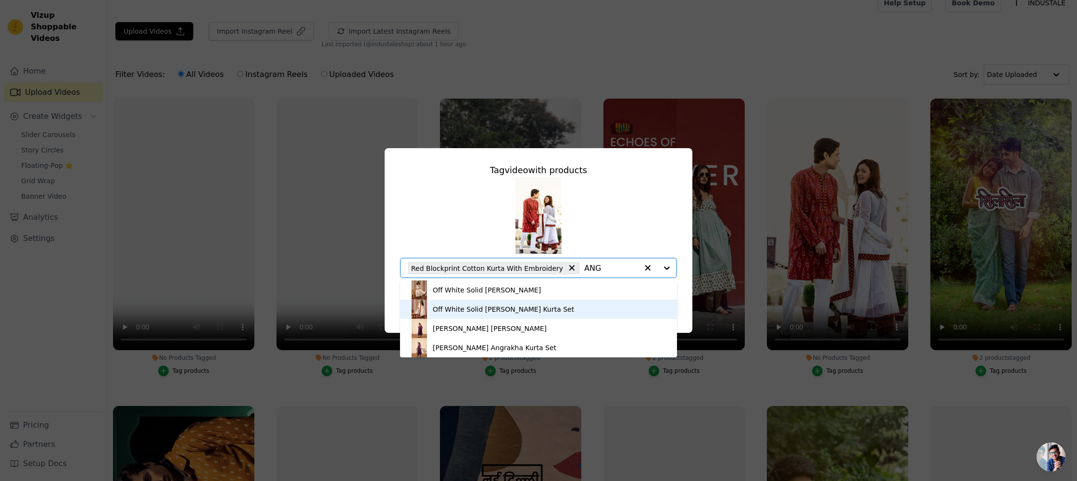
click at [468, 308] on div "Off White Solid [PERSON_NAME] Kurta Set" at bounding box center [503, 309] width 141 height 10
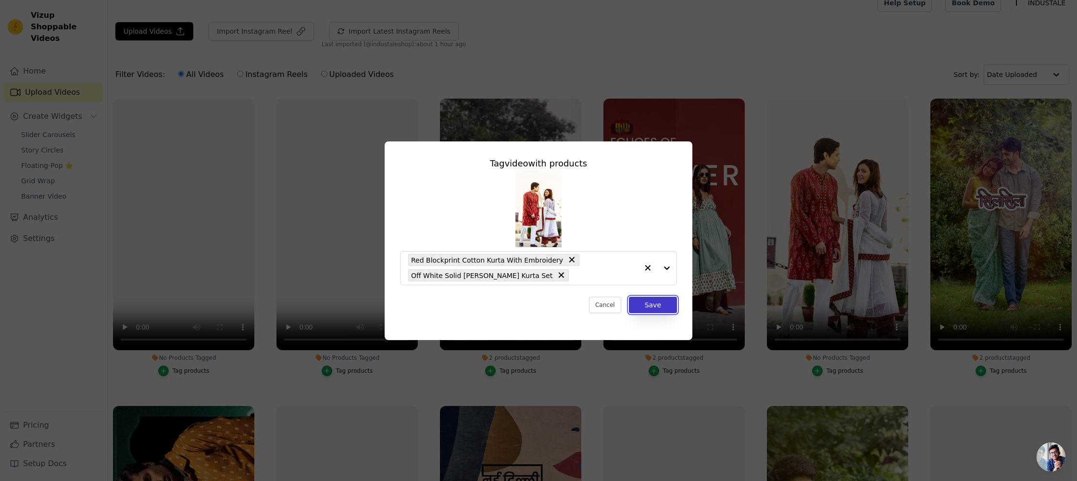
click at [654, 304] on button "Save" at bounding box center [653, 305] width 48 height 16
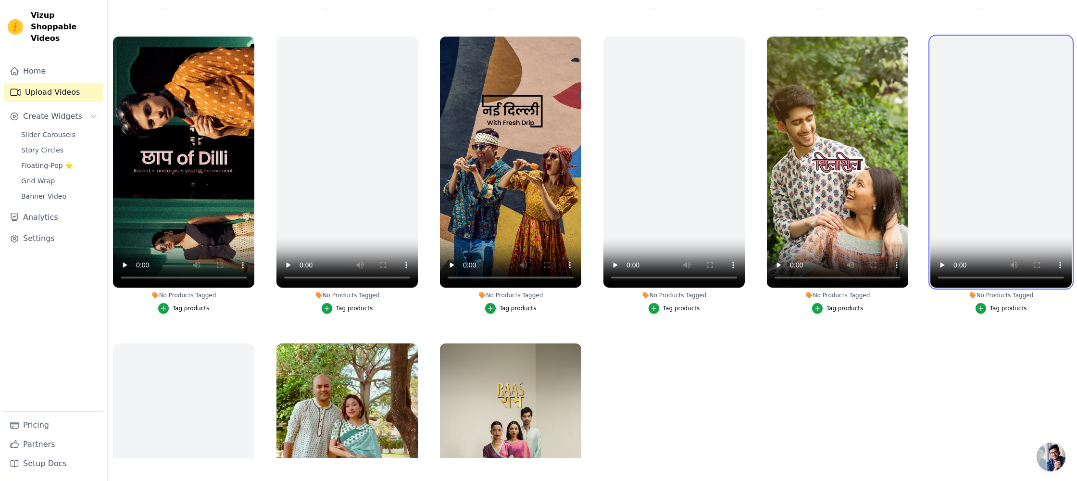
scroll to position [272, 0]
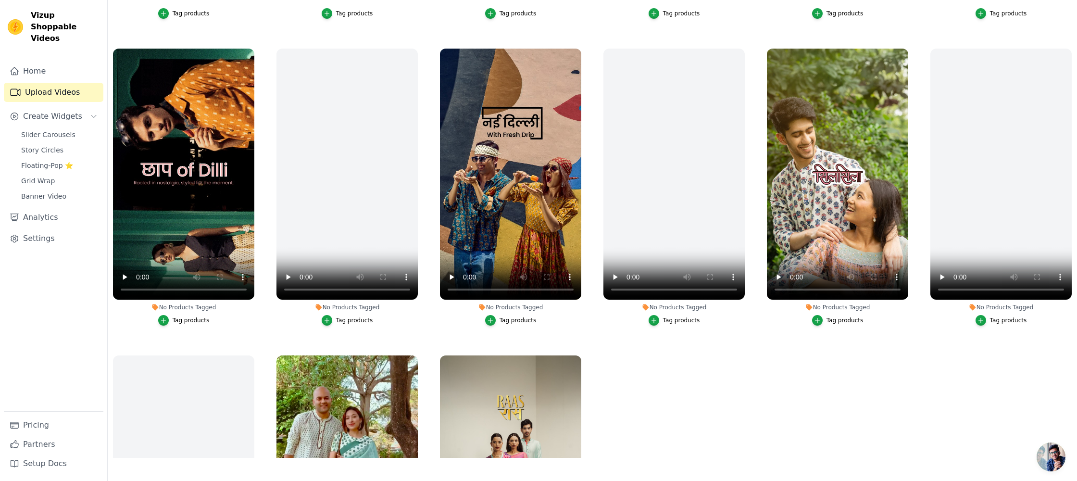
click at [179, 322] on div "Tag products" at bounding box center [191, 320] width 37 height 8
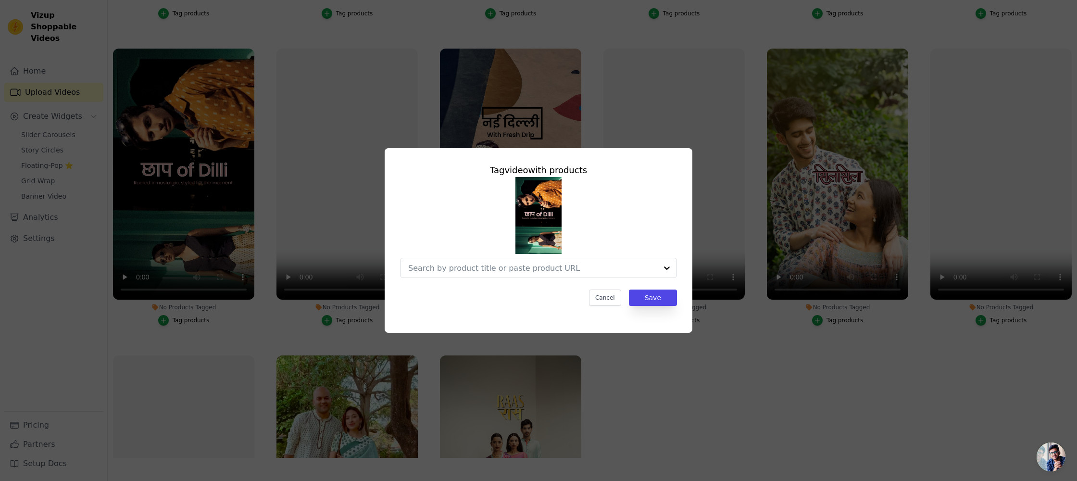
scroll to position [0, 0]
click at [517, 269] on input "No Products Tagged Tag video with products Cancel Save Tag products" at bounding box center [532, 267] width 249 height 9
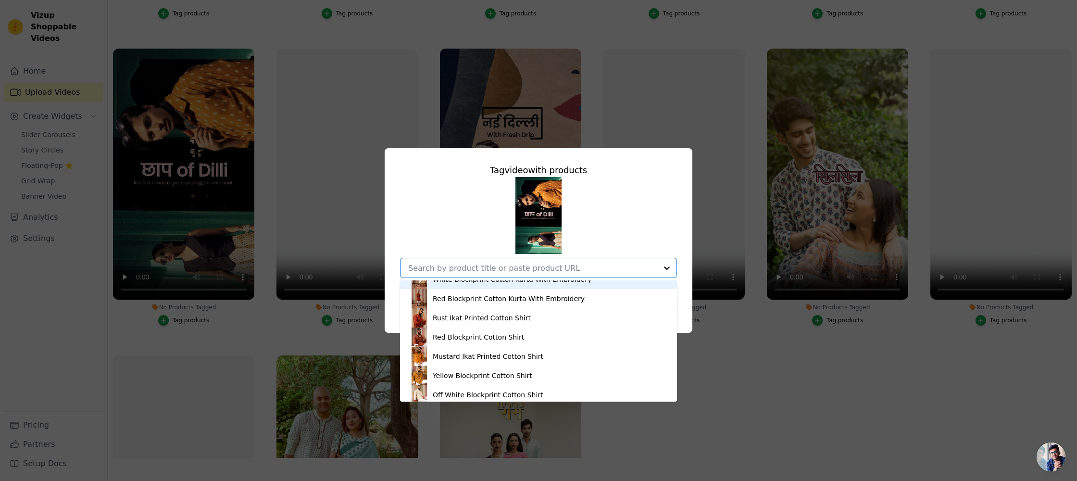
scroll to position [50, 0]
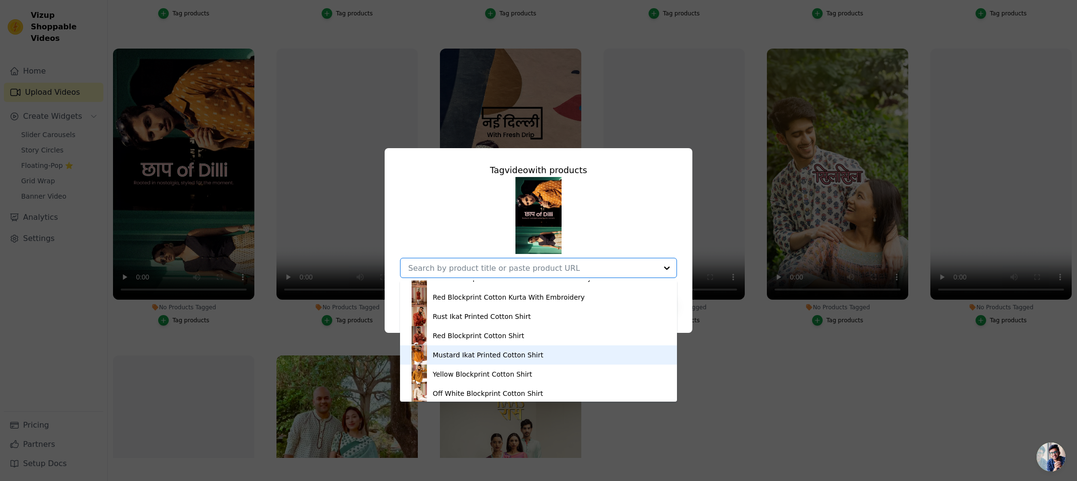
click at [459, 351] on div "Mustard Ikat Printed Cotton Shirt" at bounding box center [488, 355] width 111 height 10
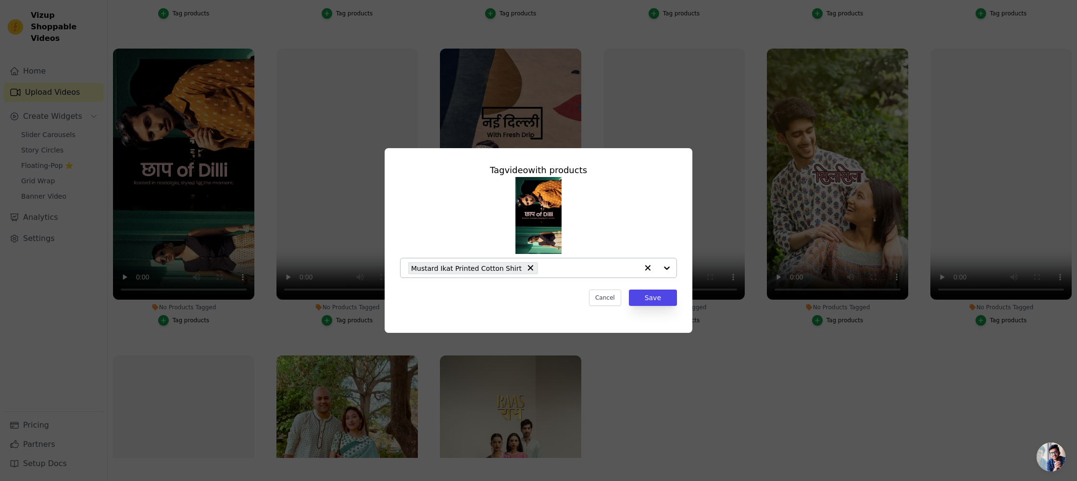
click at [563, 263] on div "Mustard Ikat Printed Cotton Shirt" at bounding box center [523, 267] width 230 height 19
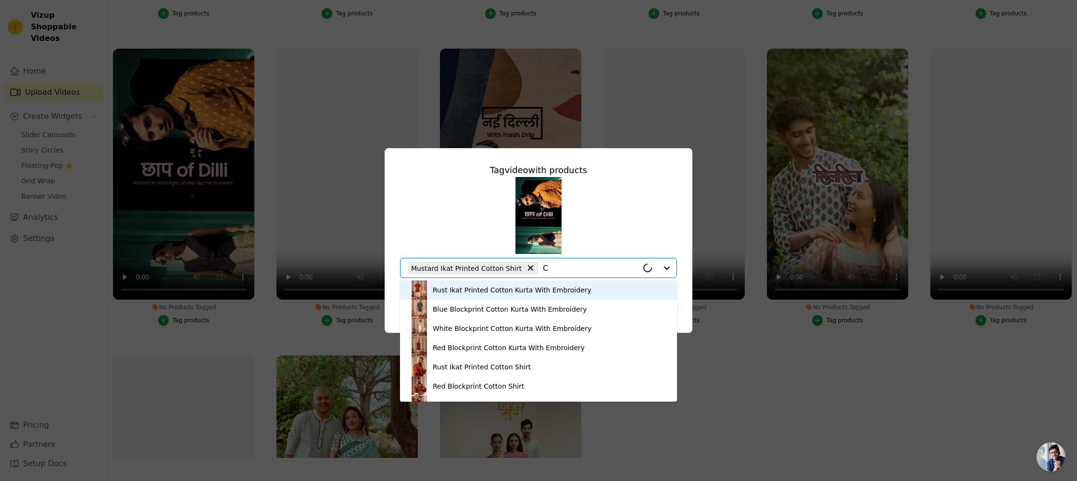
type input "CO"
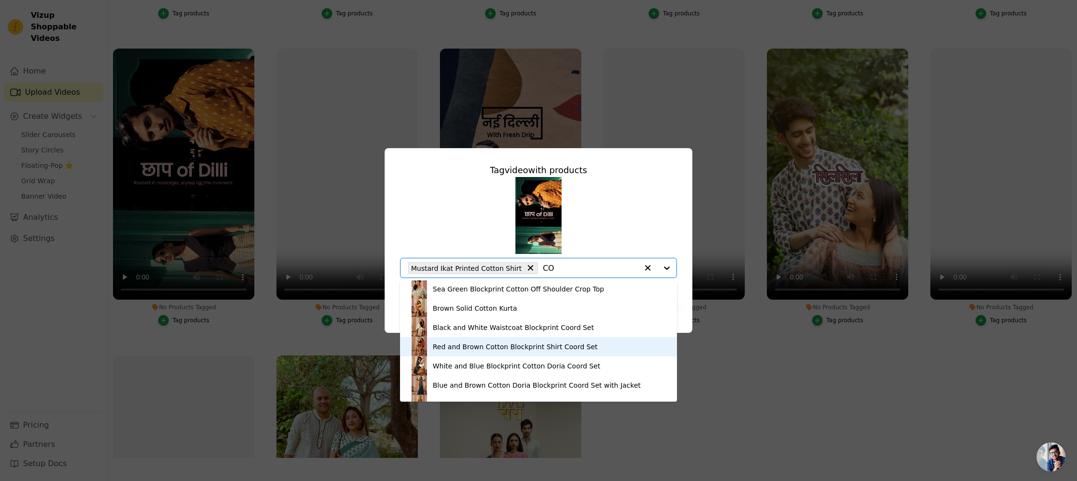
scroll to position [920, 0]
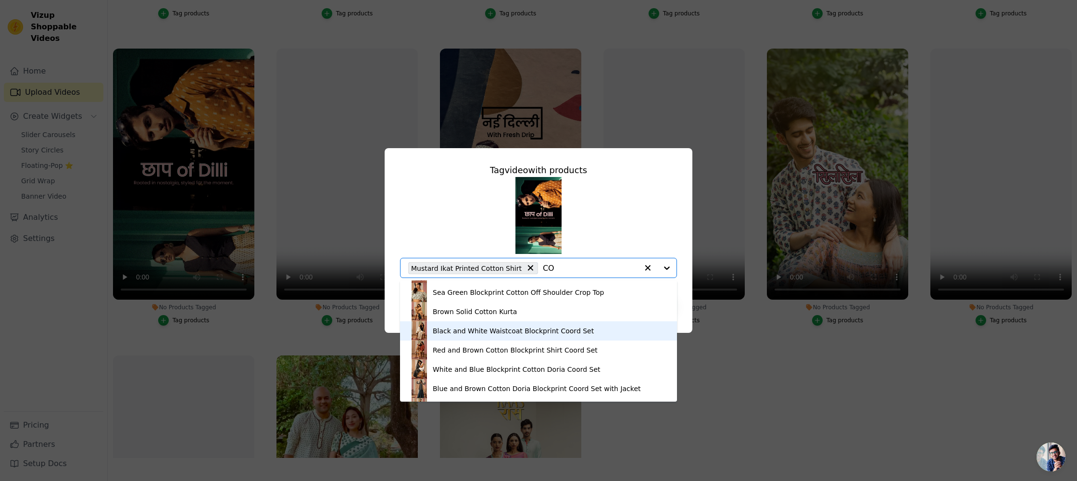
click at [534, 326] on div "Black and White Waistcoat Blockprint Coord Set" at bounding box center [513, 331] width 161 height 10
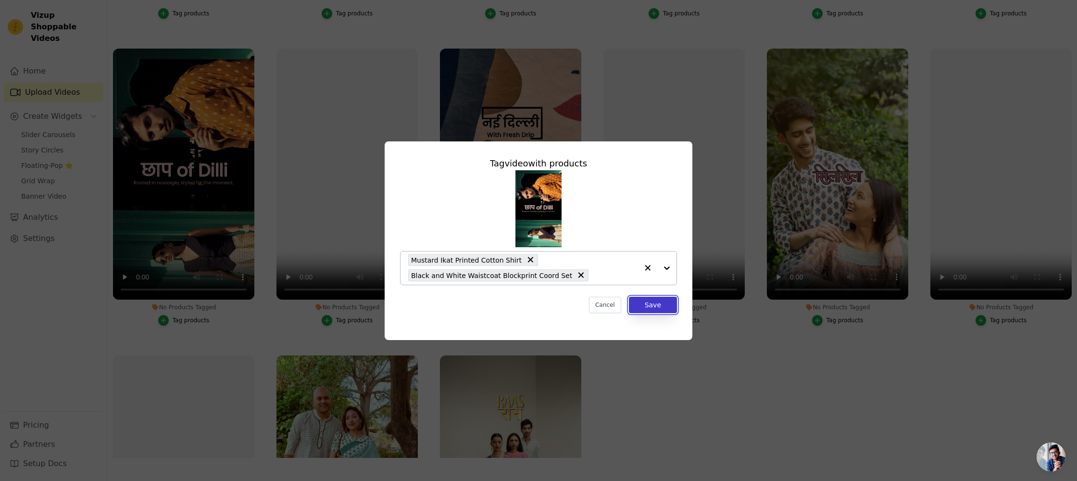
click at [648, 305] on button "Save" at bounding box center [653, 305] width 48 height 16
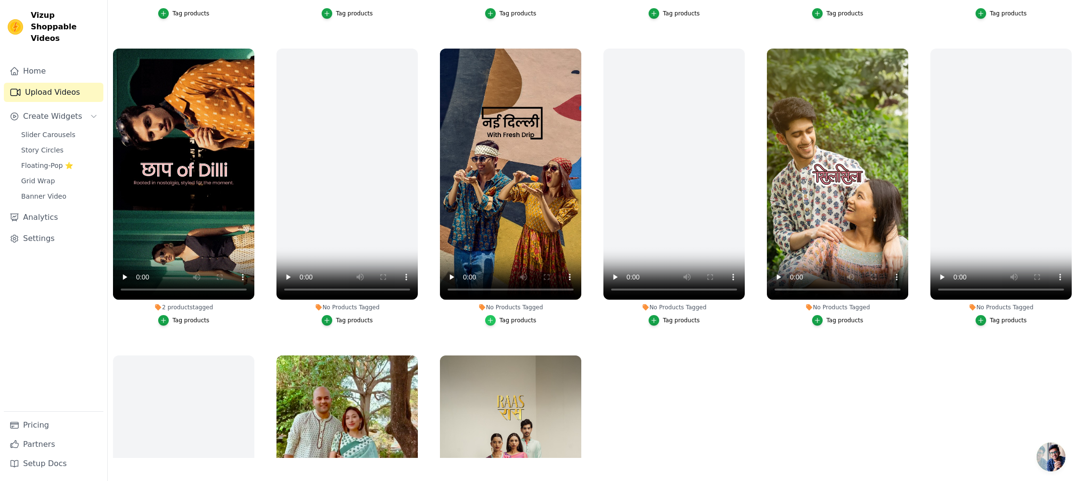
click at [492, 317] on icon "button" at bounding box center [490, 320] width 7 height 7
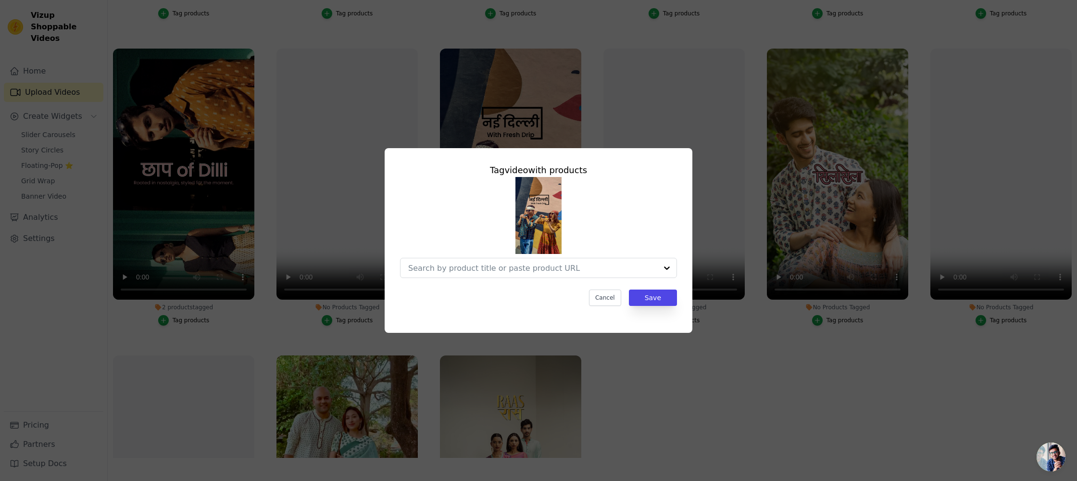
scroll to position [0, 0]
click at [535, 268] on input "No Products Tagged Tag video with products Cancel Save Tag products" at bounding box center [523, 267] width 230 height 9
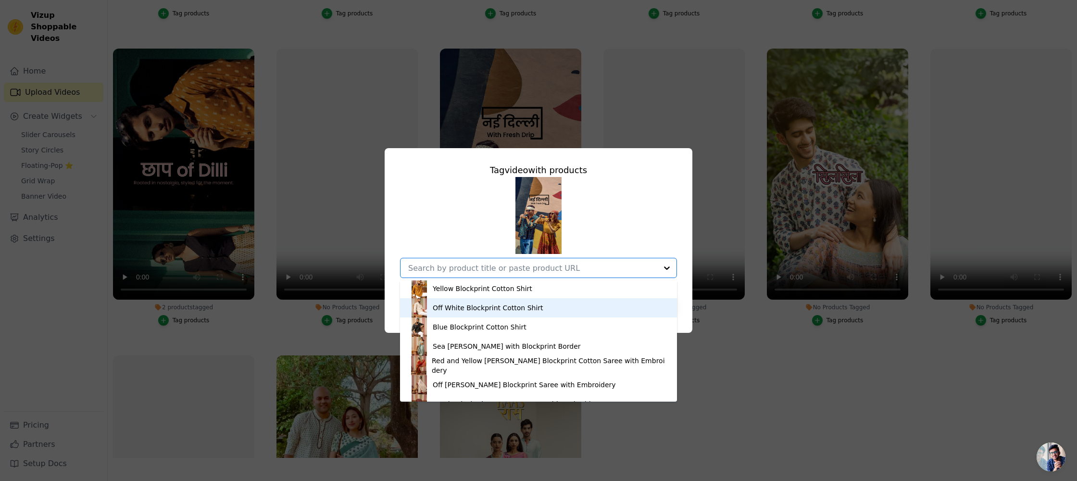
scroll to position [141, 0]
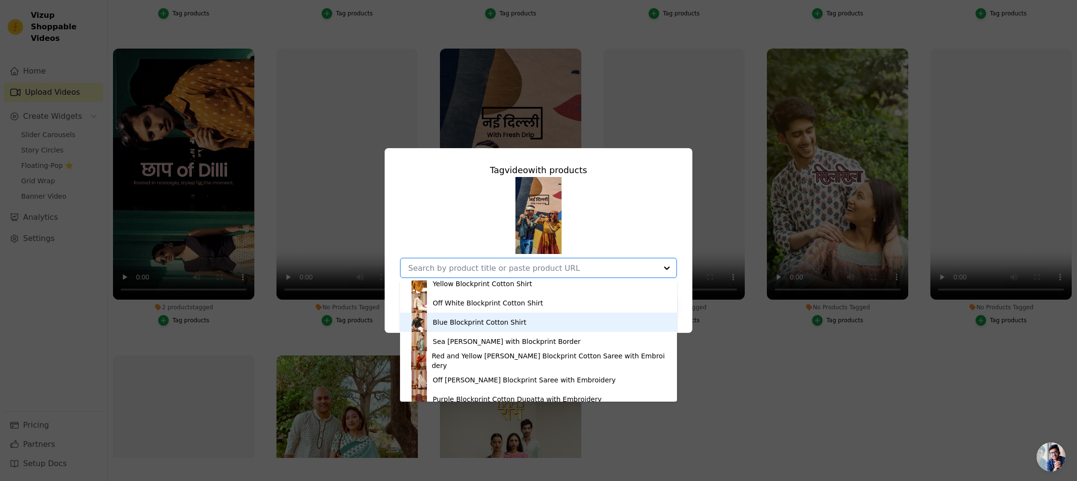
click at [495, 322] on div "Blue Blockprint Cotton Shirt" at bounding box center [480, 322] width 94 height 10
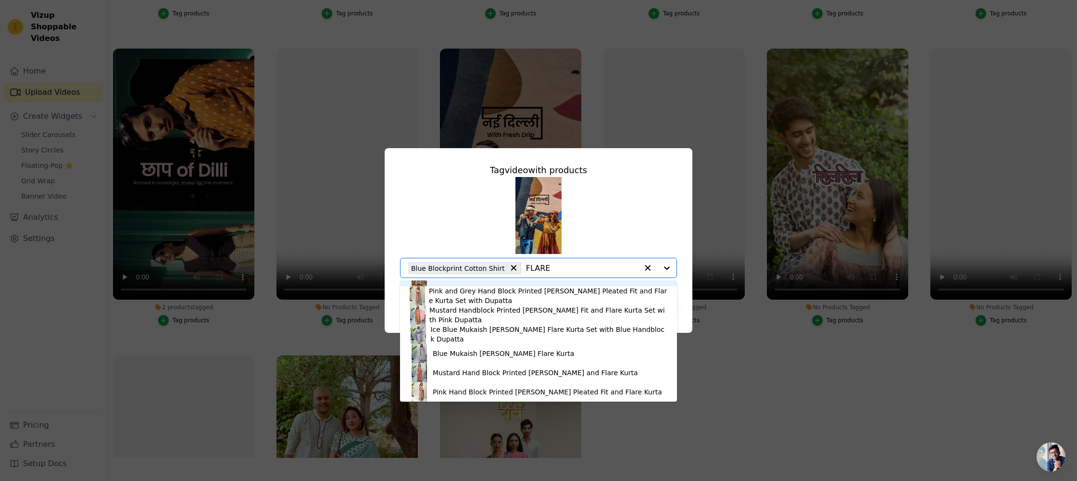
scroll to position [0, 0]
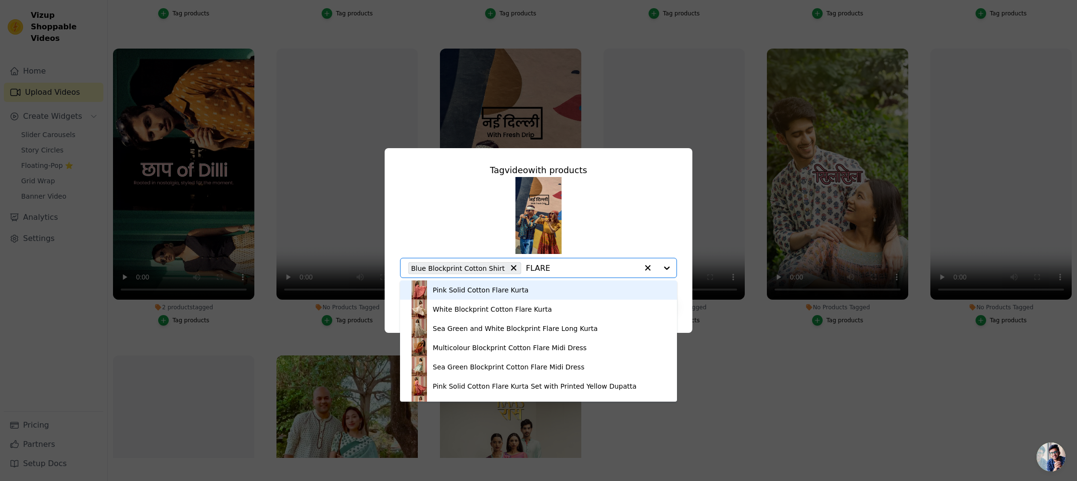
drag, startPoint x: 520, startPoint y: 267, endPoint x: 561, endPoint y: 270, distance: 40.9
click at [561, 270] on input "FLARE" at bounding box center [582, 267] width 112 height 9
type input "MIDI"
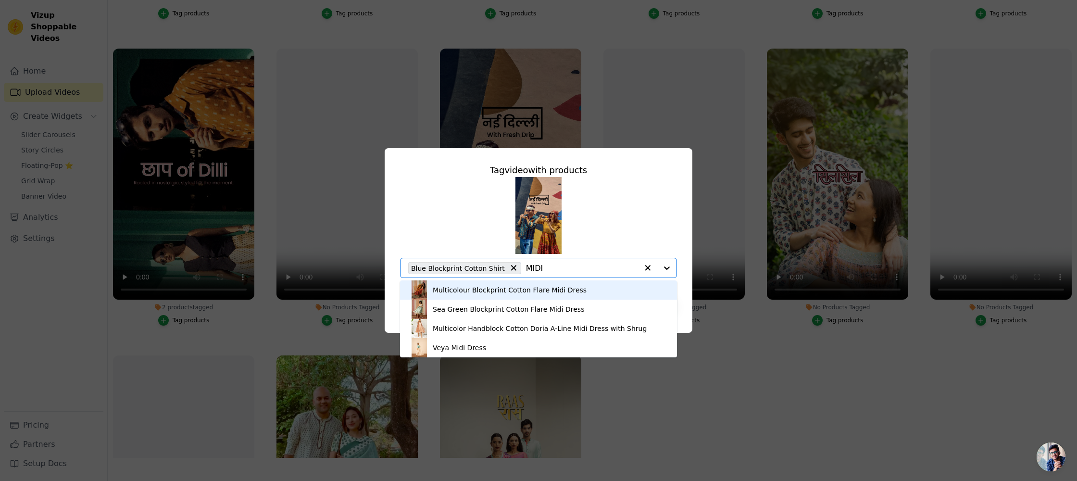
click at [558, 286] on div "Multicolour Blockprint Cotton Flare Midi Dress" at bounding box center [510, 290] width 154 height 10
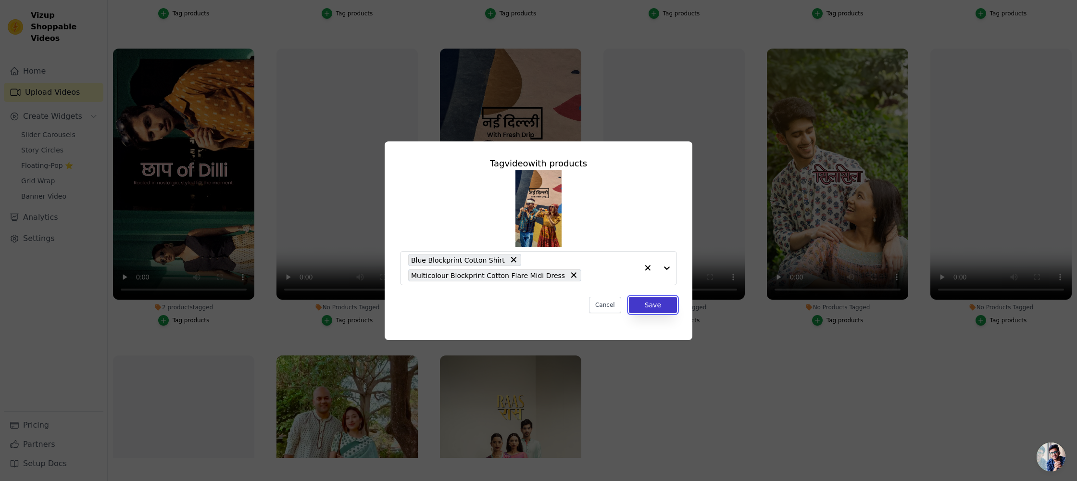
click at [652, 301] on button "Save" at bounding box center [653, 305] width 48 height 16
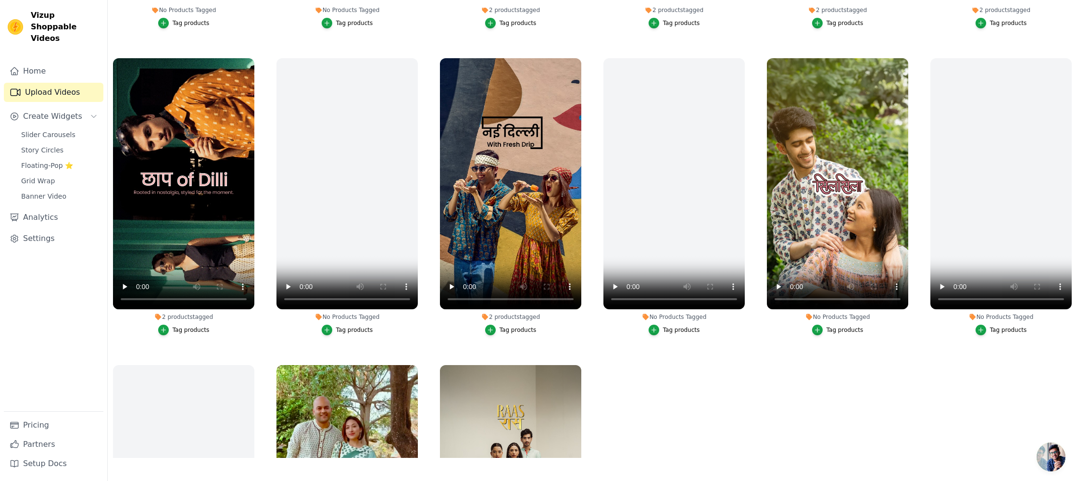
scroll to position [255, 0]
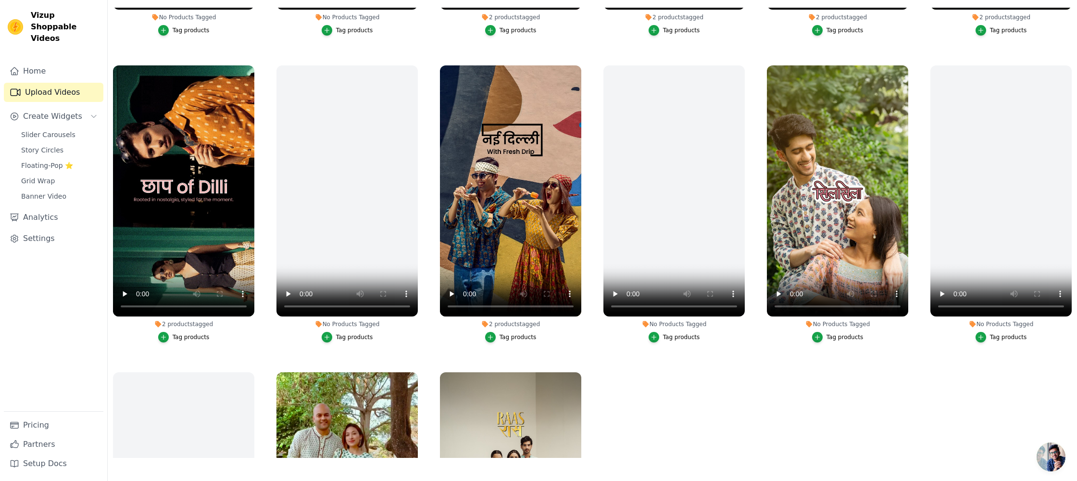
click at [823, 335] on button "Tag products" at bounding box center [837, 337] width 51 height 11
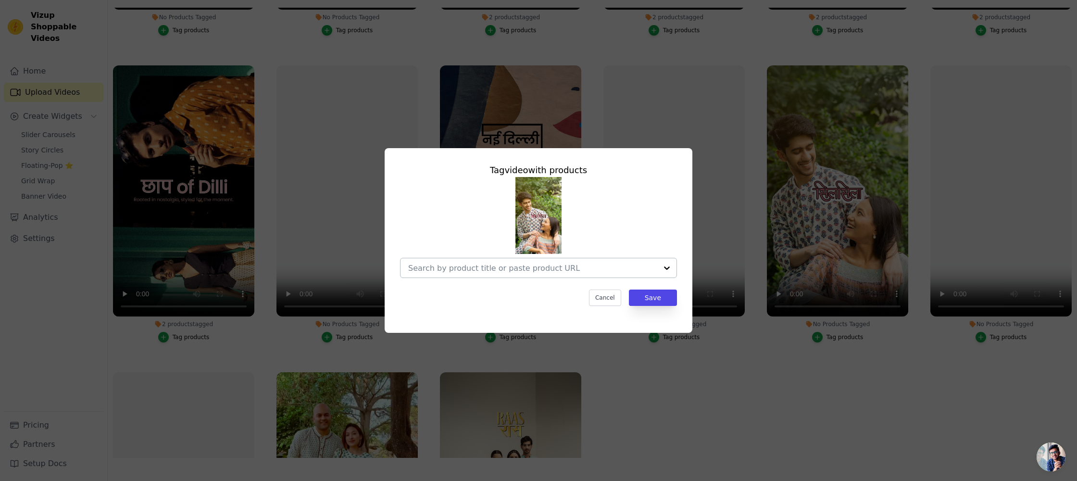
click at [591, 267] on input "No Products Tagged Tag video with products Cancel Save Tag products" at bounding box center [532, 267] width 249 height 9
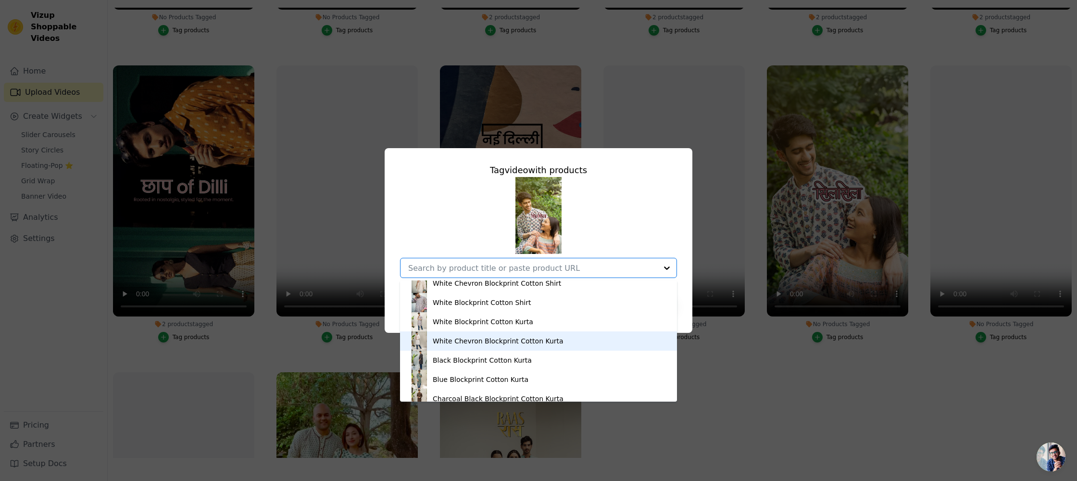
scroll to position [1374, 0]
click at [493, 335] on div "White Blockprint Cotton Kurta" at bounding box center [483, 339] width 100 height 10
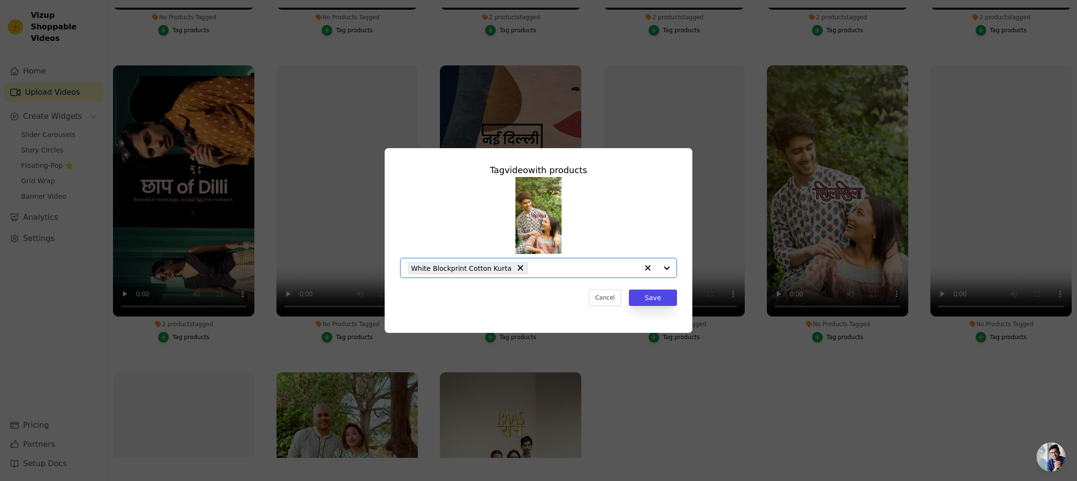
click at [548, 265] on input "No Products Tagged Tag video with products Option White Blockprint Cotton Kurta…" at bounding box center [585, 267] width 105 height 9
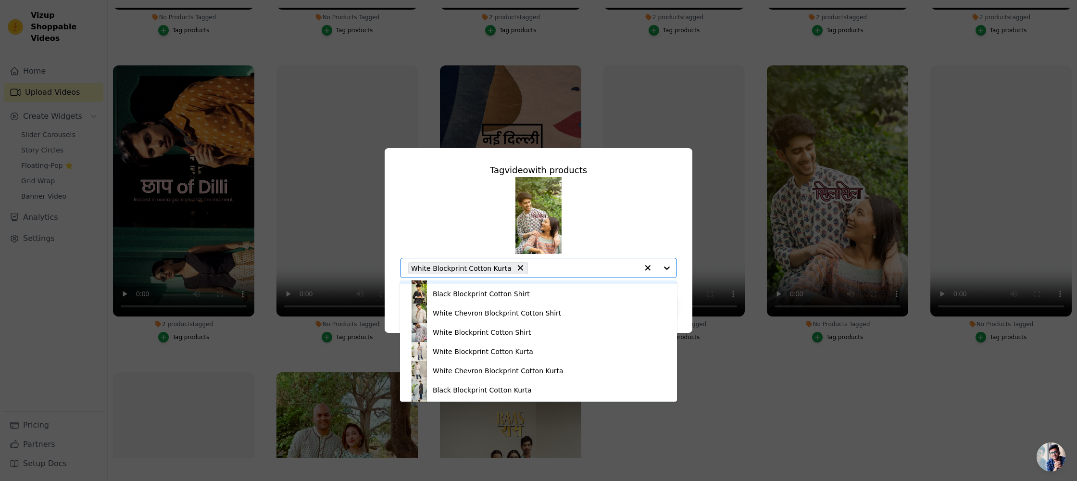
scroll to position [1346, 0]
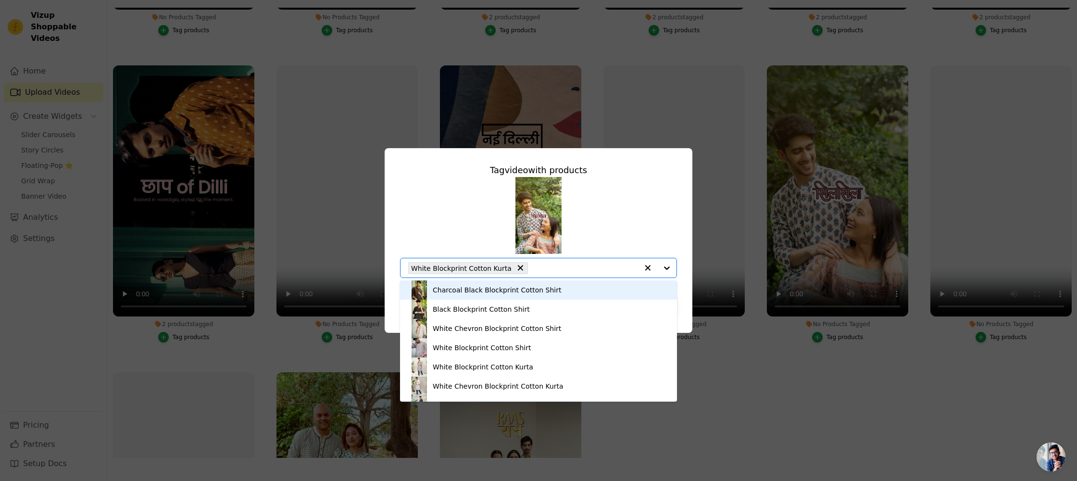
click at [541, 269] on input "No Products Tagged Tag video with products Rust Ikat Printed Cotton Kurta With …" at bounding box center [585, 267] width 105 height 9
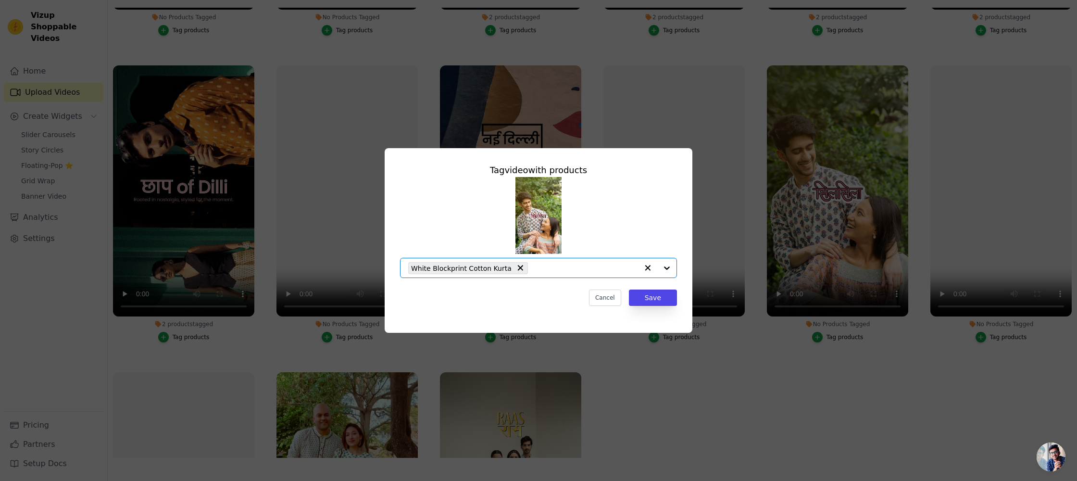
click at [541, 269] on input "No Products Tagged Tag video with products Option White Blockprint Cotton Kurta…" at bounding box center [585, 267] width 105 height 9
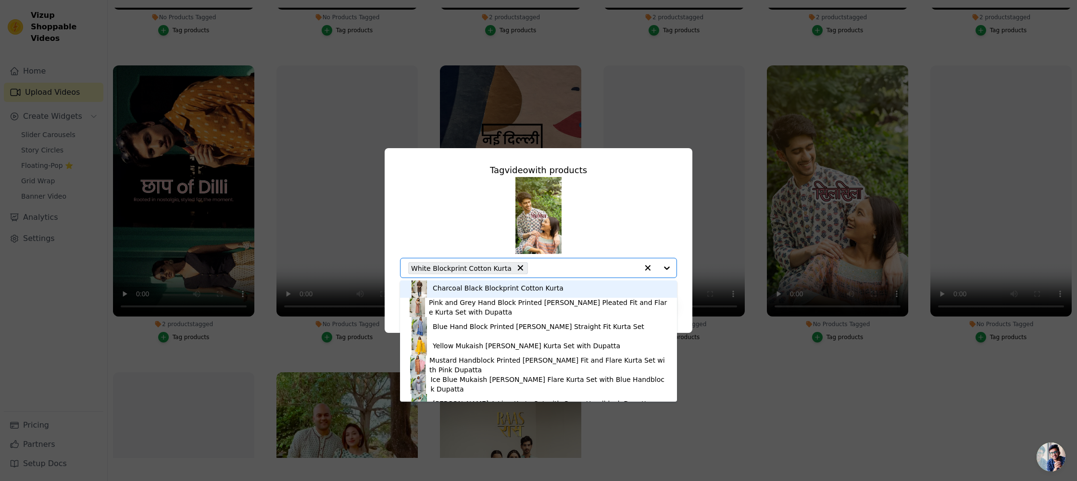
scroll to position [1498, 0]
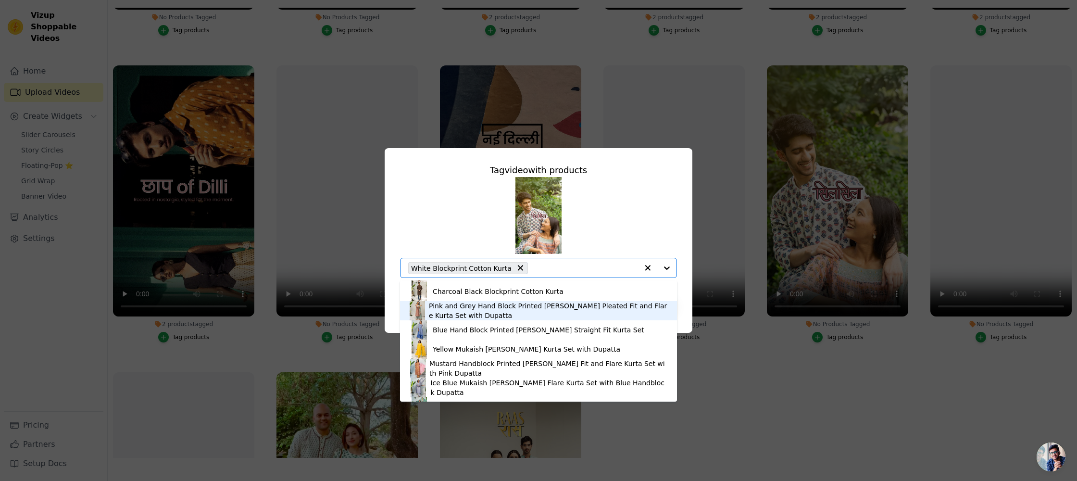
click at [493, 316] on div "Pink and Grey Hand Block Printed [PERSON_NAME] Pleated Fit and Flare Kurta Set …" at bounding box center [548, 310] width 238 height 19
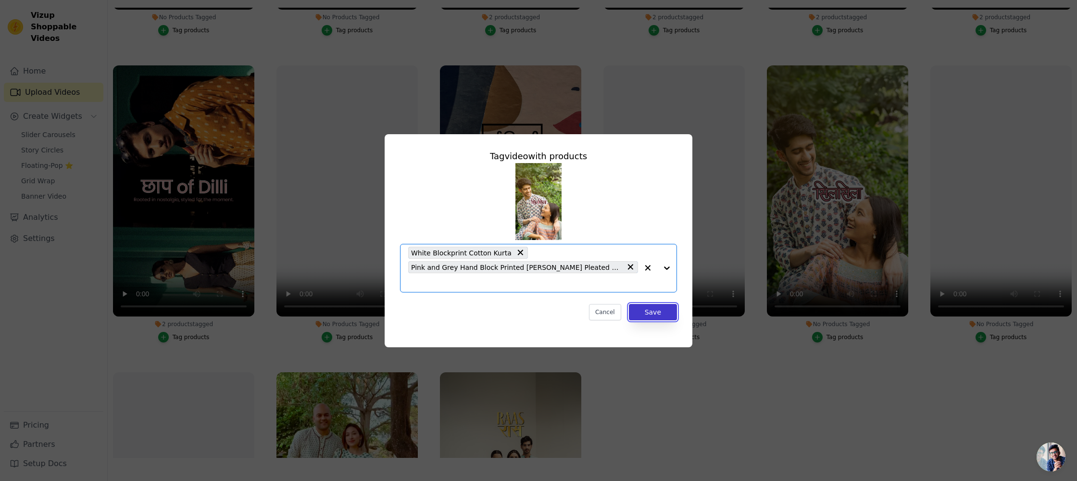
click at [664, 311] on button "Save" at bounding box center [653, 312] width 48 height 16
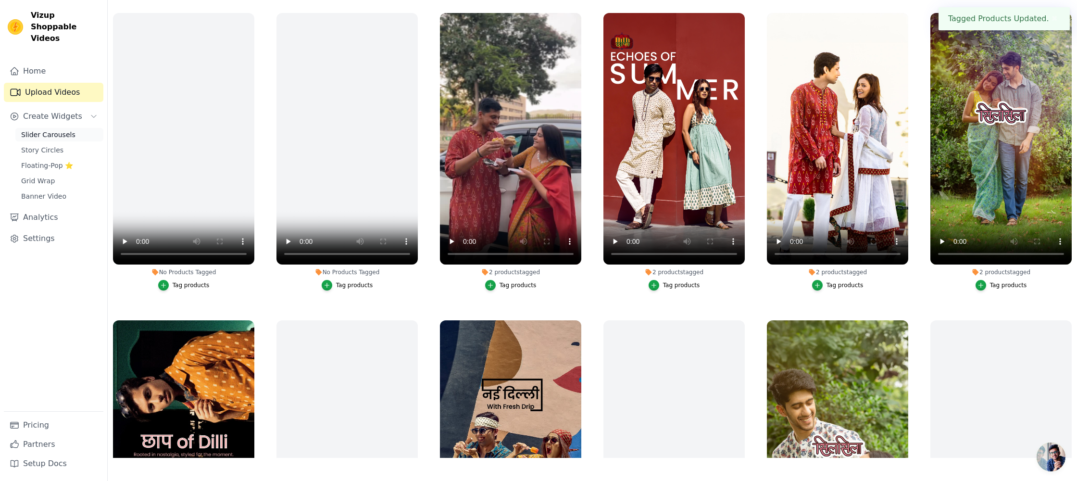
click at [56, 130] on span "Slider Carousels" at bounding box center [48, 135] width 54 height 10
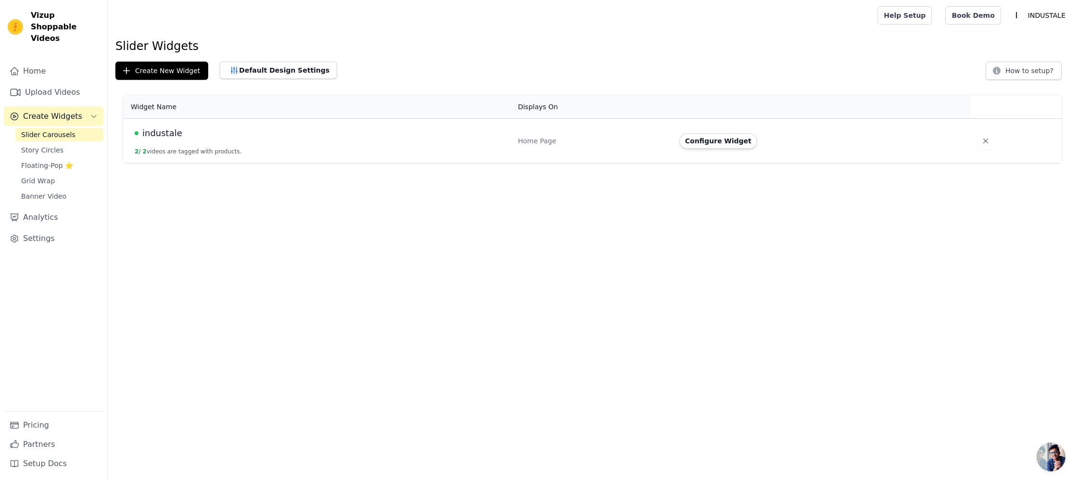
click at [180, 137] on div "industale" at bounding box center [321, 132] width 372 height 13
click at [733, 139] on button "Configure Widget" at bounding box center [718, 140] width 78 height 15
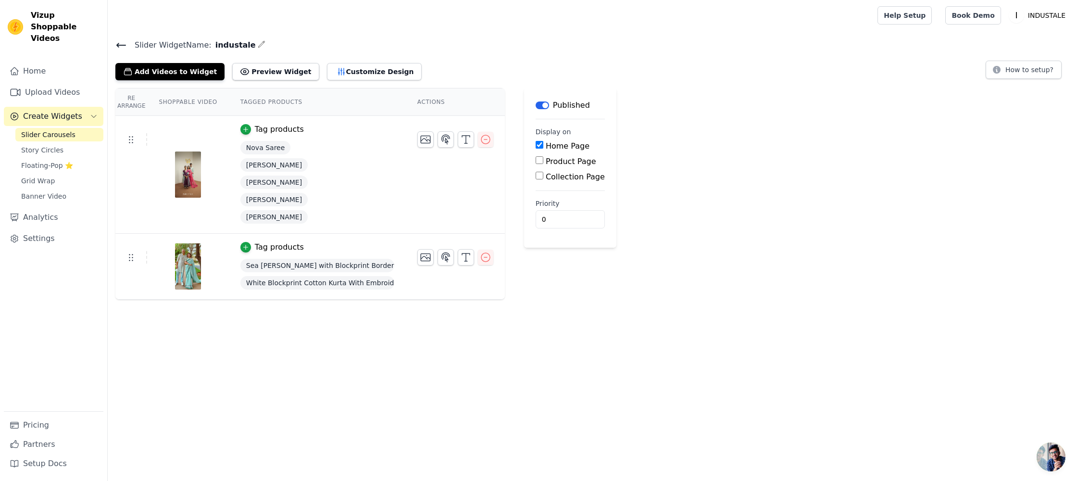
click at [339, 149] on div "Nova Saree" at bounding box center [317, 147] width 154 height 17
click at [184, 101] on th "Shoppable Video" at bounding box center [187, 101] width 81 height 27
click at [182, 75] on button "Add Videos to Widget" at bounding box center [169, 71] width 109 height 17
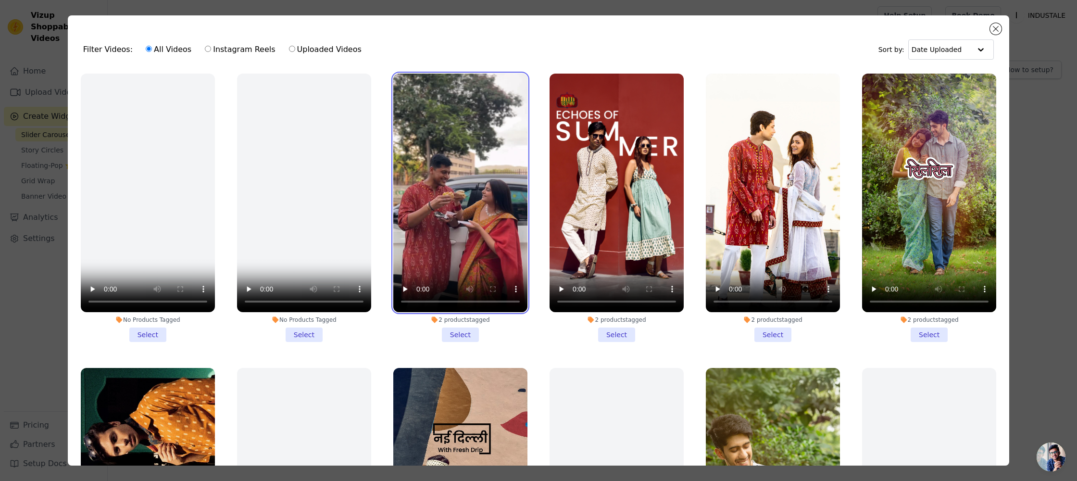
click at [471, 194] on video at bounding box center [460, 193] width 134 height 238
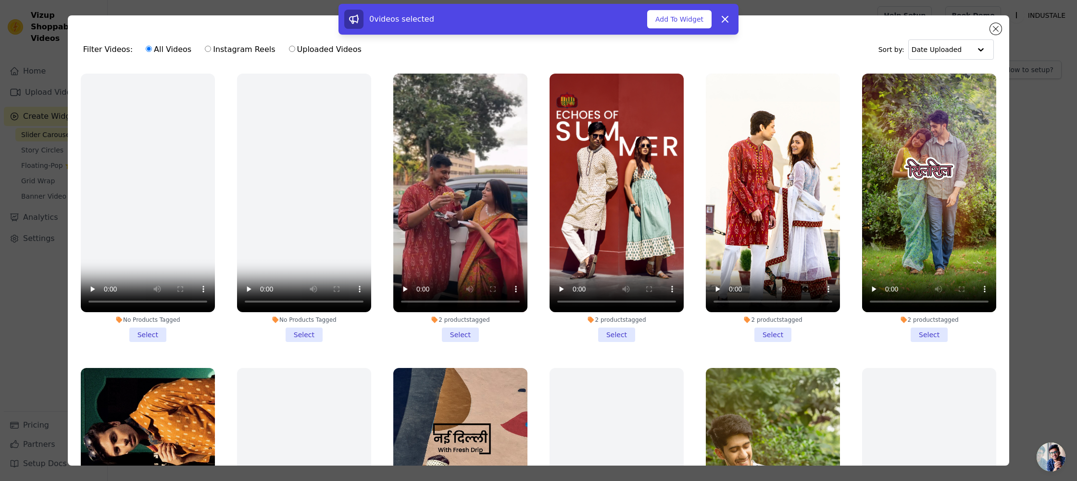
click at [459, 330] on li "2 products tagged Select" at bounding box center [460, 208] width 134 height 268
click at [0, 0] on input "2 products tagged Select" at bounding box center [0, 0] width 0 height 0
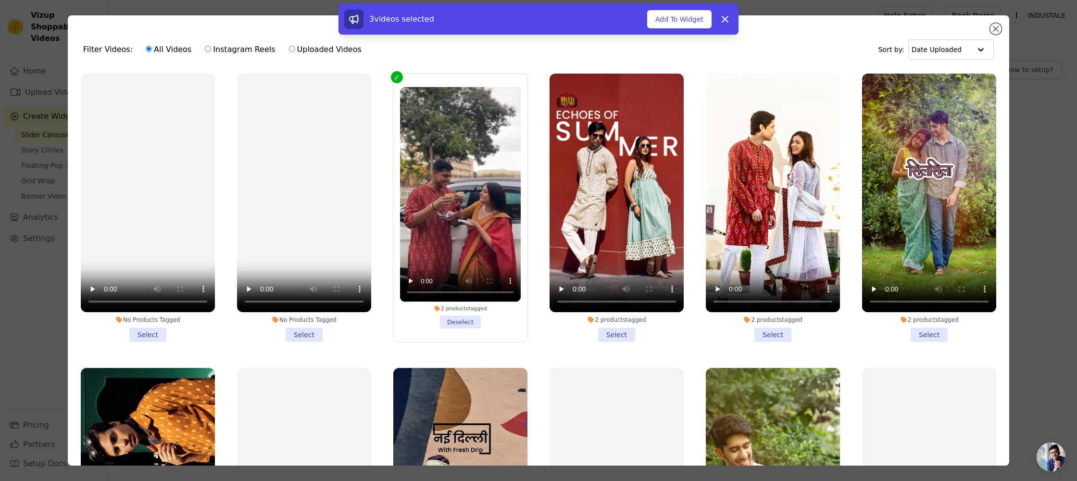
click at [629, 330] on li "2 products tagged Select" at bounding box center [616, 208] width 134 height 268
click at [0, 0] on input "2 products tagged Select" at bounding box center [0, 0] width 0 height 0
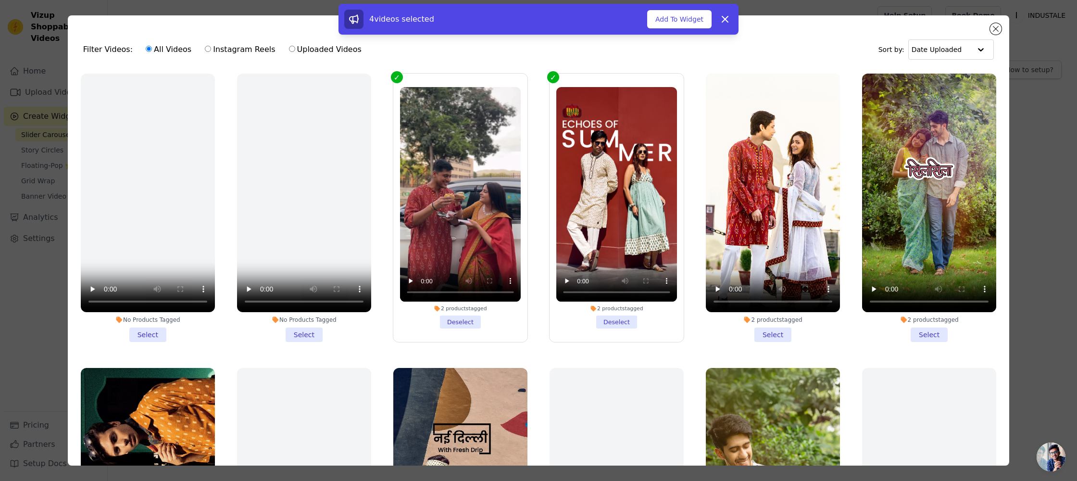
click at [791, 336] on li "2 products tagged Select" at bounding box center [773, 208] width 134 height 268
click at [0, 0] on input "2 products tagged Select" at bounding box center [0, 0] width 0 height 0
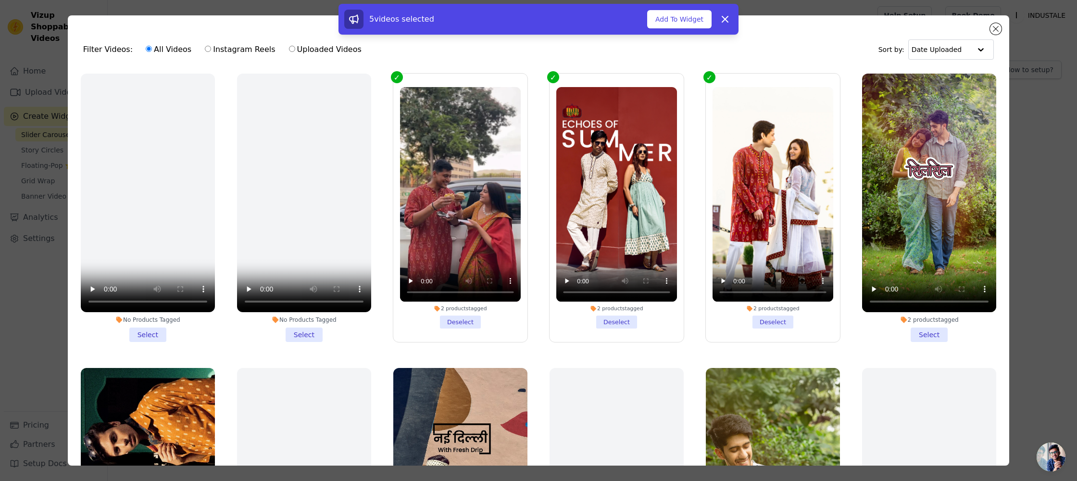
click at [927, 328] on li "2 products tagged Select" at bounding box center [929, 208] width 134 height 268
click at [0, 0] on input "2 products tagged Select" at bounding box center [0, 0] width 0 height 0
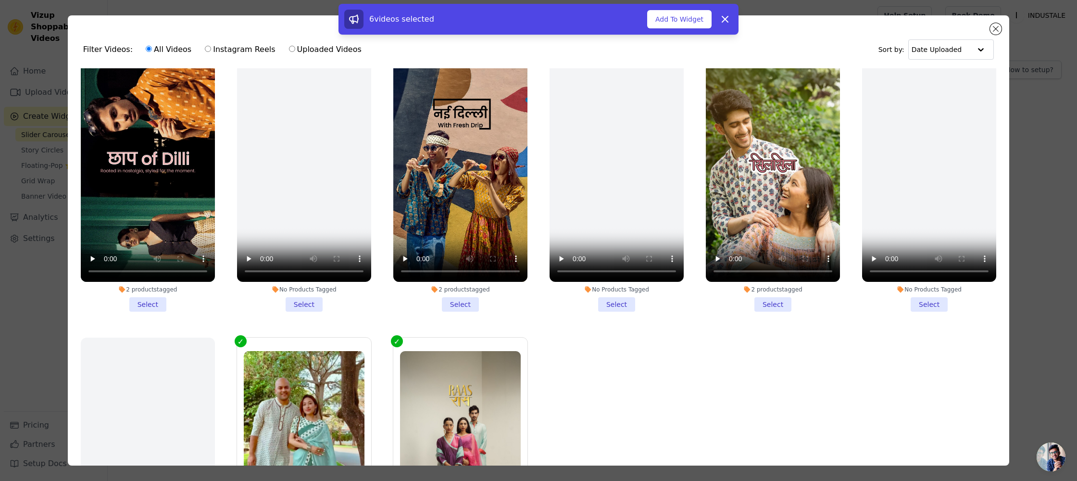
scroll to position [344, 0]
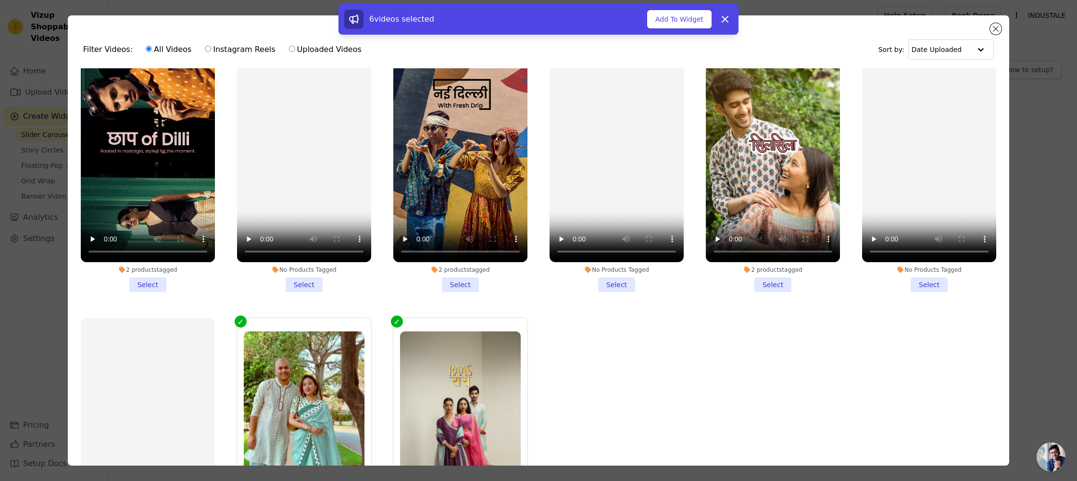
click at [159, 282] on li "2 products tagged Select" at bounding box center [148, 158] width 134 height 268
click at [0, 0] on input "2 products tagged Select" at bounding box center [0, 0] width 0 height 0
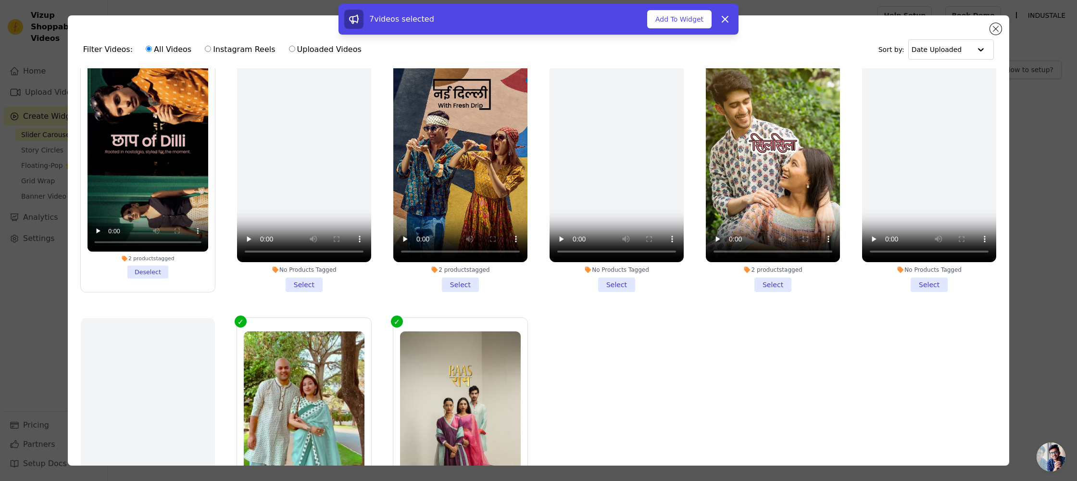
click at [458, 279] on li "2 products tagged Select" at bounding box center [460, 158] width 134 height 268
click at [0, 0] on input "2 products tagged Select" at bounding box center [0, 0] width 0 height 0
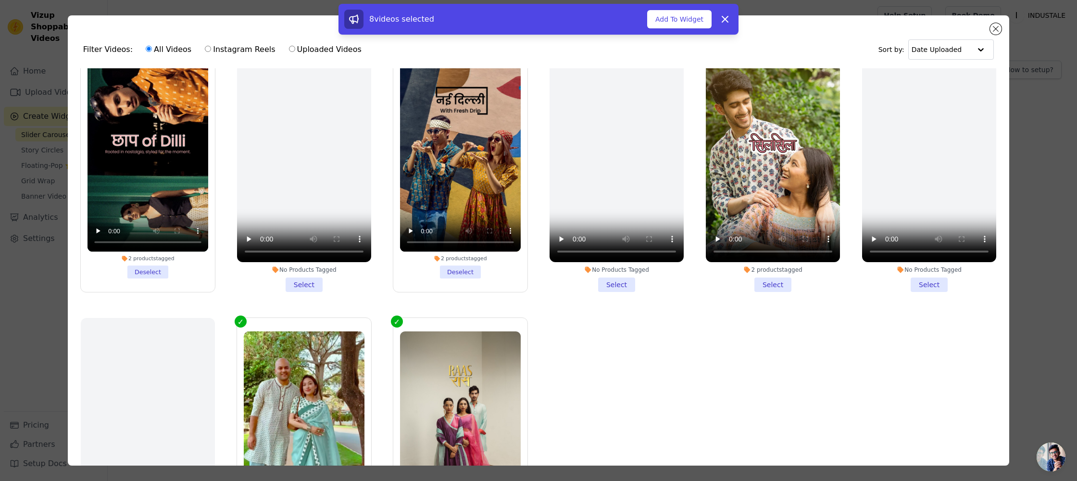
click at [785, 285] on li "2 products tagged Select" at bounding box center [773, 158] width 134 height 268
click at [0, 0] on input "2 products tagged Select" at bounding box center [0, 0] width 0 height 0
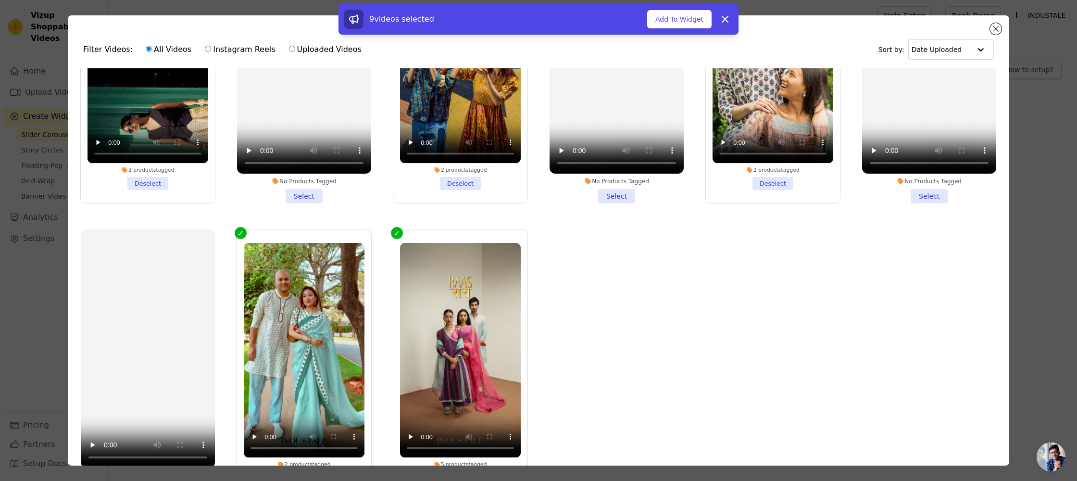
scroll to position [0, 0]
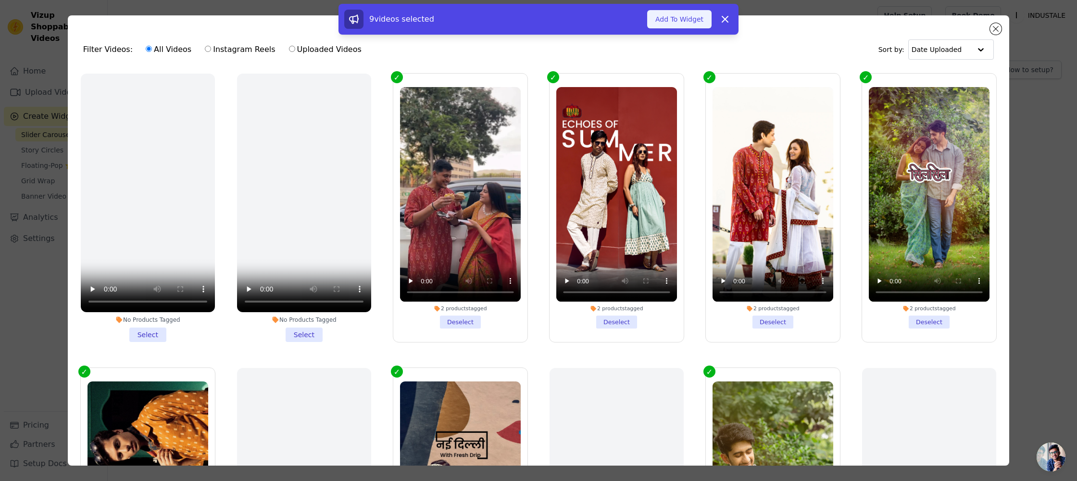
click at [674, 23] on button "Add To Widget" at bounding box center [679, 19] width 64 height 18
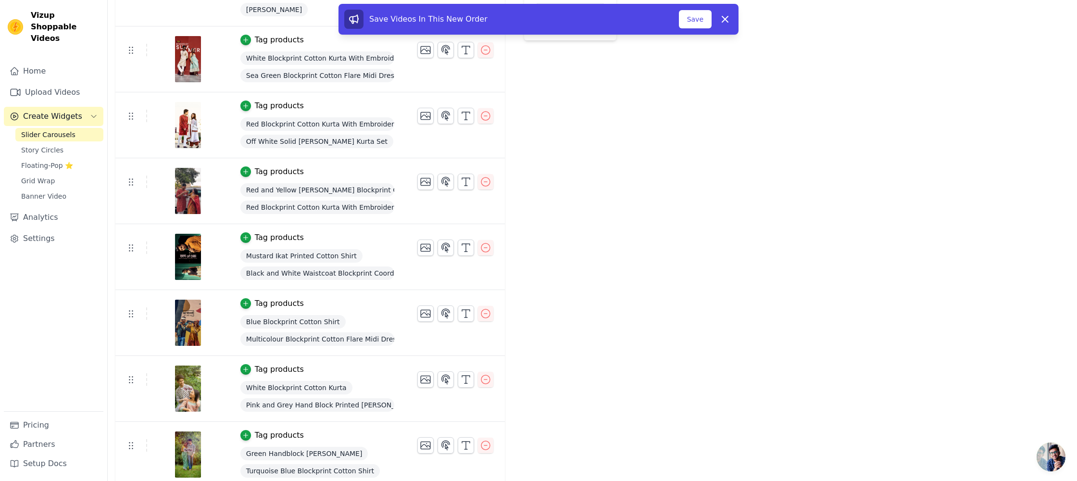
scroll to position [279, 0]
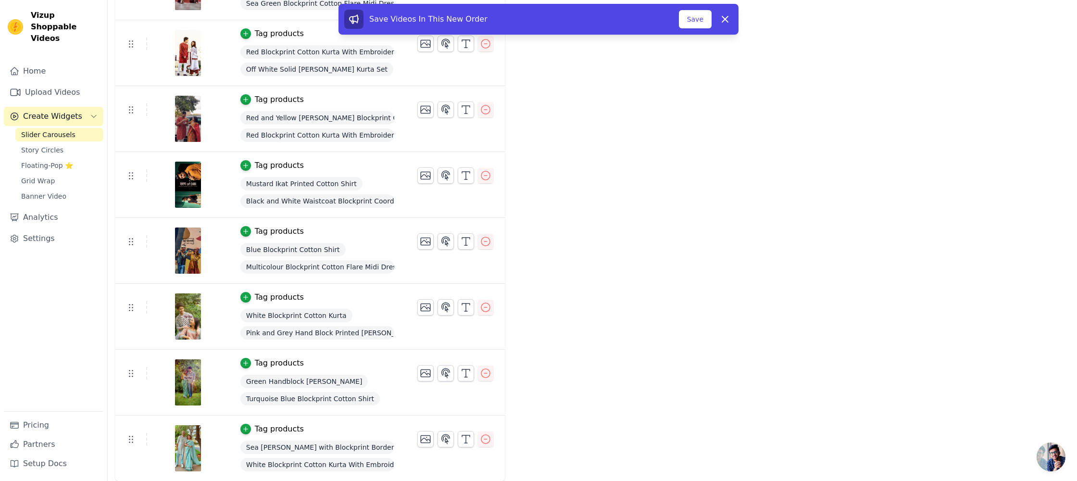
click at [326, 361] on div "Tag products" at bounding box center [317, 363] width 154 height 12
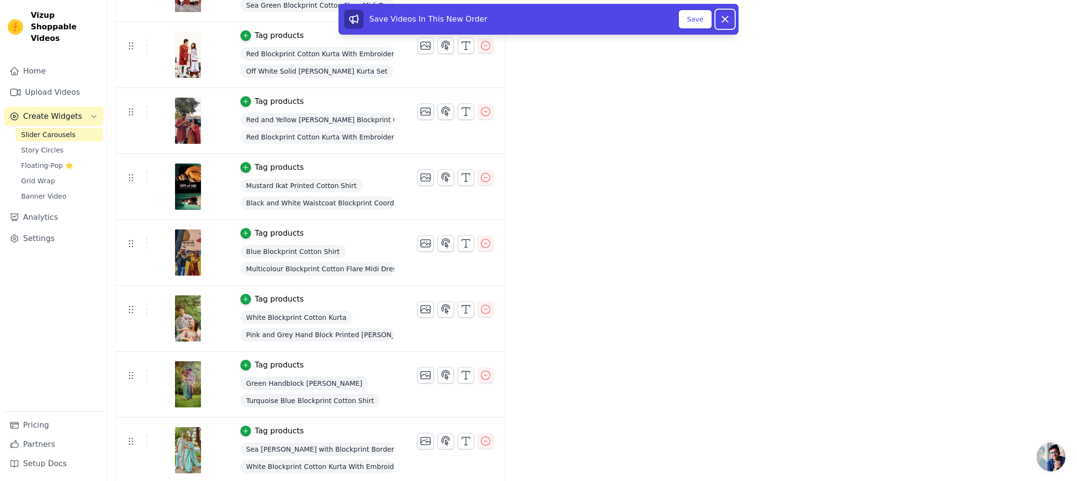
drag, startPoint x: 726, startPoint y: 22, endPoint x: 713, endPoint y: 25, distance: 13.2
click at [726, 22] on icon at bounding box center [725, 19] width 12 height 12
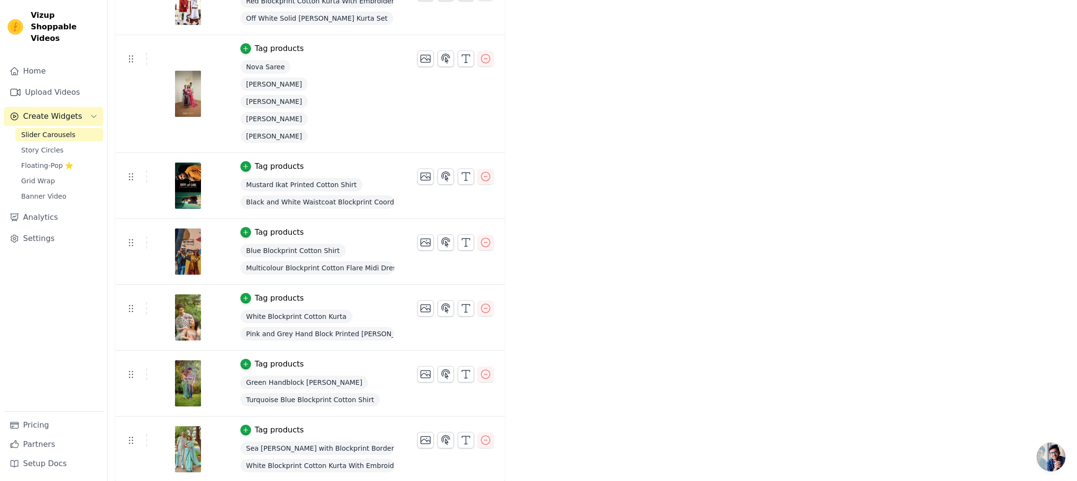
scroll to position [279, 0]
click at [484, 371] on icon "button" at bounding box center [486, 373] width 12 height 12
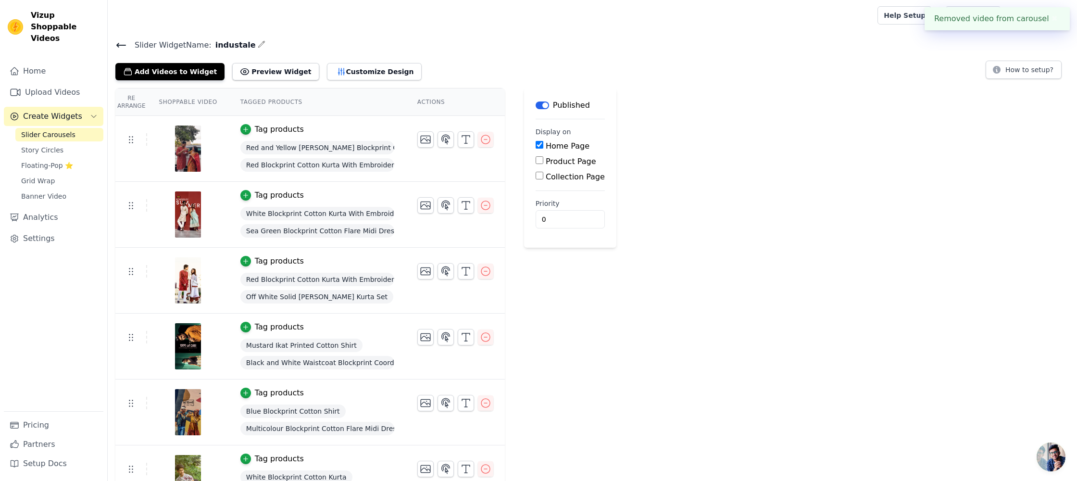
scroll to position [213, 0]
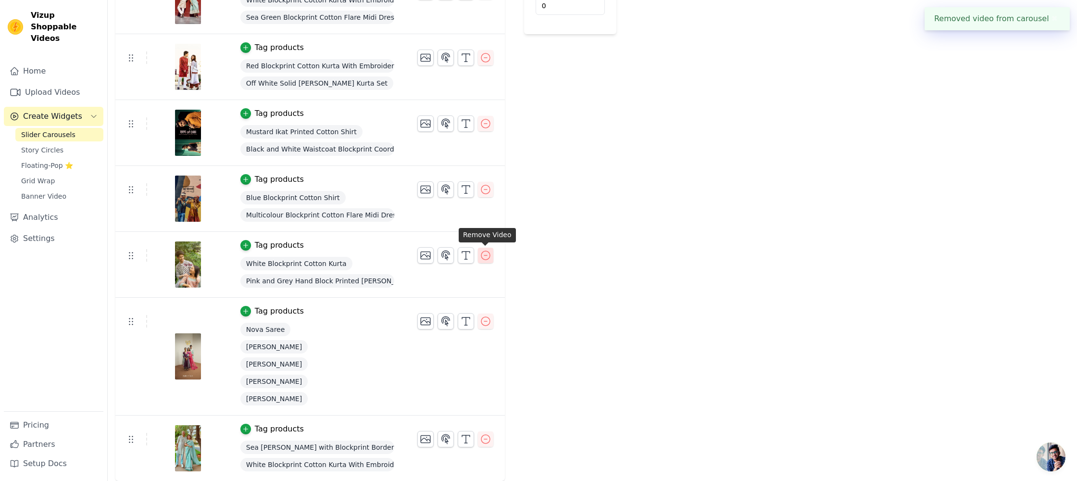
click at [486, 254] on icon "button" at bounding box center [485, 255] width 9 height 9
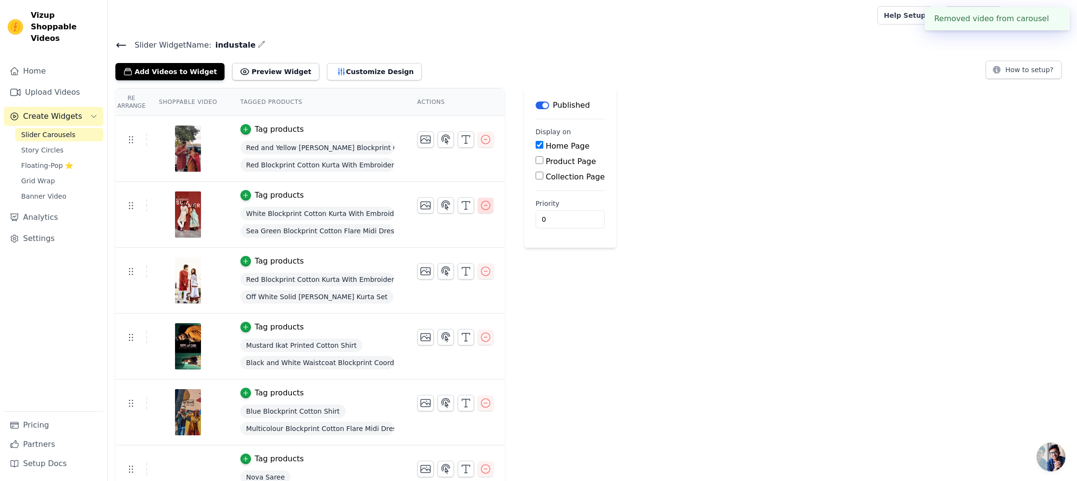
click at [484, 206] on icon "button" at bounding box center [486, 205] width 12 height 12
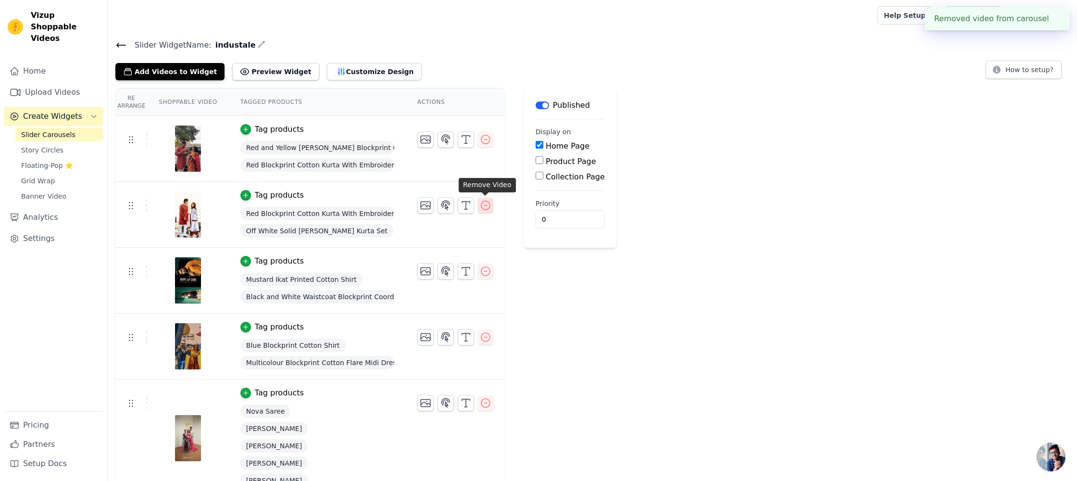
click at [484, 206] on icon "button" at bounding box center [486, 205] width 12 height 12
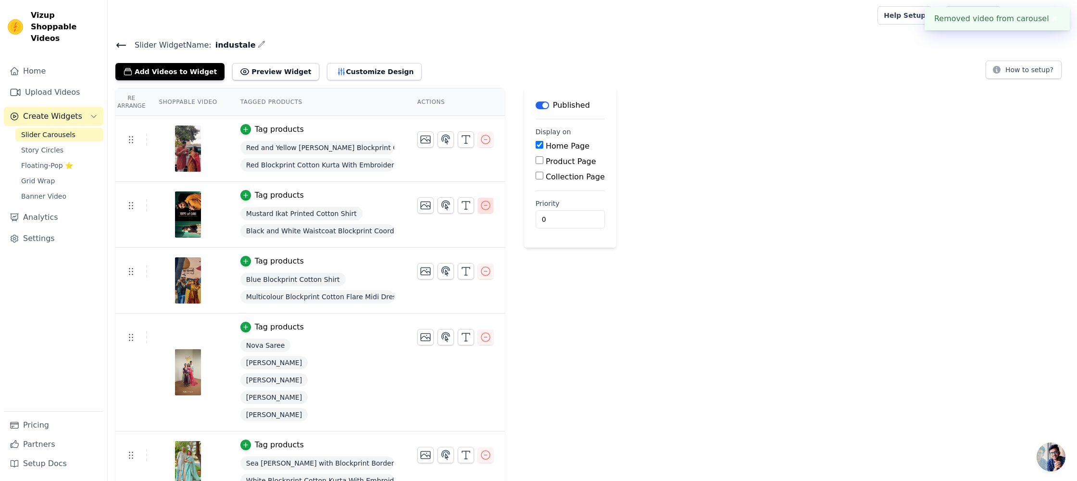
click at [484, 206] on icon "button" at bounding box center [486, 205] width 12 height 12
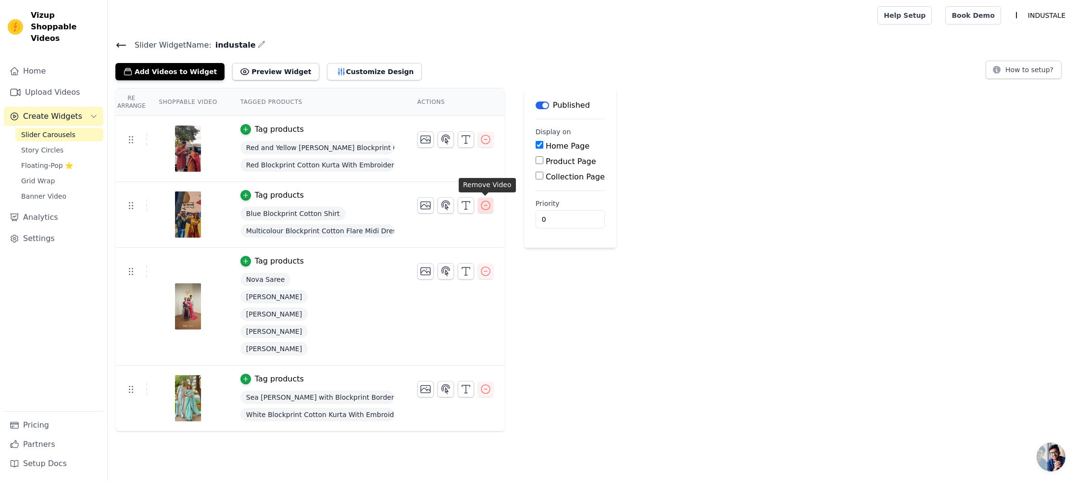
click at [482, 208] on icon "button" at bounding box center [485, 205] width 9 height 9
